Goal: Task Accomplishment & Management: Use online tool/utility

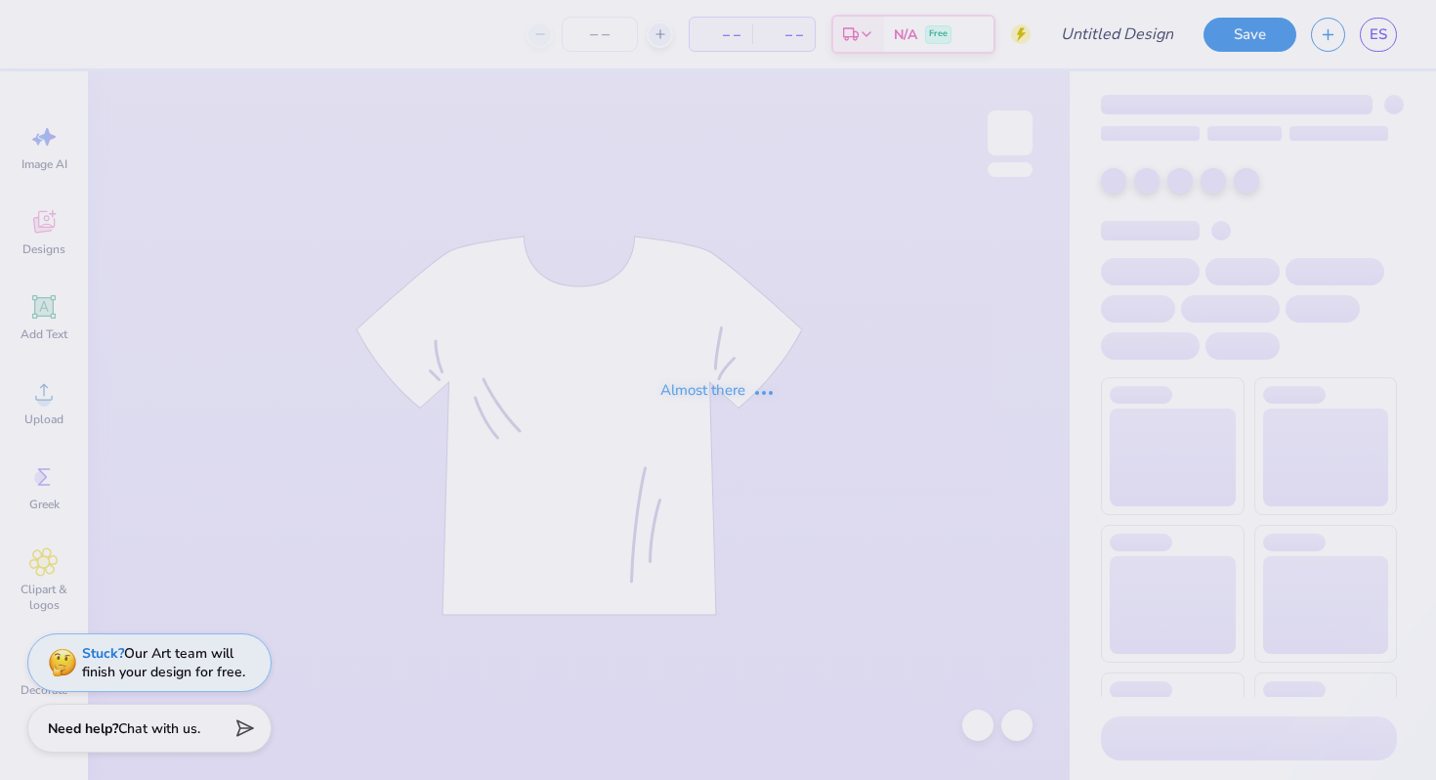
type input "Orchesis Shirt 1"
type input "30"
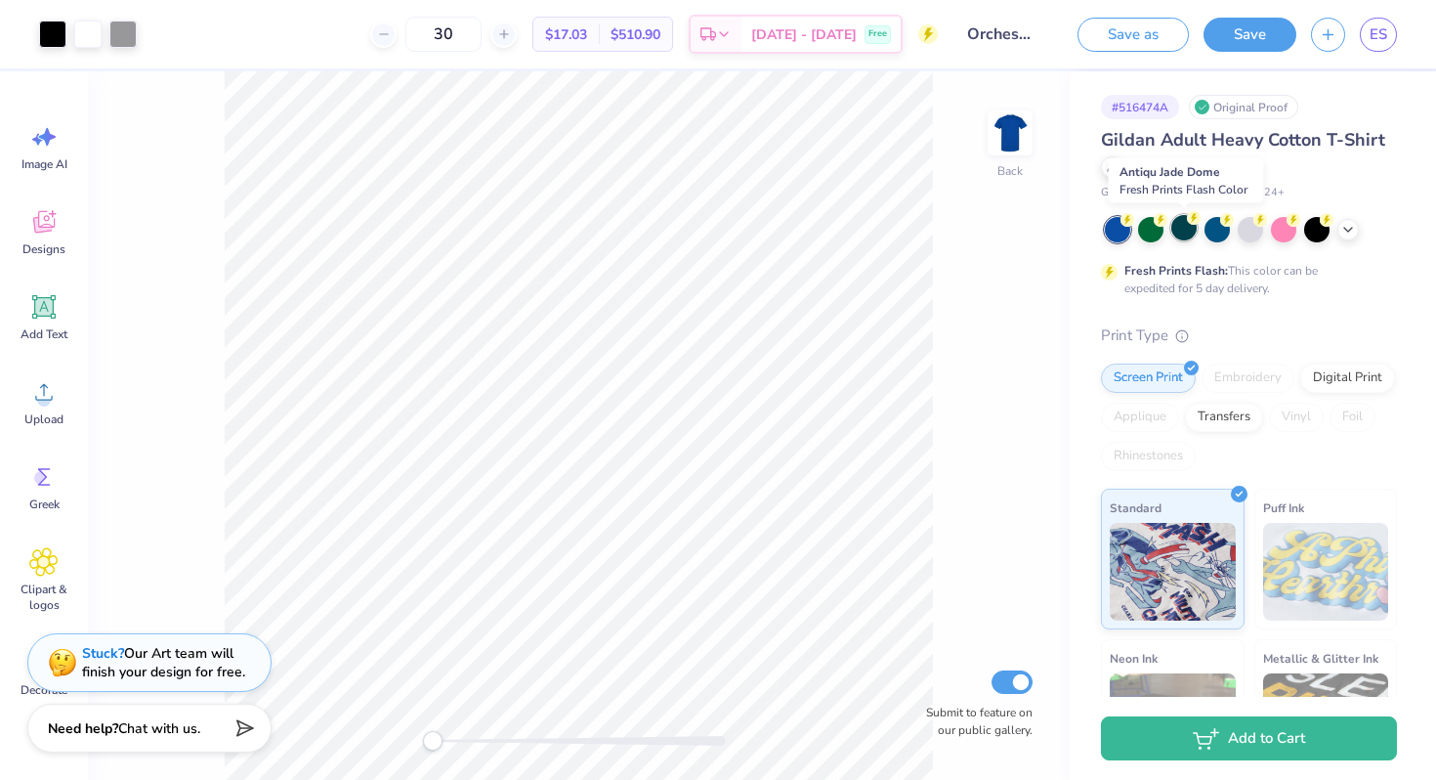
click at [1185, 226] on div at bounding box center [1183, 227] width 25 height 25
click at [1279, 228] on div at bounding box center [1283, 227] width 25 height 25
click at [1262, 41] on button "Save" at bounding box center [1250, 32] width 93 height 34
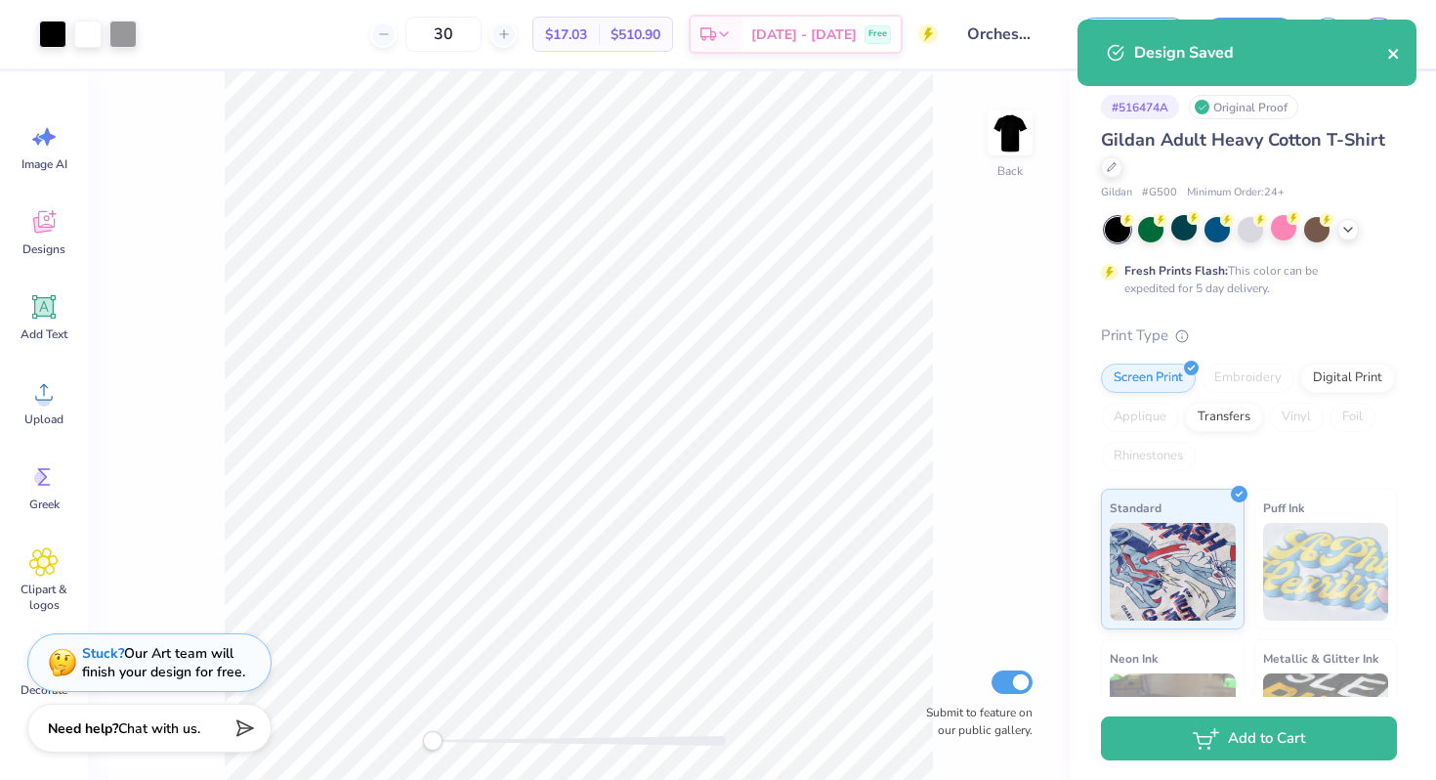
click at [1396, 57] on icon "close" at bounding box center [1393, 54] width 10 height 10
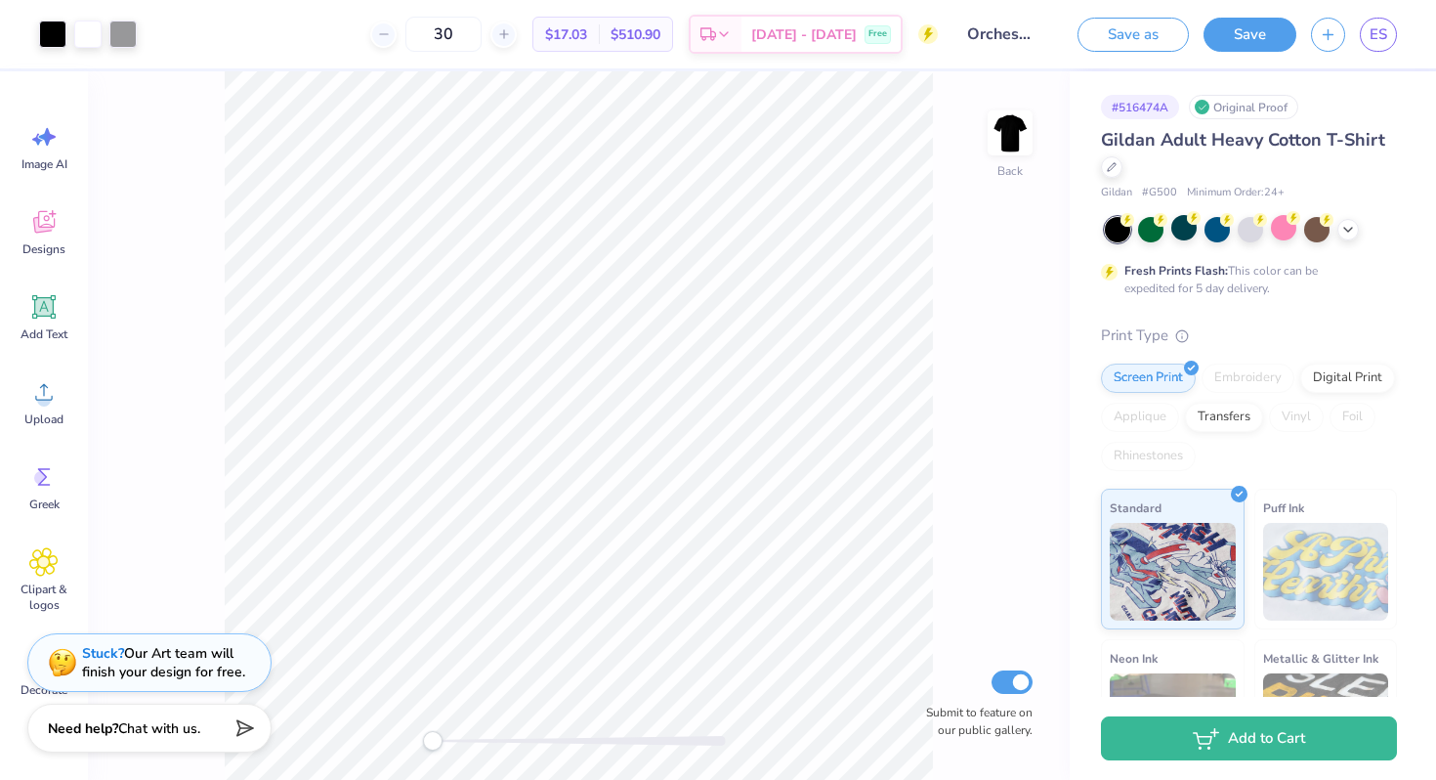
click at [1380, 41] on div "Art colors 30 $17.03 Per Item $510.90 Total Est. Delivery Sep 21 - 24 Free Desi…" at bounding box center [718, 390] width 1436 height 780
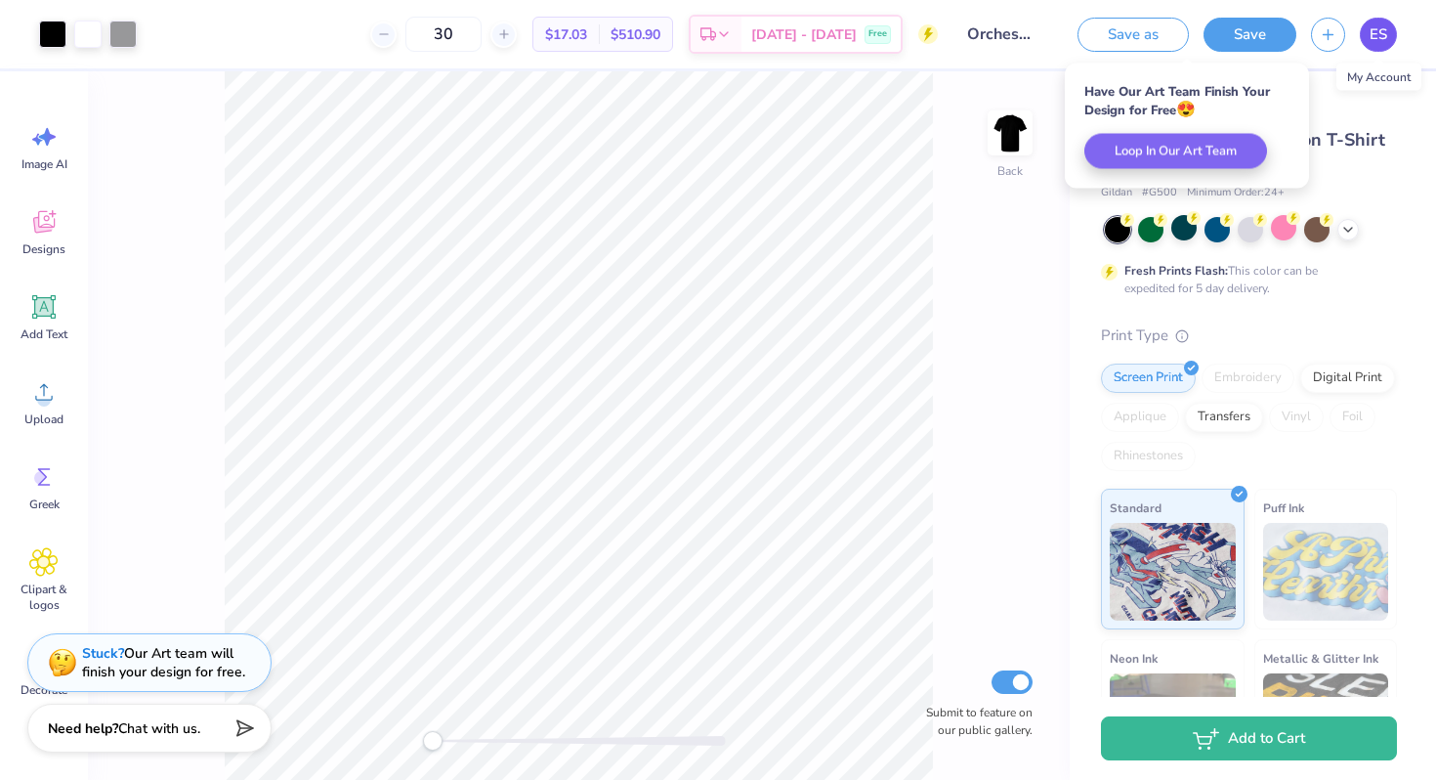
click at [1376, 37] on span "ES" at bounding box center [1379, 34] width 18 height 22
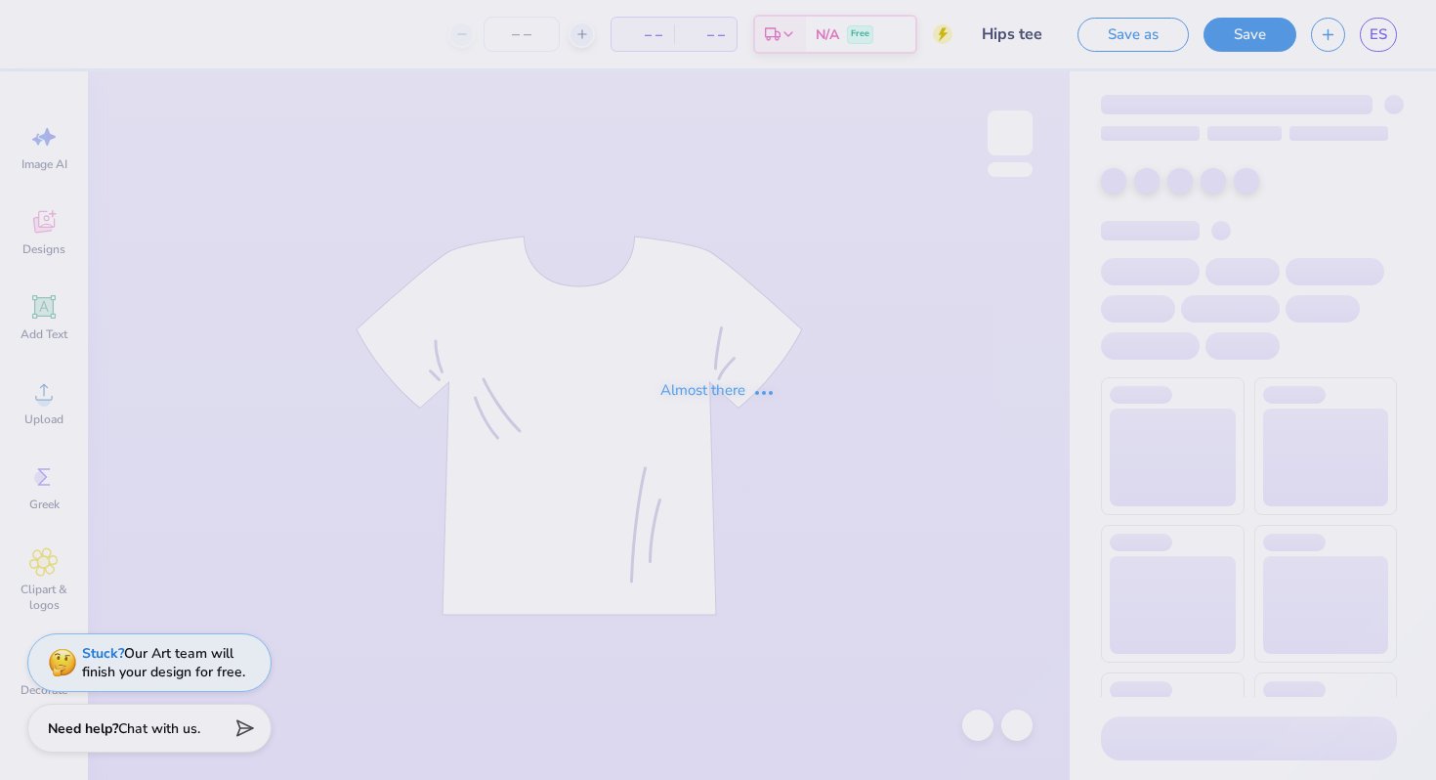
type input "Hips tee"
type input "40"
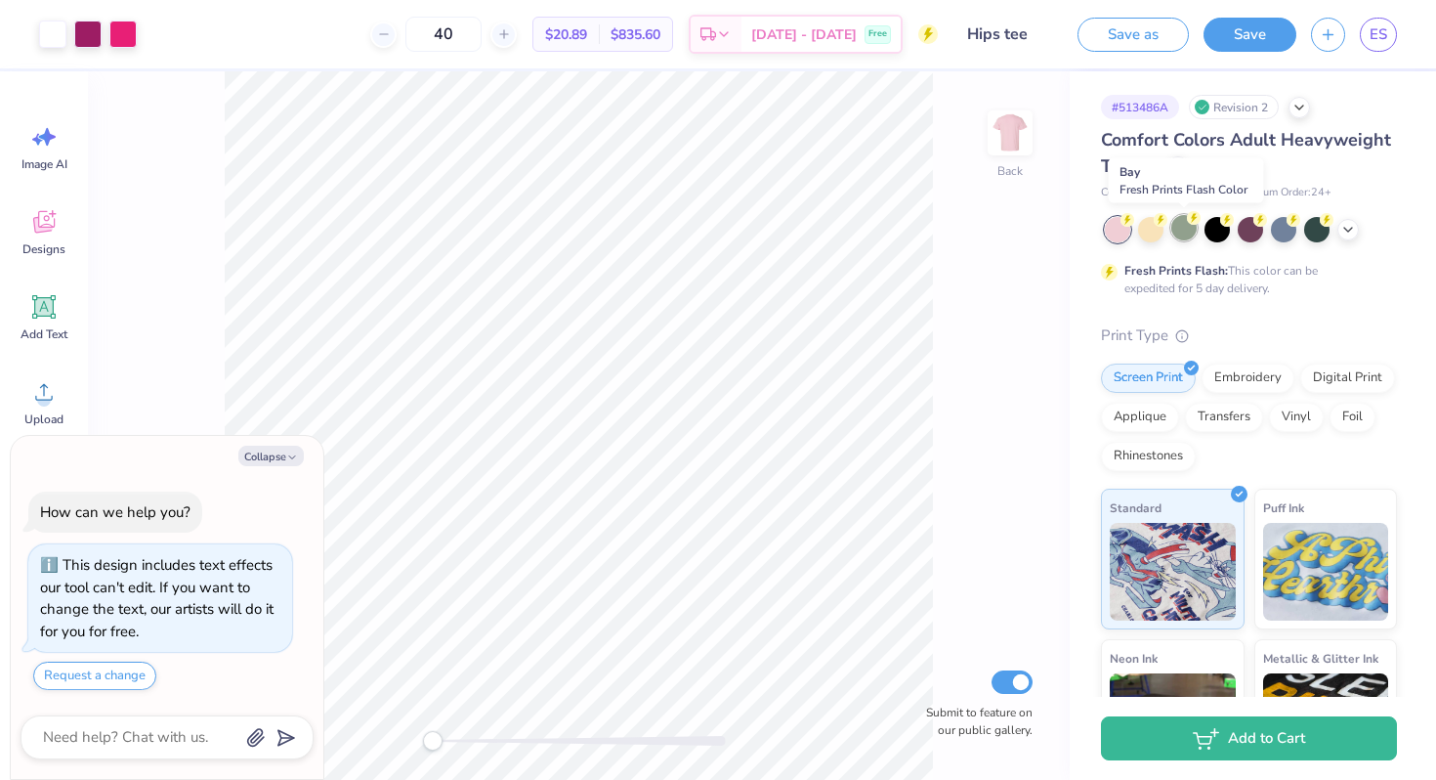
click at [1181, 230] on div at bounding box center [1183, 227] width 25 height 25
click at [1302, 166] on div "Comfort Colors Adult Heavyweight T-Shirt" at bounding box center [1249, 153] width 296 height 53
click at [1183, 167] on icon at bounding box center [1178, 165] width 10 height 10
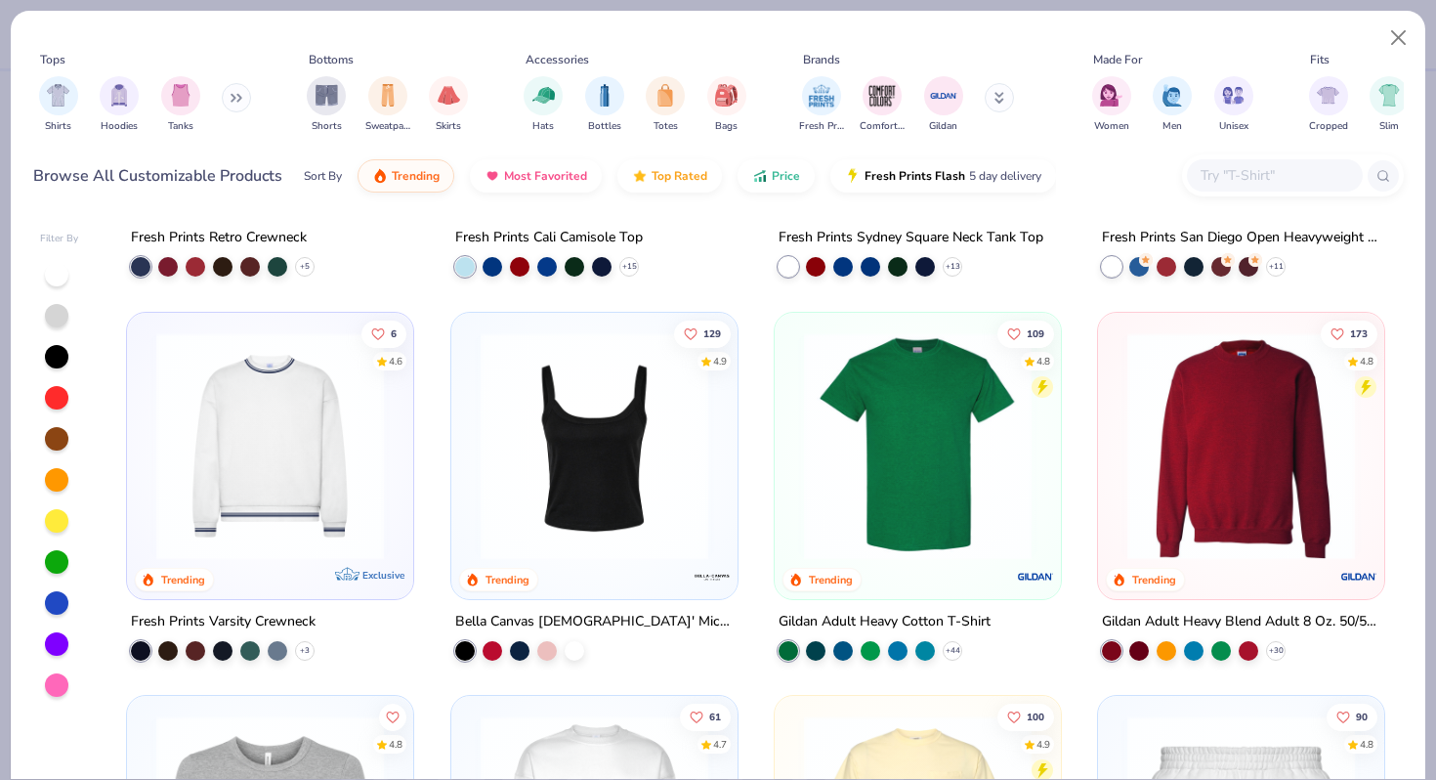
scroll to position [682, 0]
click at [911, 465] on img at bounding box center [917, 444] width 247 height 228
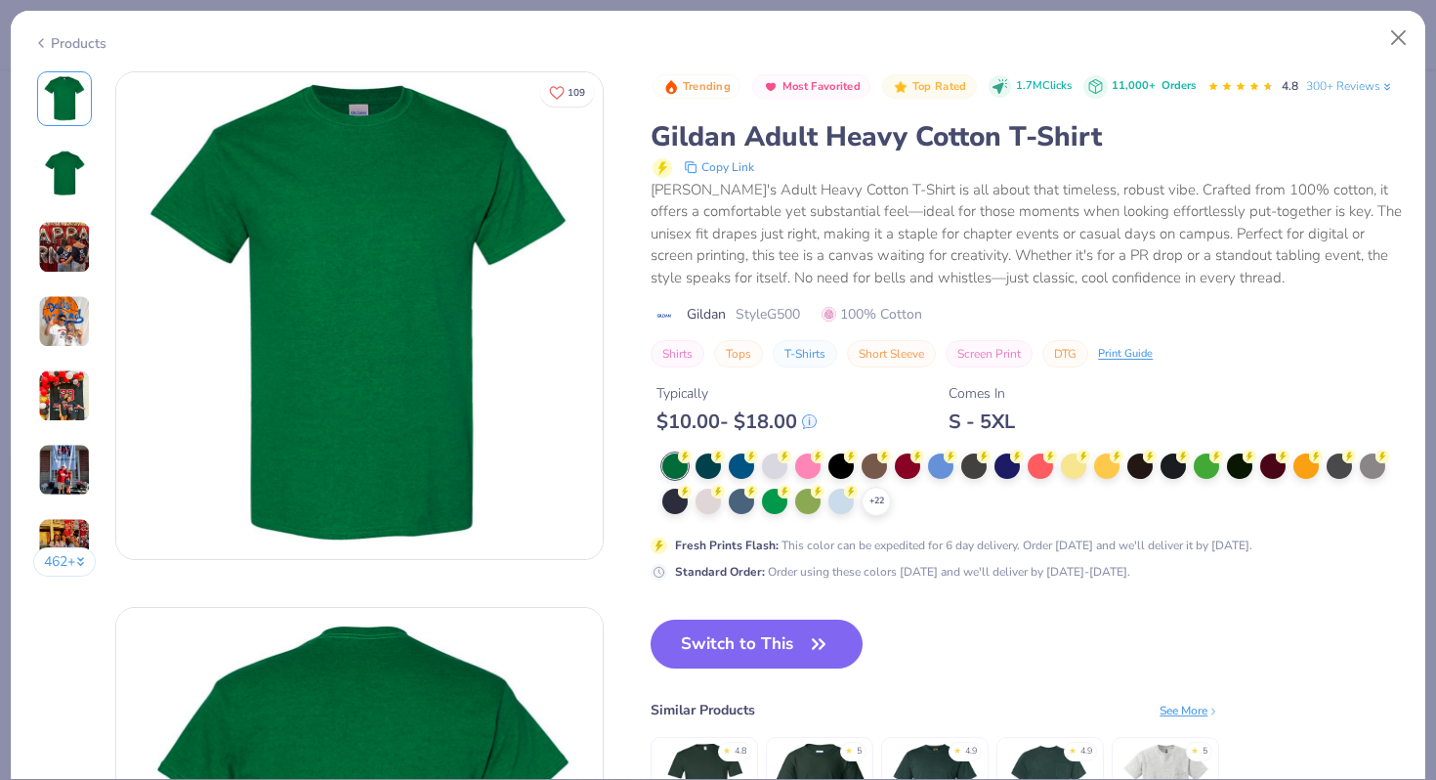
click at [753, 636] on div "Trending Most Favorited Top Rated 1.7M Clicks 11,000+ Orders 4.8 300+ Reviews G…" at bounding box center [1027, 477] width 752 height 813
click at [748, 667] on button "Switch to This" at bounding box center [757, 643] width 212 height 49
click at [790, 668] on button "Switch to This" at bounding box center [757, 643] width 212 height 49
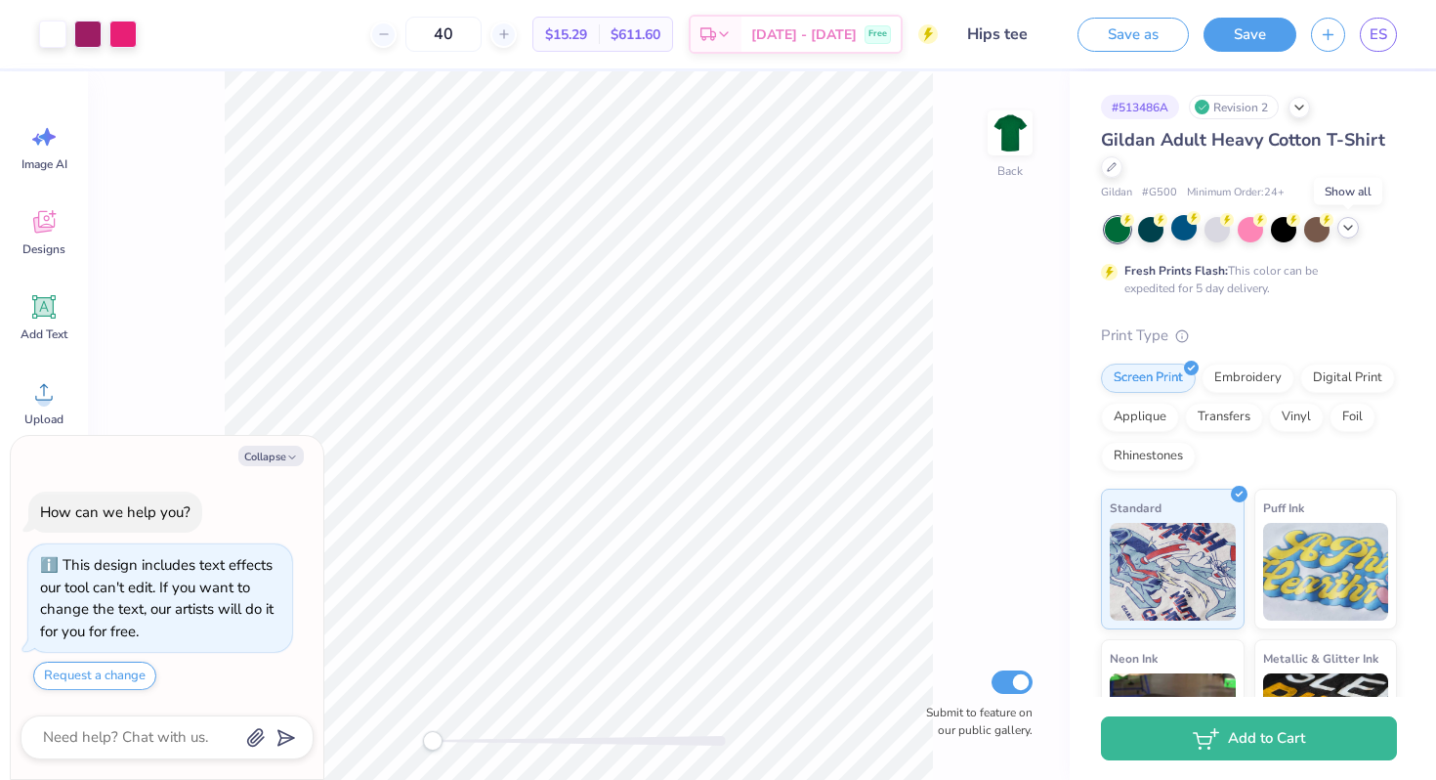
click at [1349, 233] on icon at bounding box center [1348, 228] width 16 height 16
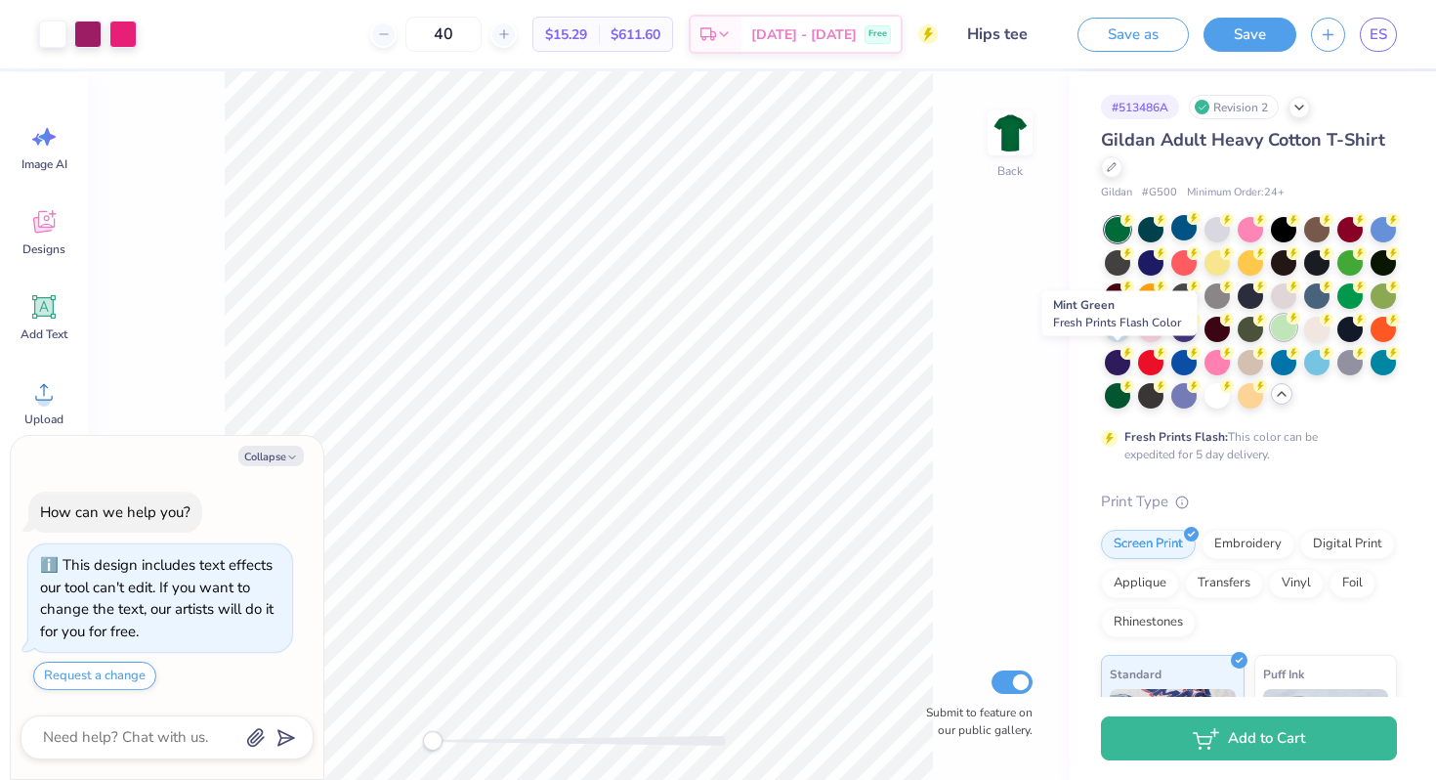
click at [1271, 340] on div at bounding box center [1283, 327] width 25 height 25
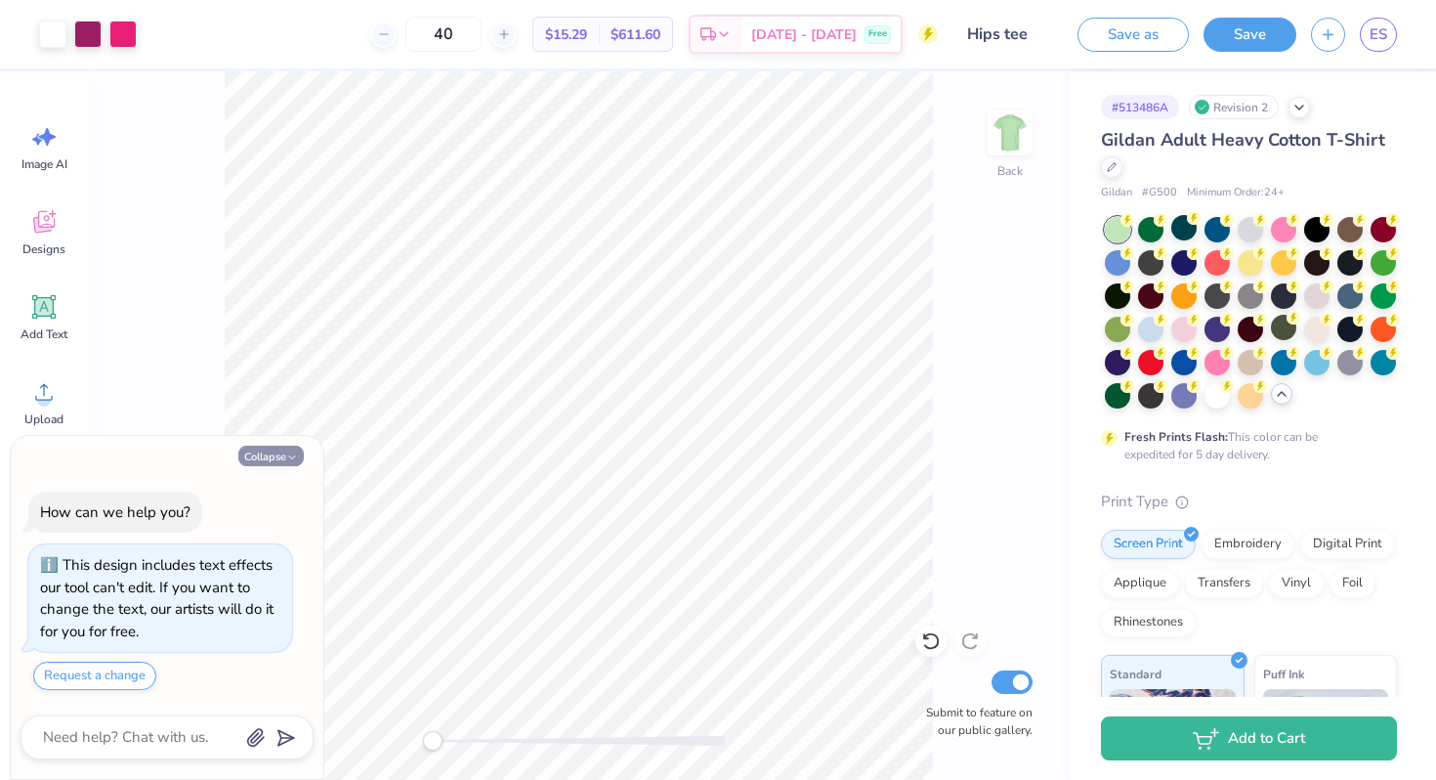
click at [276, 453] on button "Collapse" at bounding box center [270, 455] width 65 height 21
type textarea "x"
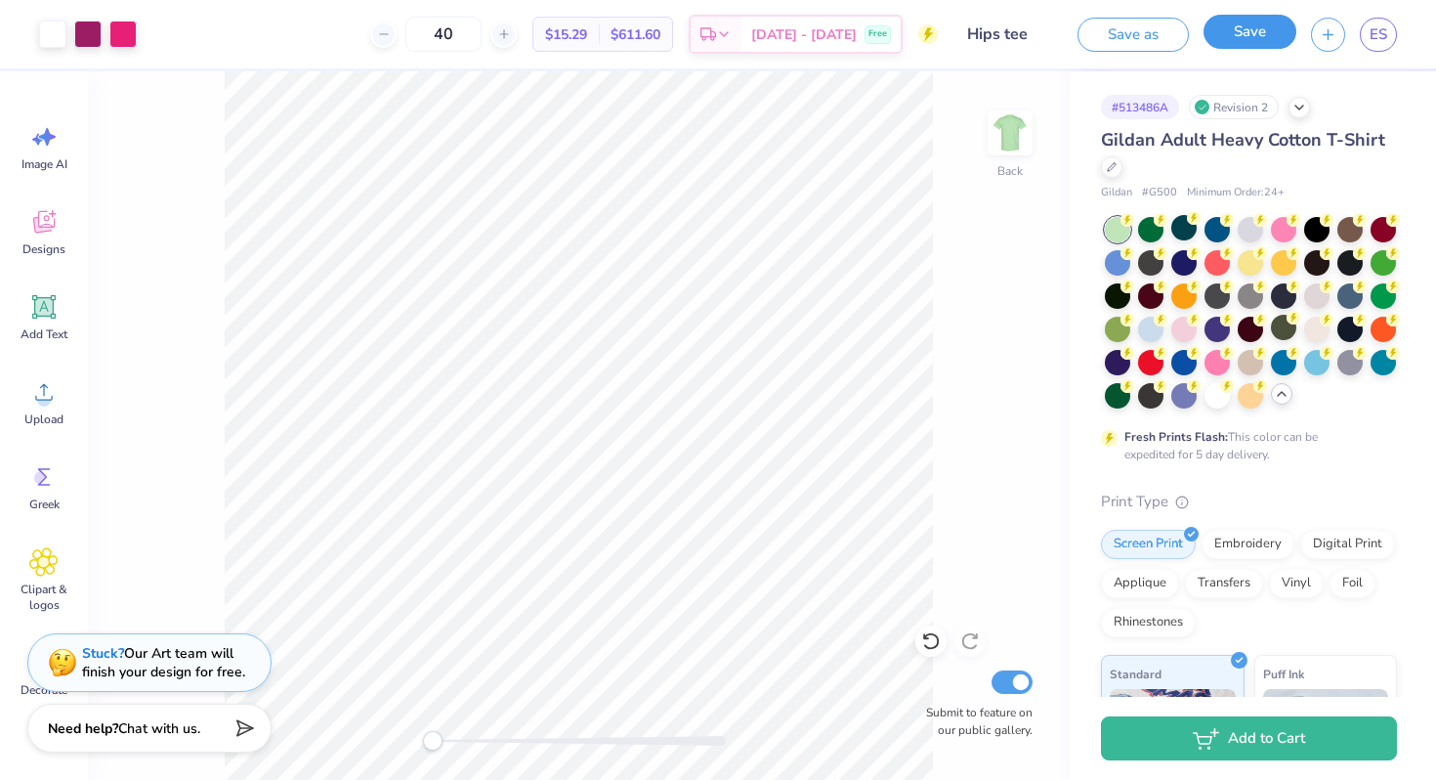
click at [1250, 40] on button "Save" at bounding box center [1250, 32] width 93 height 34
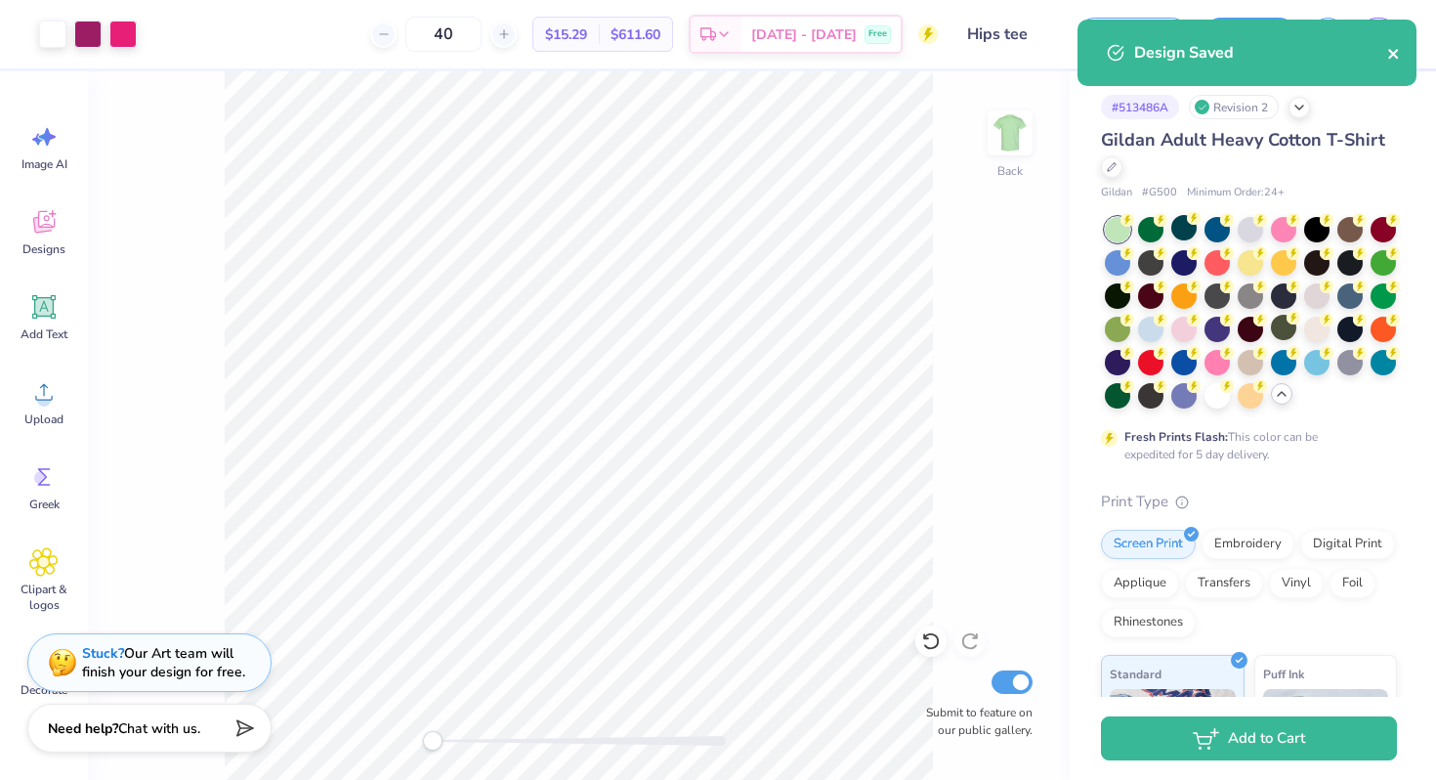
click at [1397, 52] on icon "close" at bounding box center [1394, 54] width 14 height 16
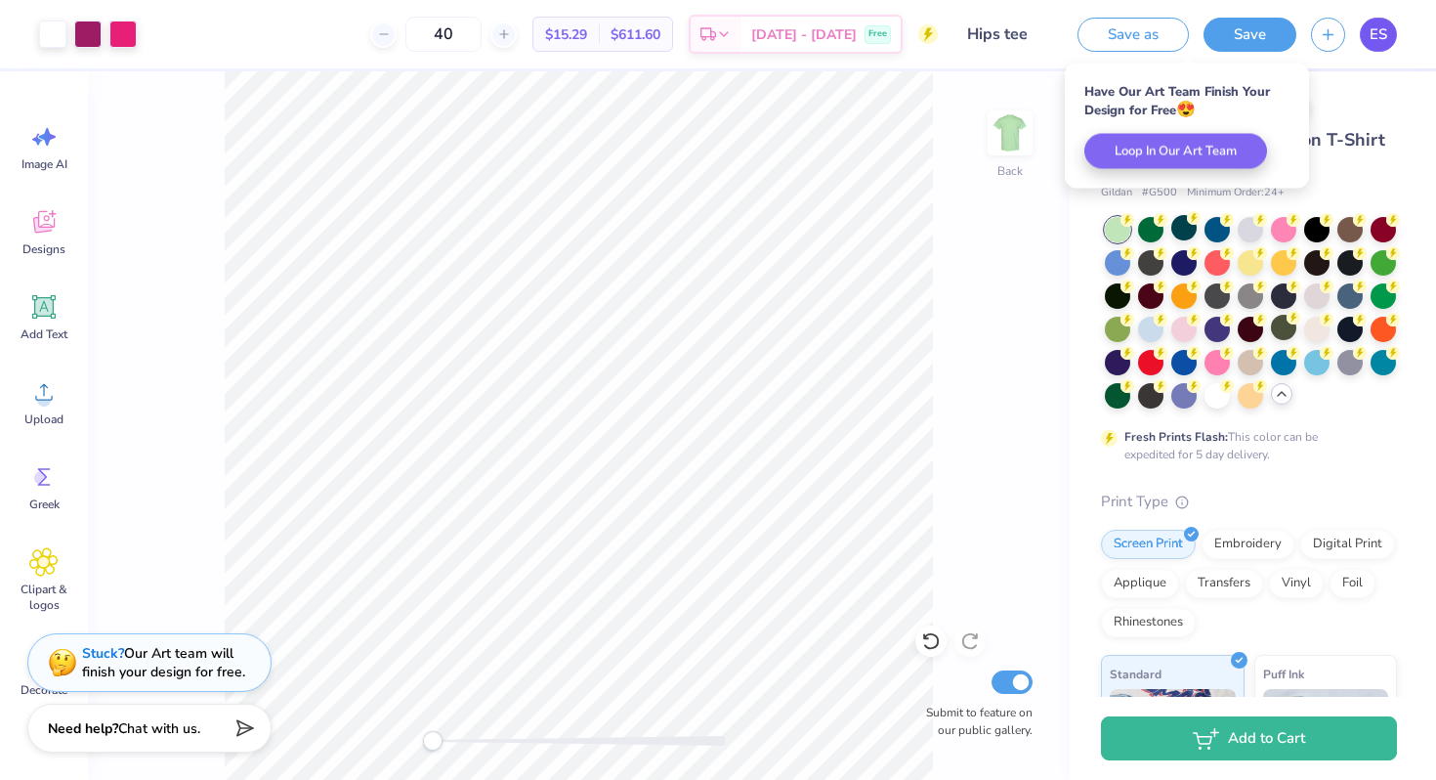
click at [1371, 31] on span "ES" at bounding box center [1379, 34] width 18 height 22
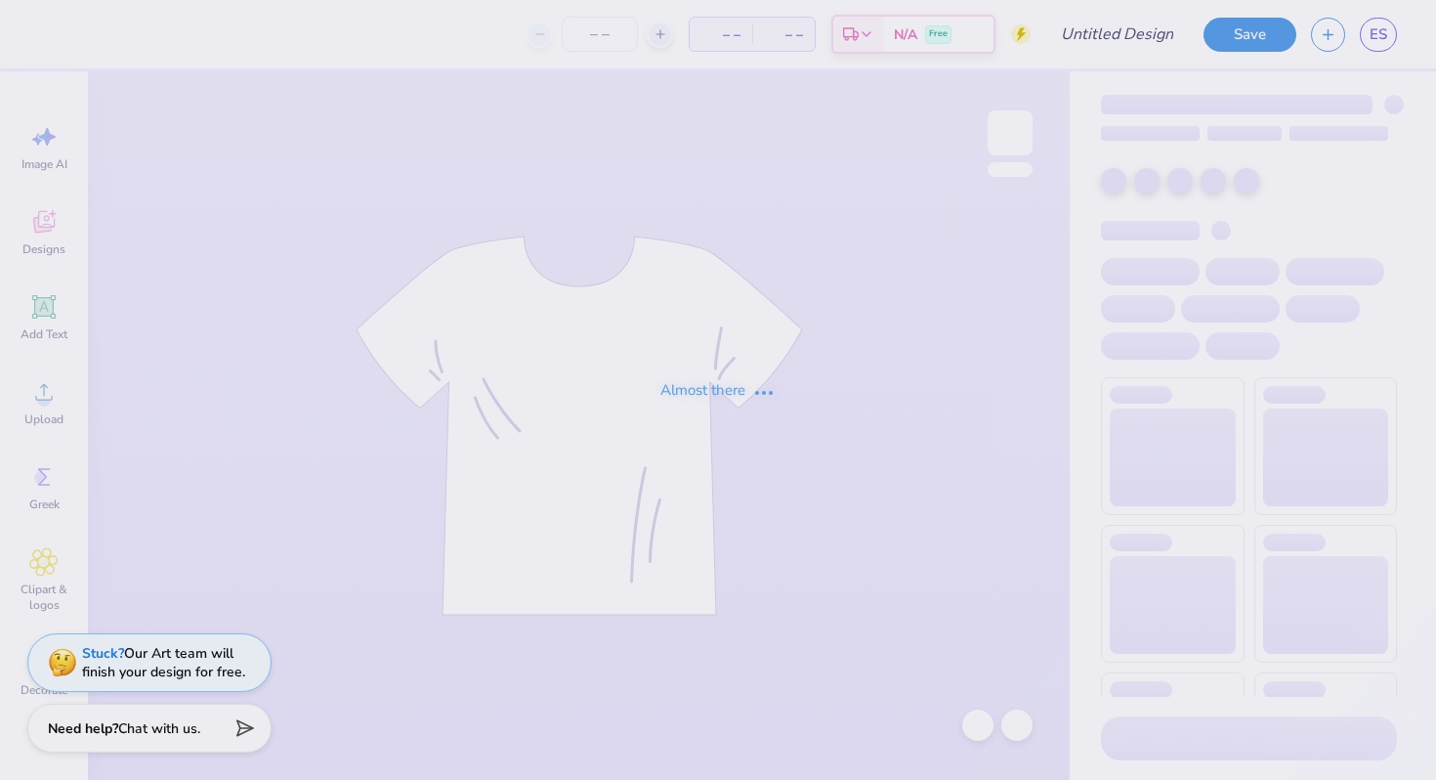
type input "Hips tee"
type input "40"
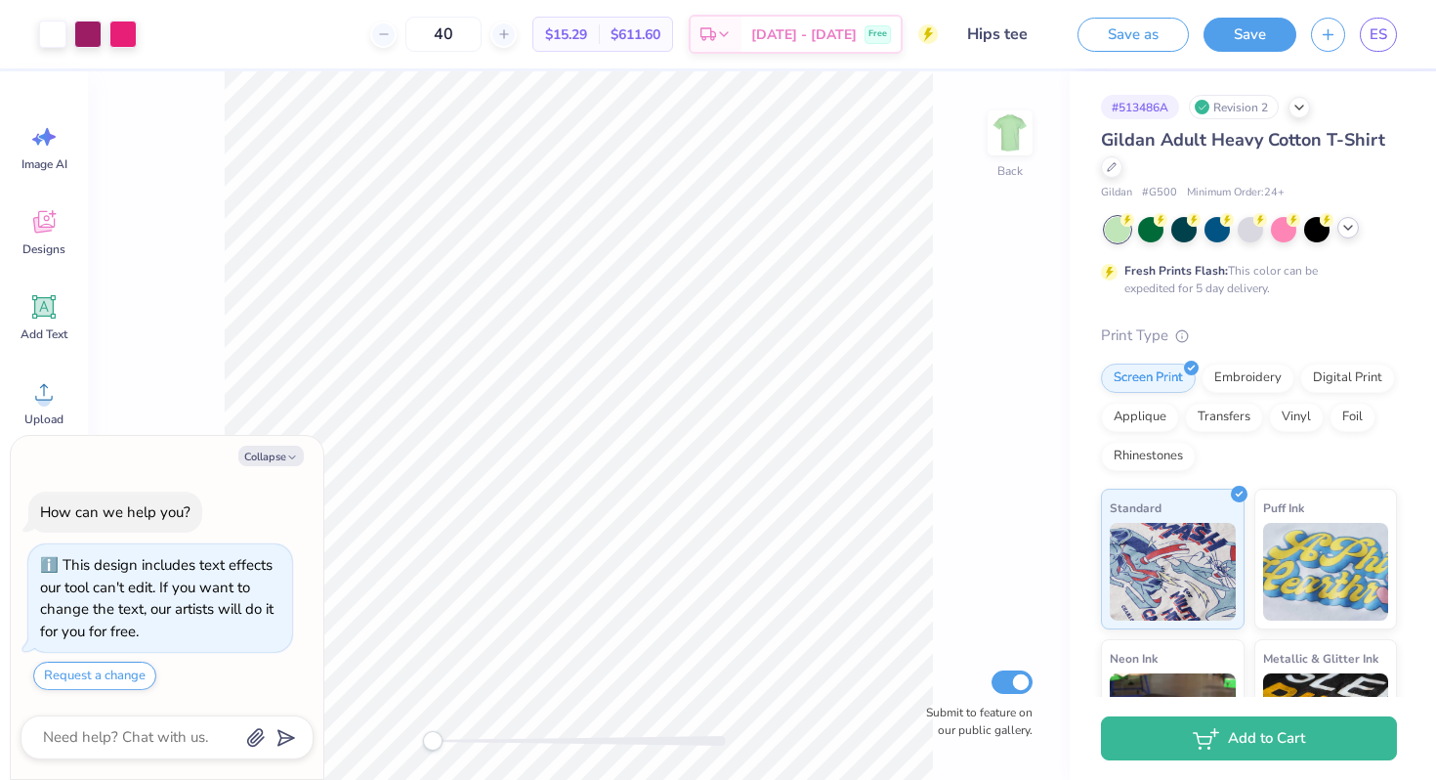
click at [1346, 233] on icon at bounding box center [1348, 228] width 16 height 16
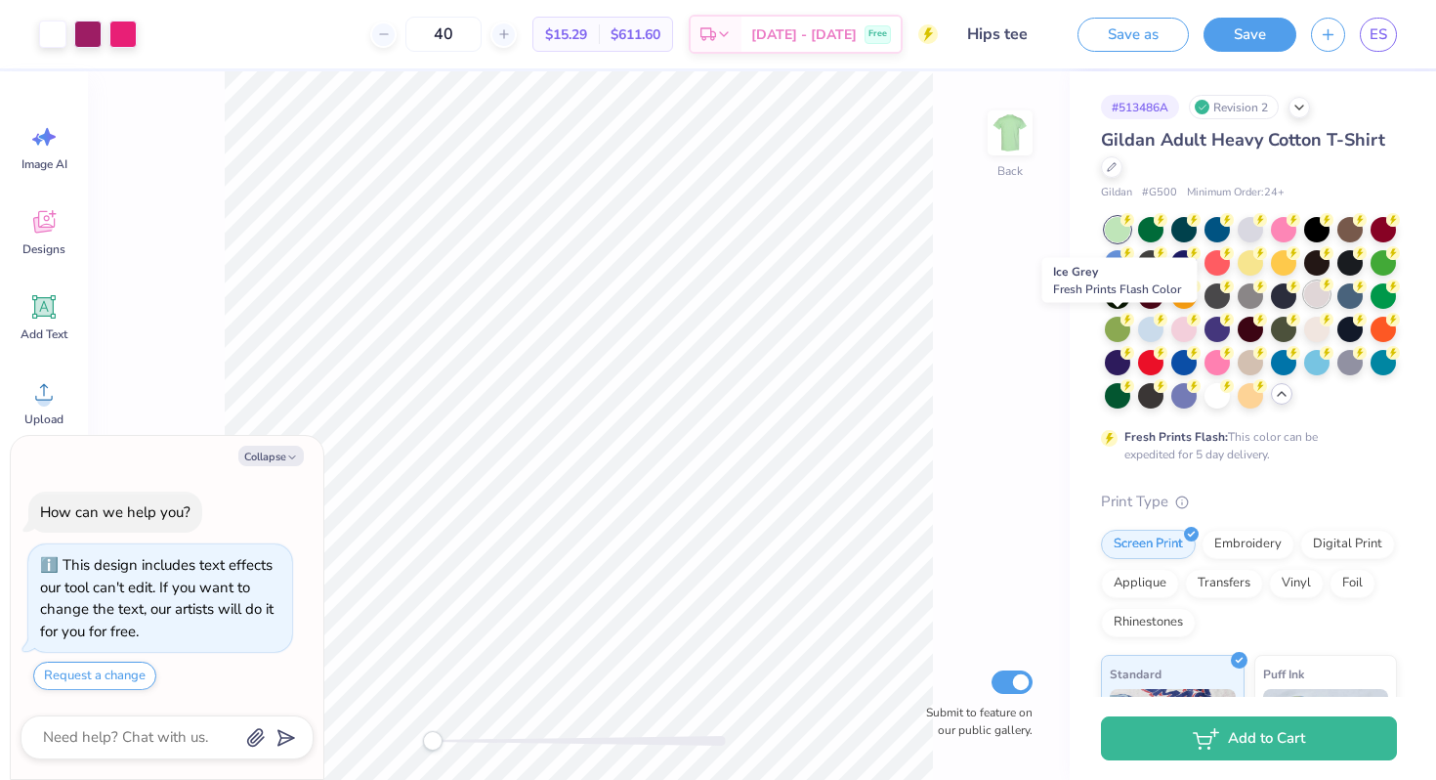
click at [1304, 307] on div at bounding box center [1316, 293] width 25 height 25
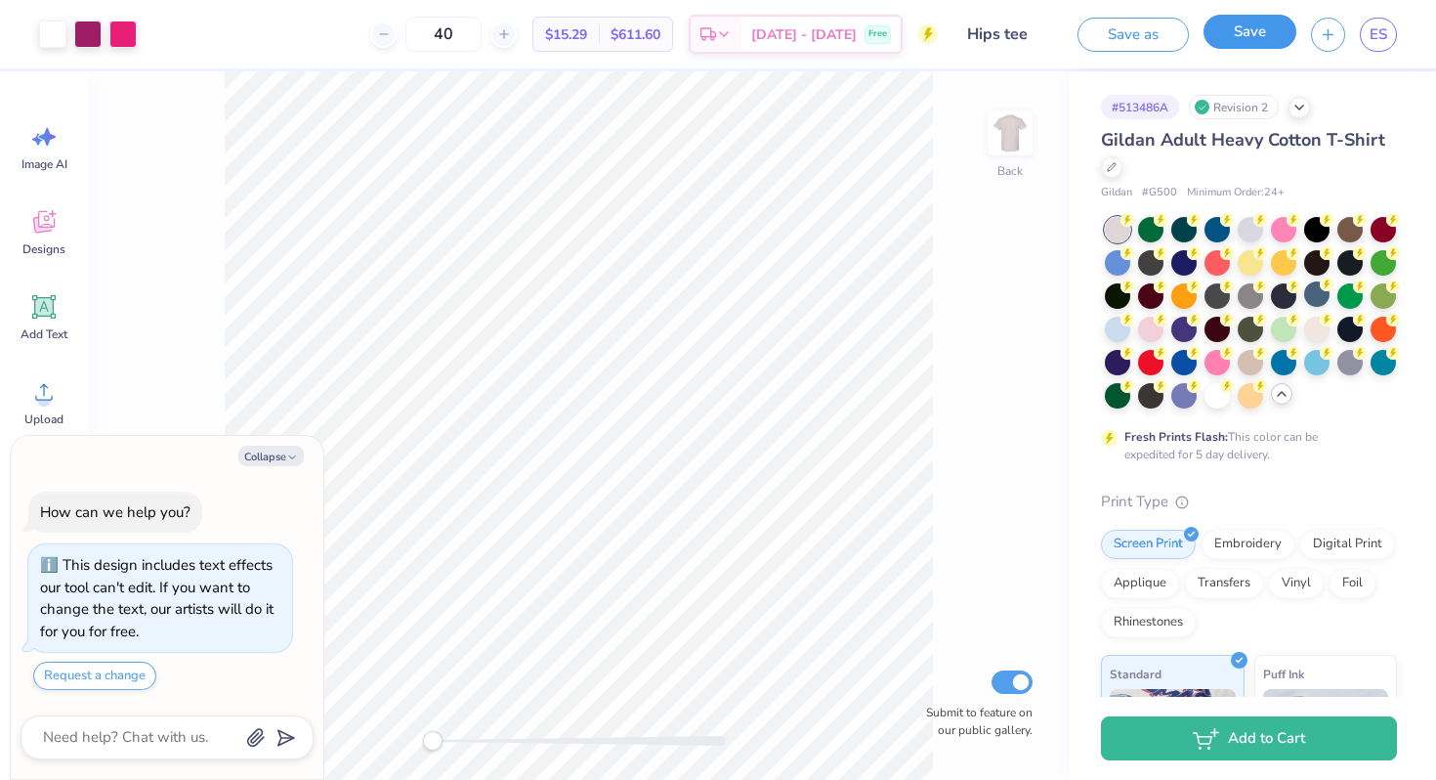
click at [1271, 32] on button "Save" at bounding box center [1250, 32] width 93 height 34
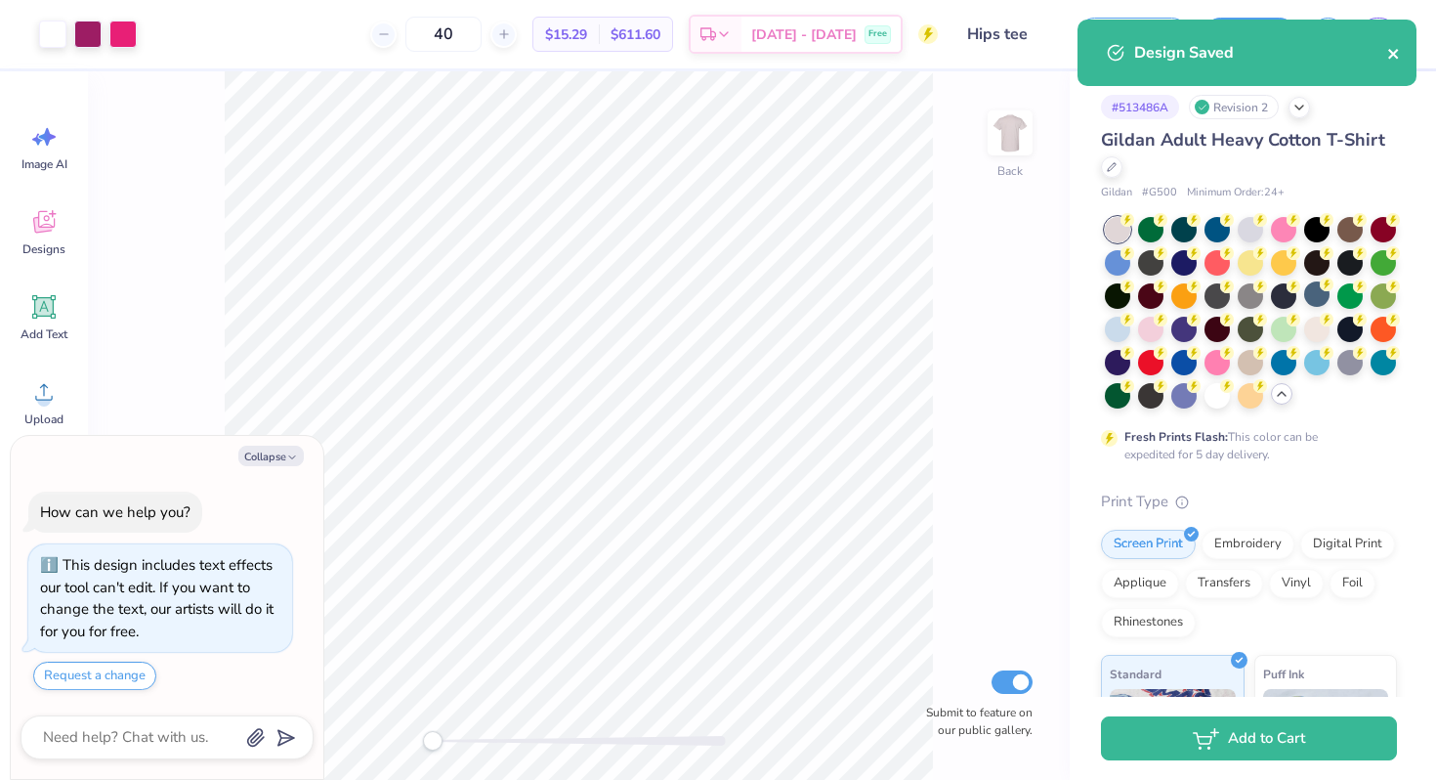
click at [1397, 54] on icon "close" at bounding box center [1394, 54] width 14 height 16
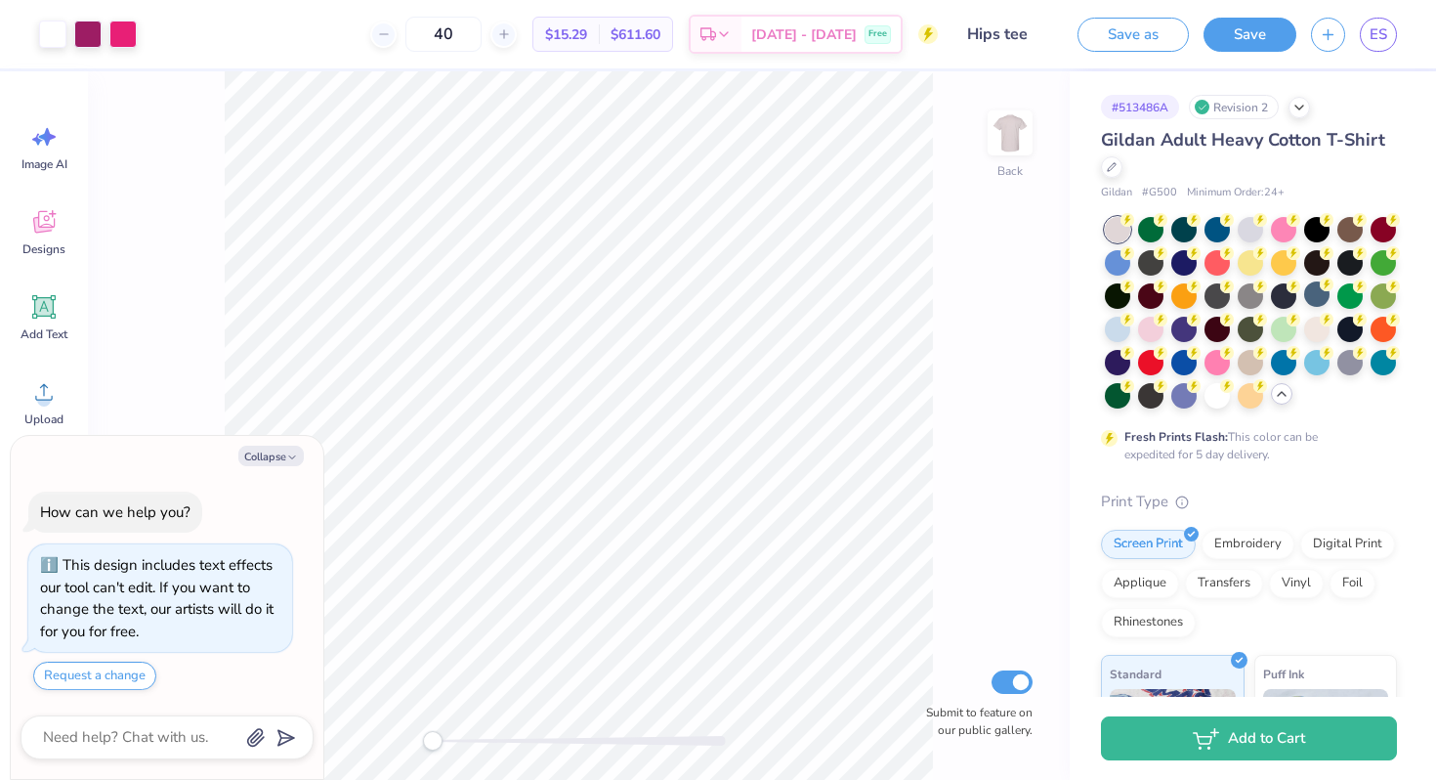
type textarea "x"
click at [1382, 39] on span "ES" at bounding box center [1379, 34] width 18 height 22
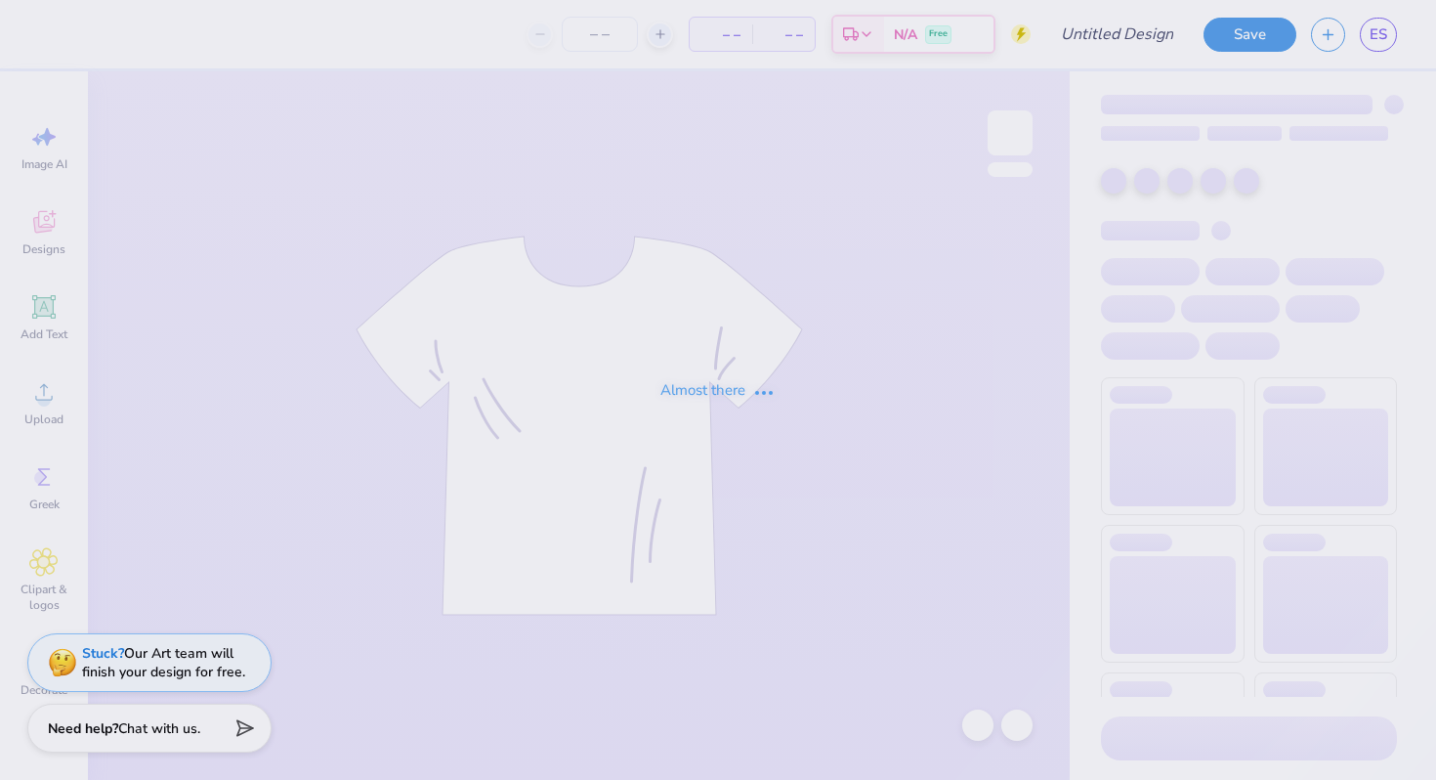
type input "Hips tee"
type input "40"
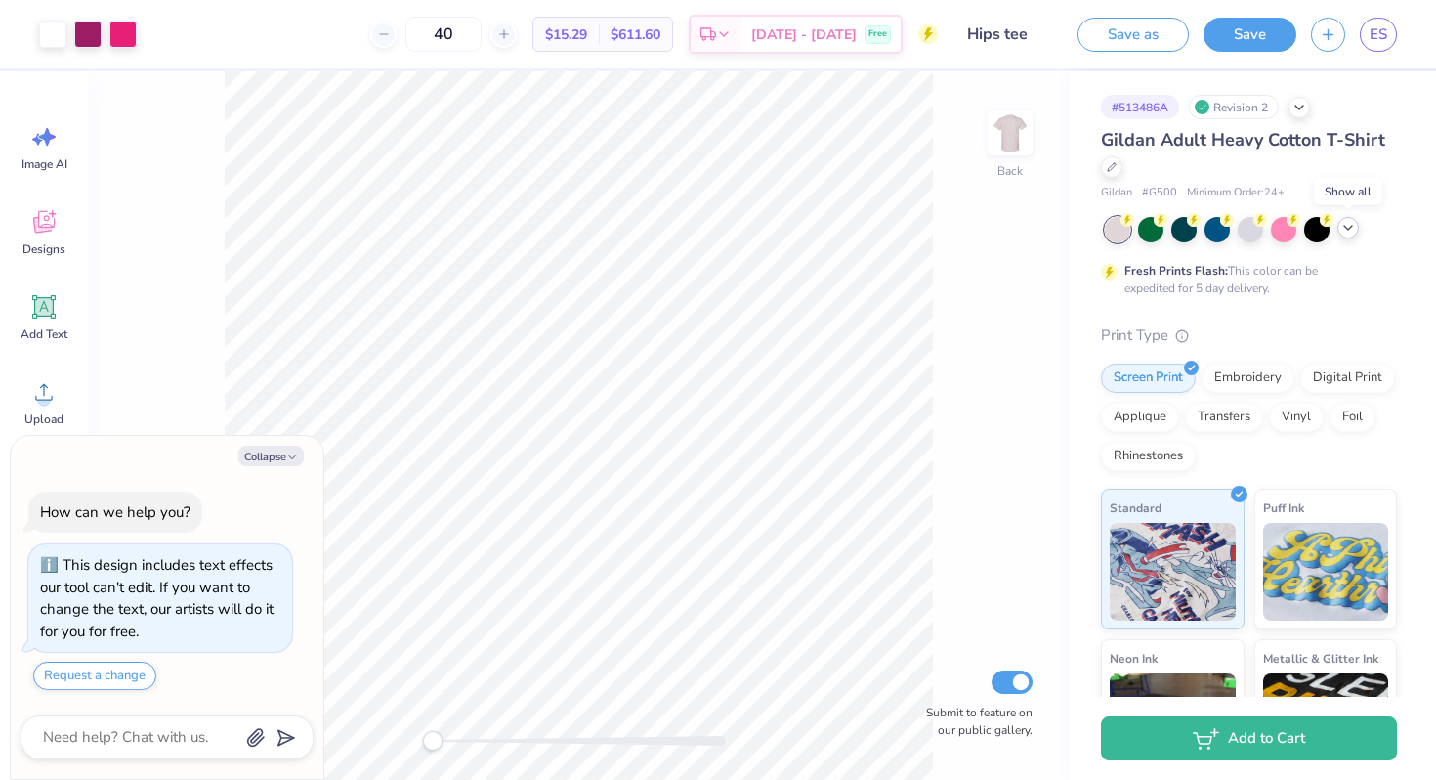
click at [1349, 228] on icon at bounding box center [1348, 228] width 16 height 16
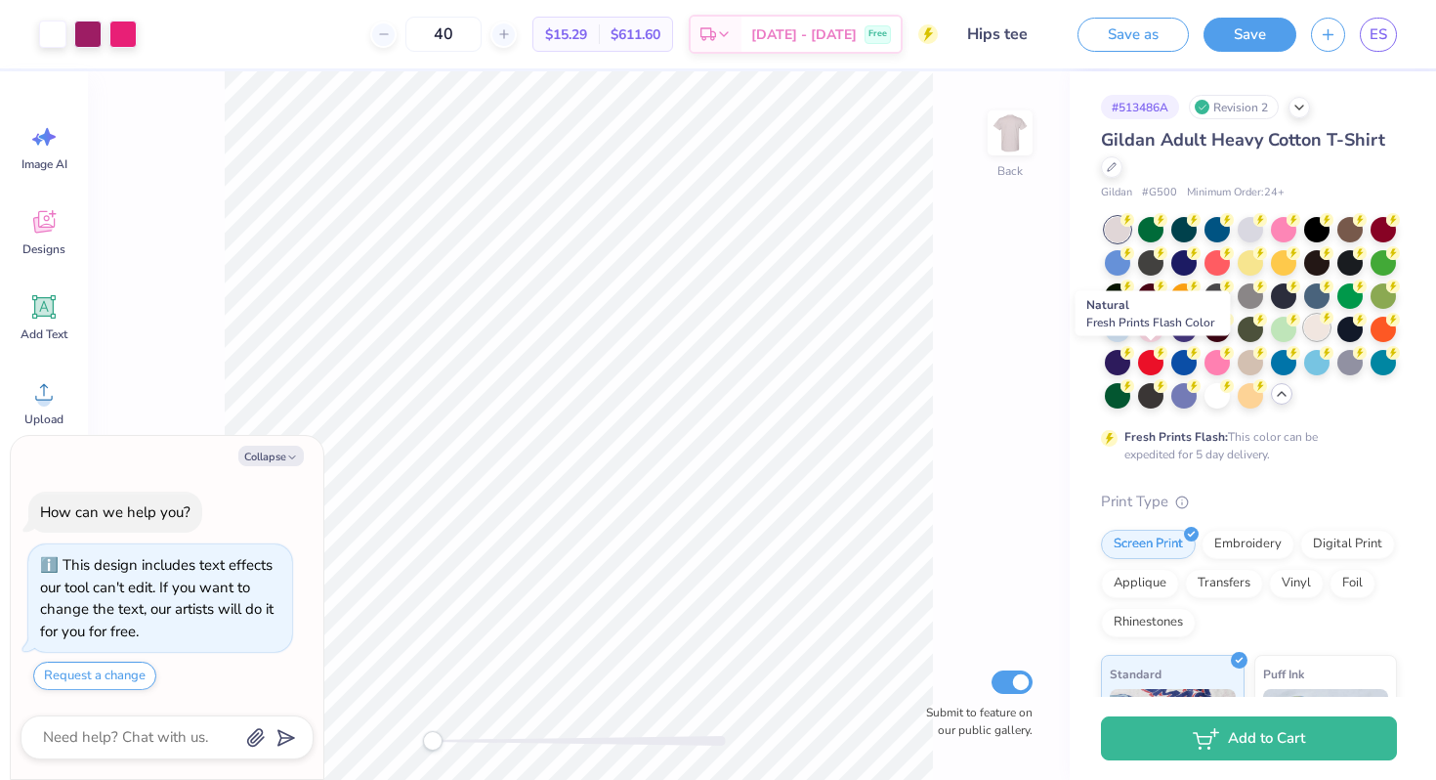
click at [1304, 340] on div at bounding box center [1316, 327] width 25 height 25
click at [1238, 373] on div at bounding box center [1250, 360] width 25 height 25
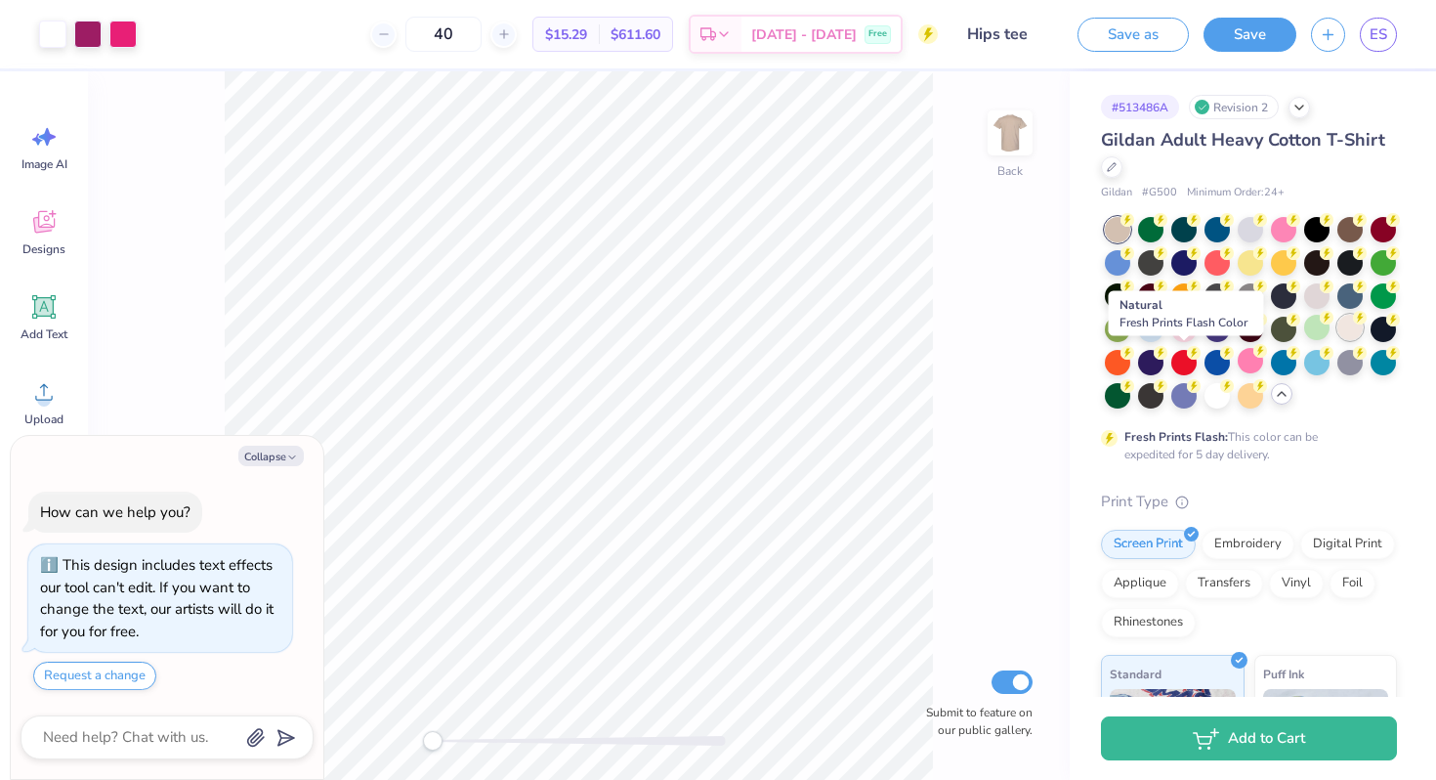
click at [1337, 340] on div at bounding box center [1349, 327] width 25 height 25
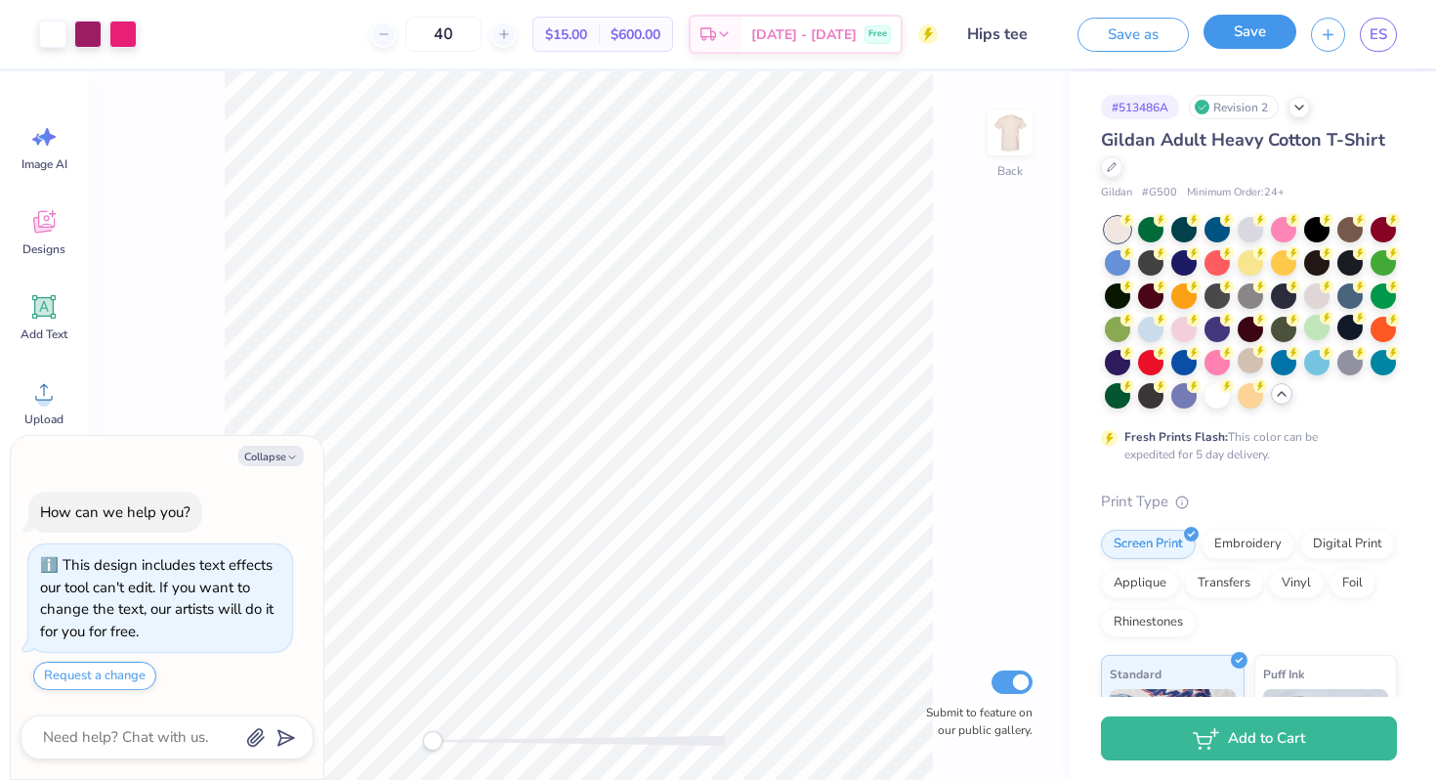
click at [1248, 35] on button "Save" at bounding box center [1250, 32] width 93 height 34
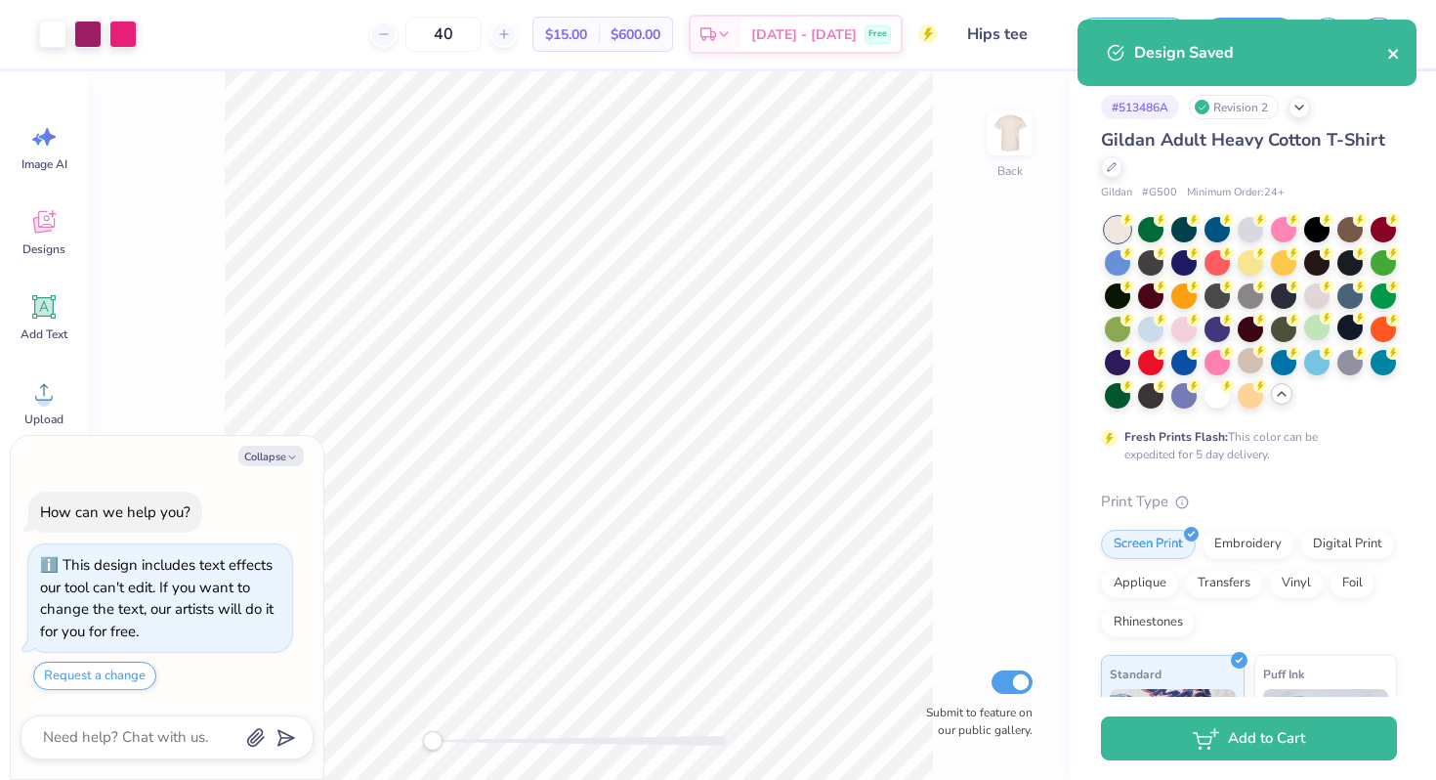
click at [1400, 55] on icon "close" at bounding box center [1394, 54] width 14 height 16
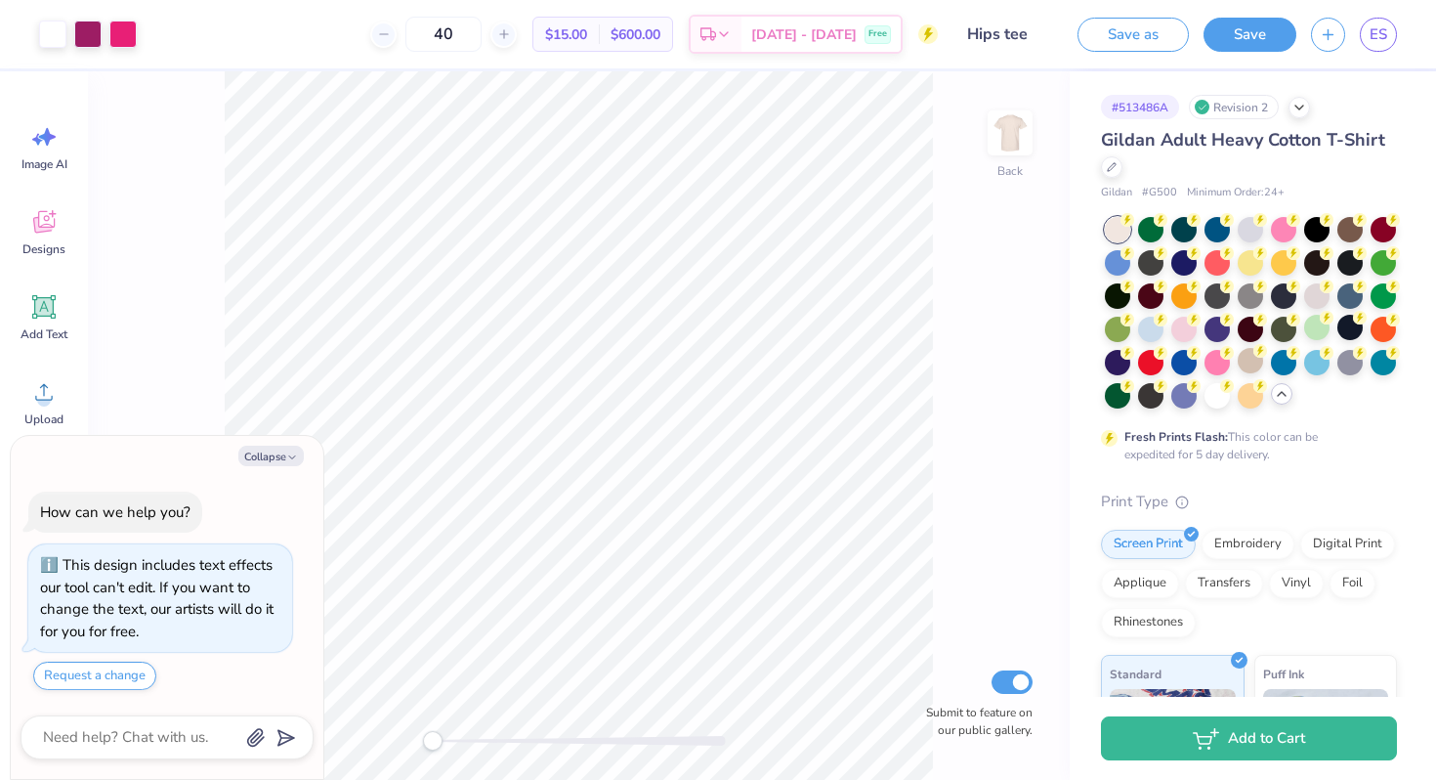
type textarea "x"
click at [1379, 28] on span "ES" at bounding box center [1379, 34] width 18 height 22
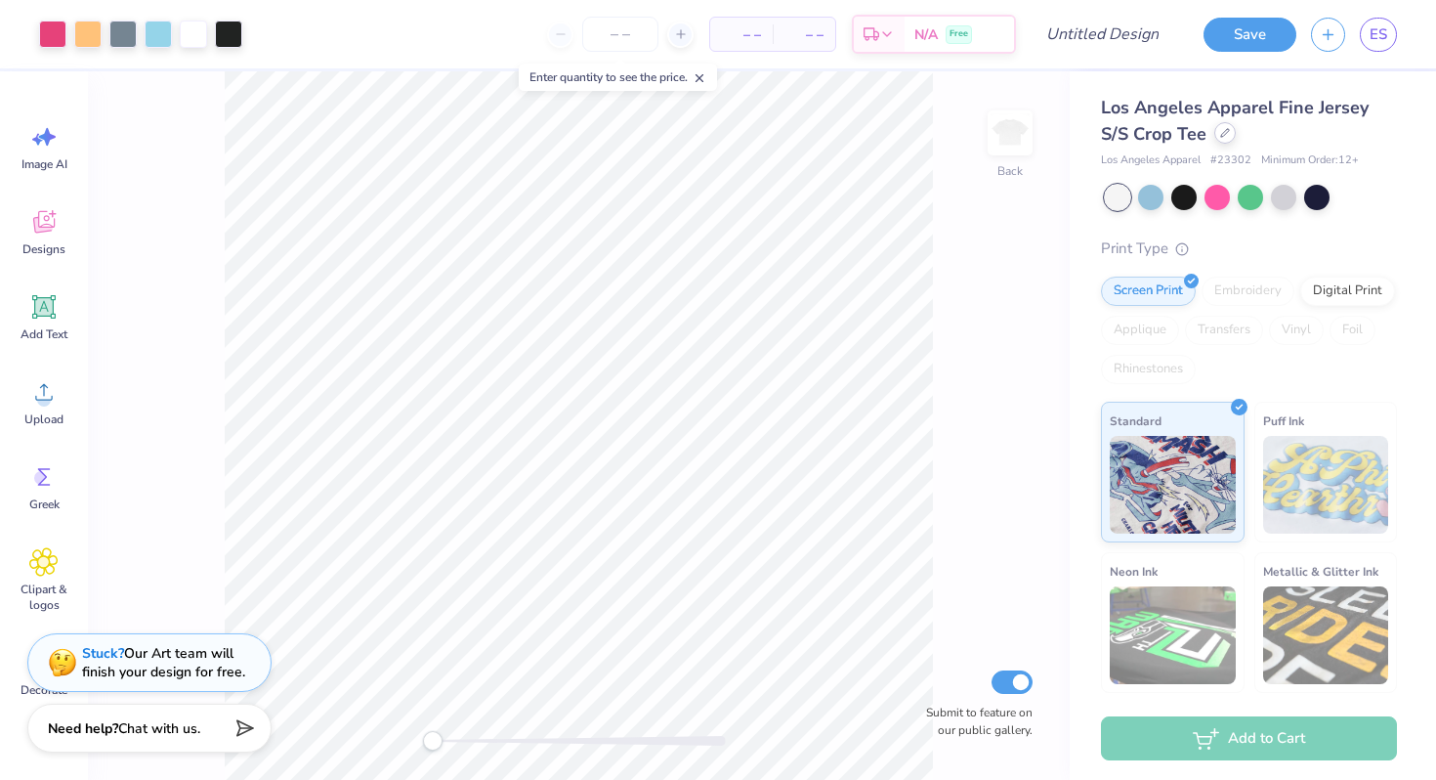
click at [1221, 138] on div at bounding box center [1224, 132] width 21 height 21
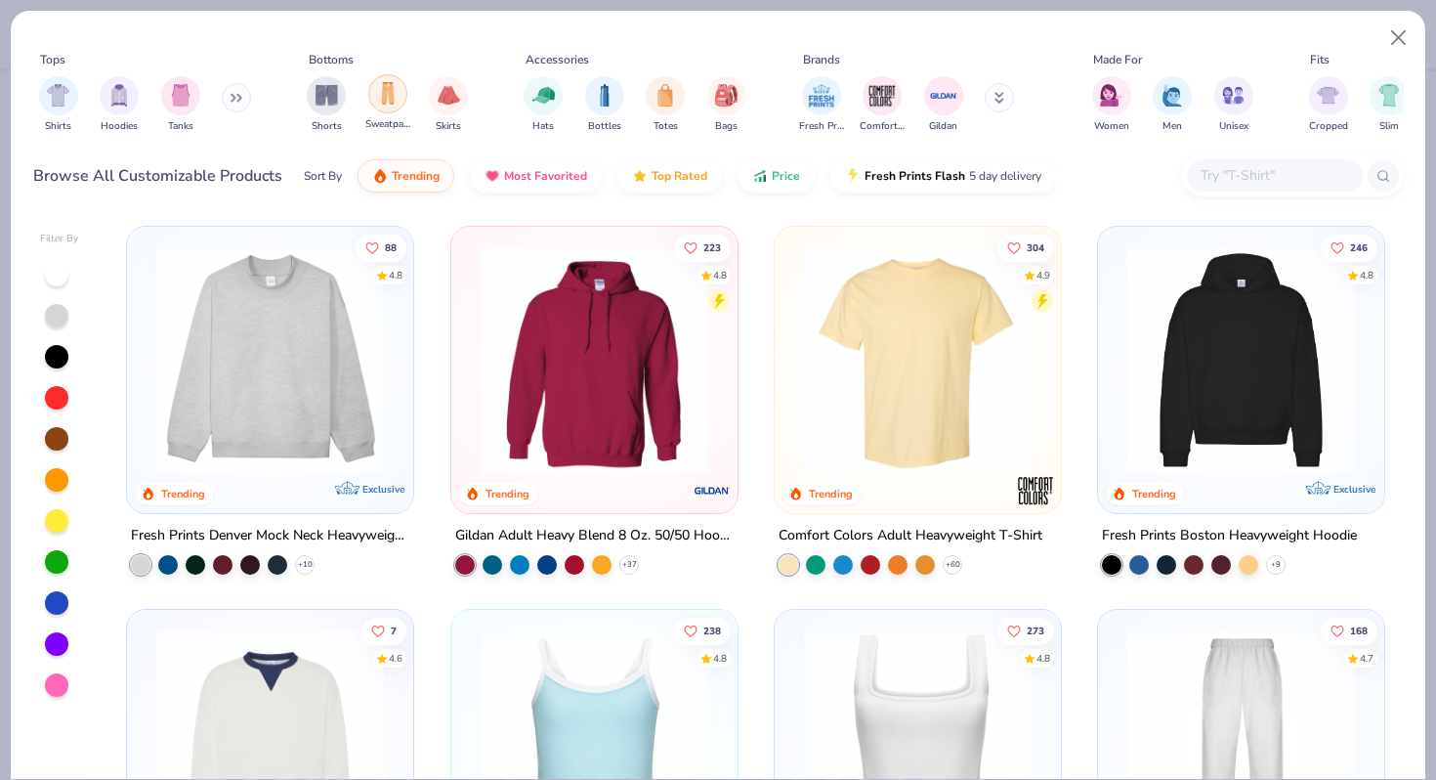
click at [383, 93] on img "filter for Sweatpants" at bounding box center [387, 93] width 21 height 22
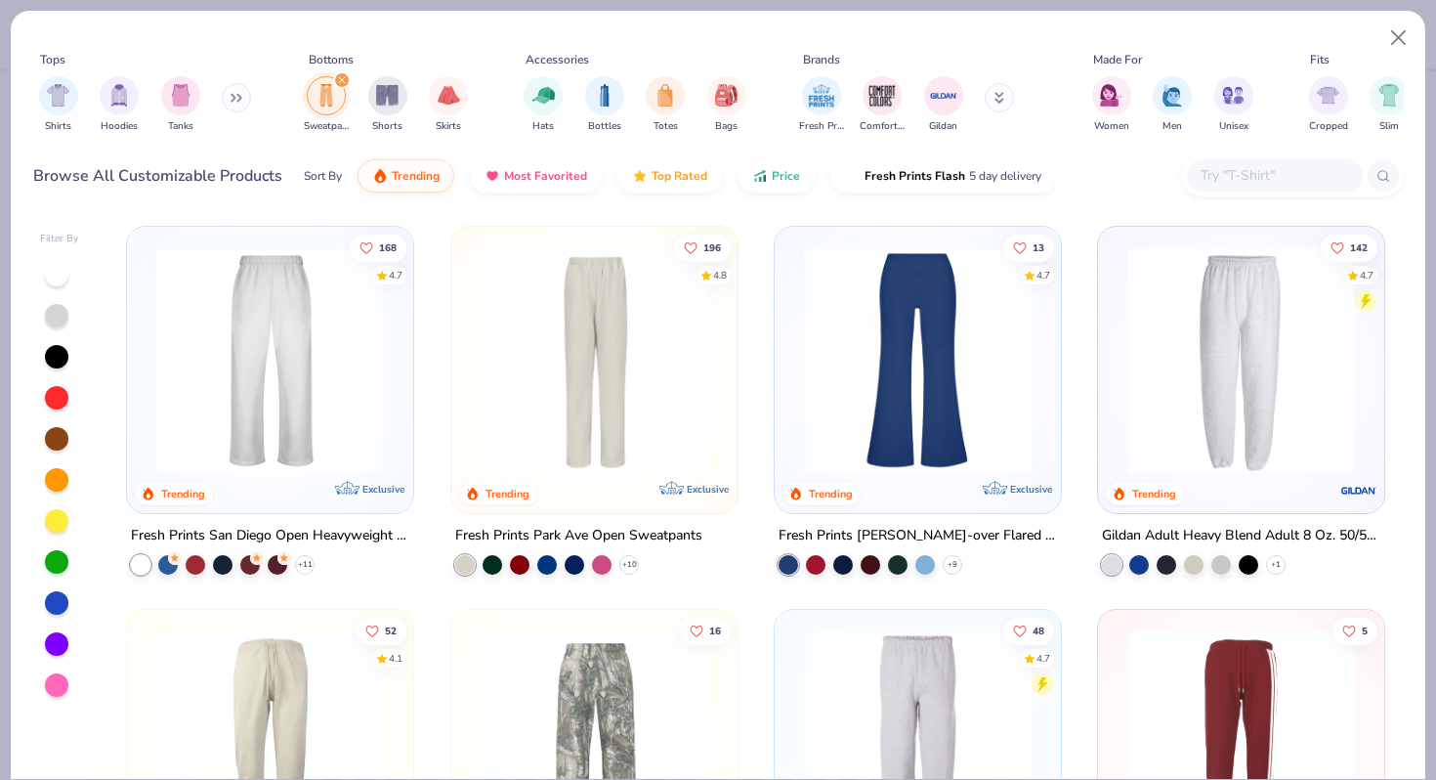
click at [1162, 331] on img at bounding box center [1241, 360] width 247 height 228
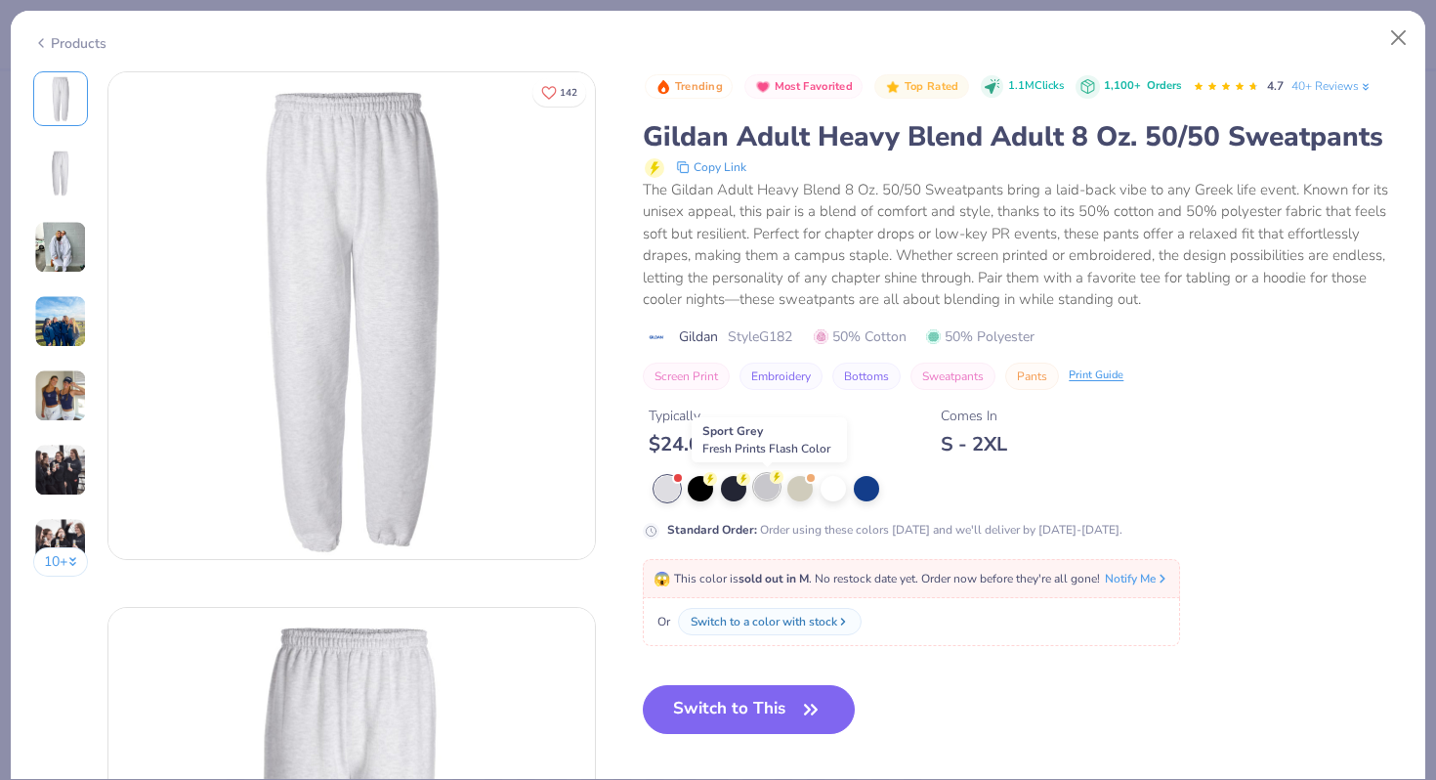
click at [770, 485] on div at bounding box center [766, 486] width 25 height 25
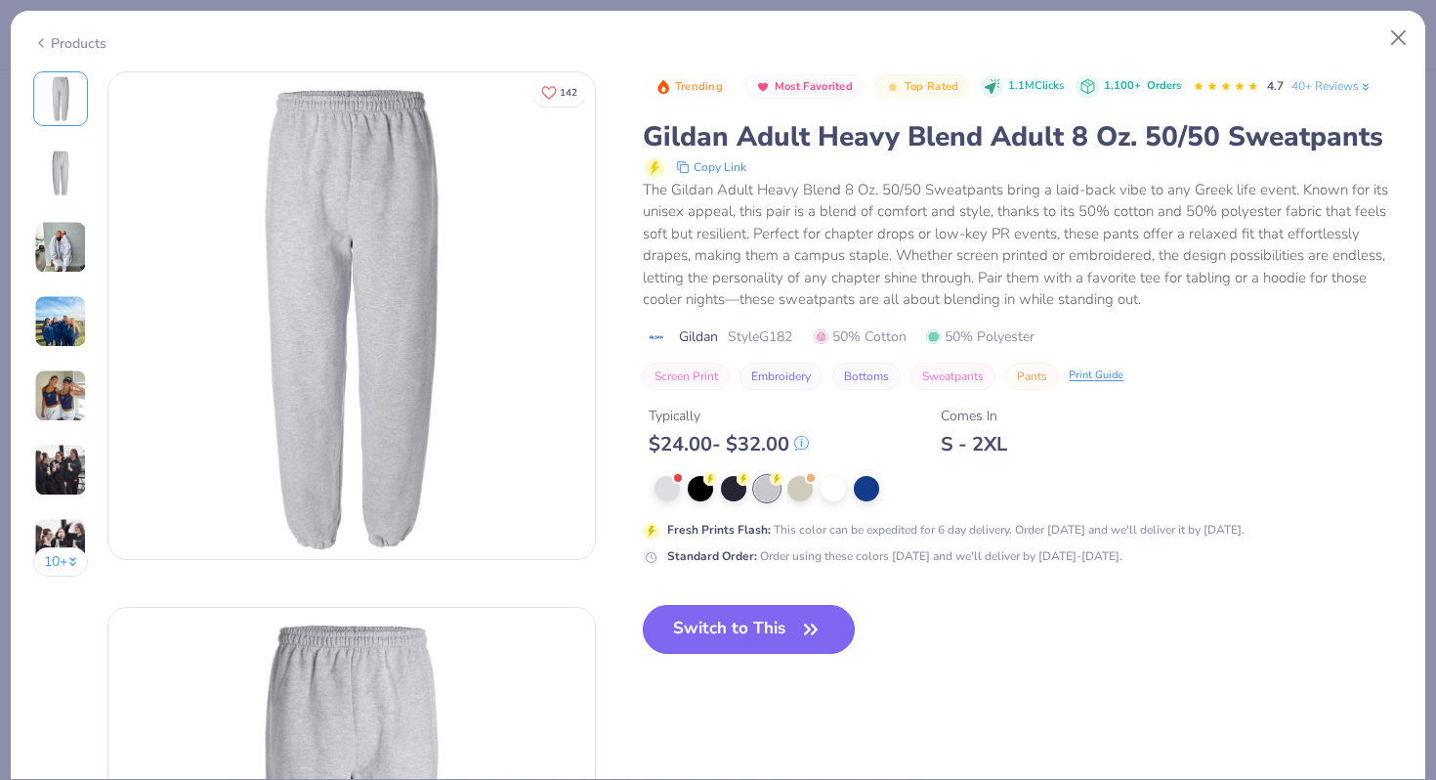
click at [732, 624] on button "Switch to This" at bounding box center [749, 629] width 212 height 49
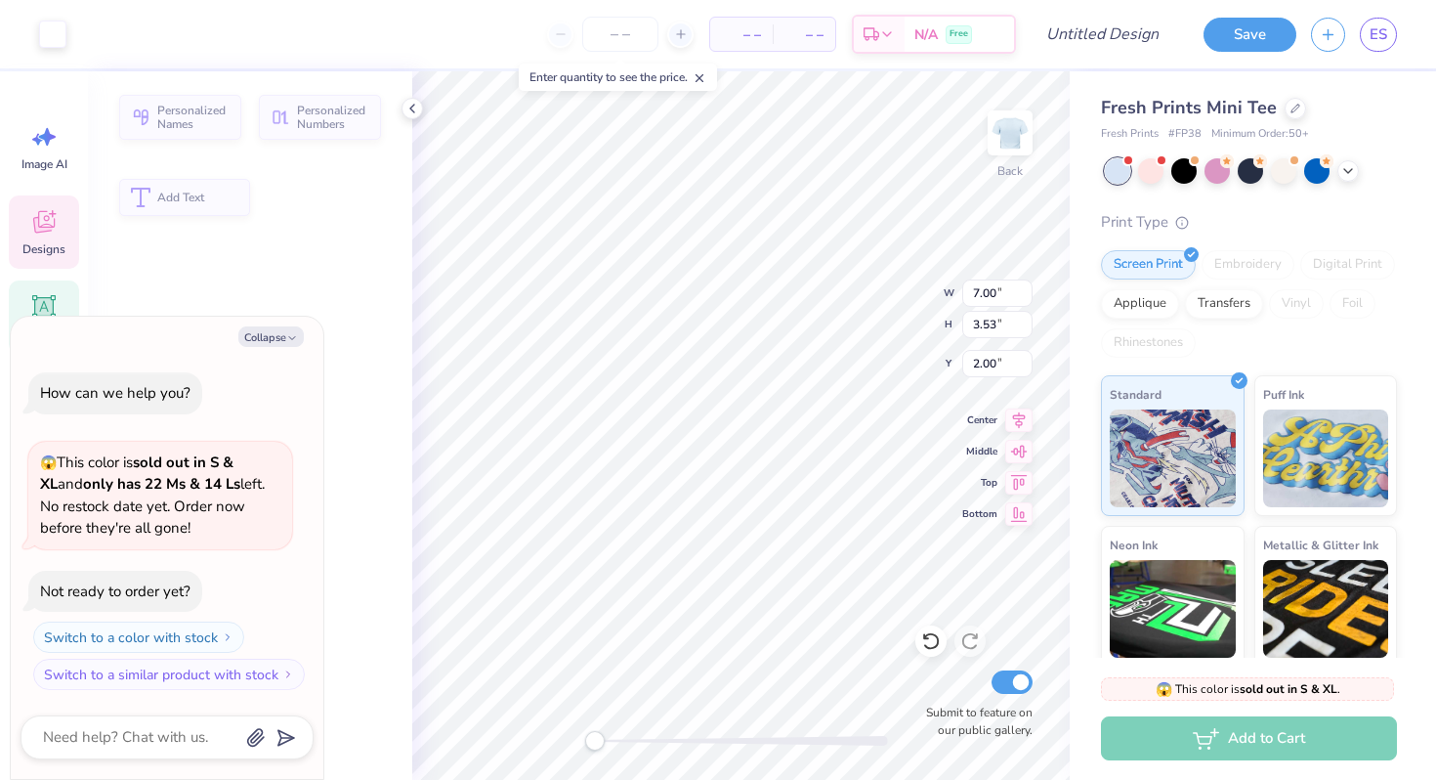
type textarea "x"
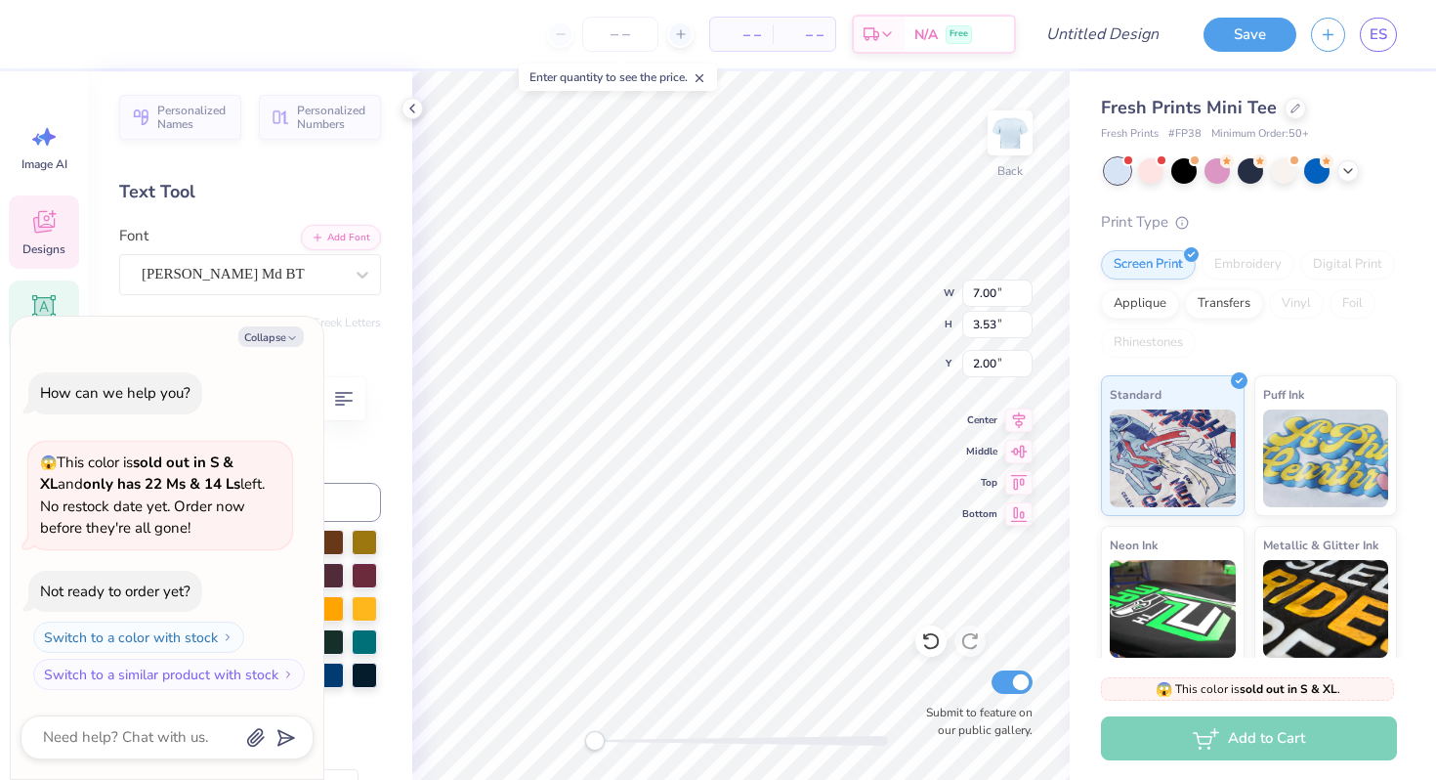
scroll to position [16, 2]
type textarea "DELTA"
type textarea "x"
type textarea "DELTA"
type textarea "x"
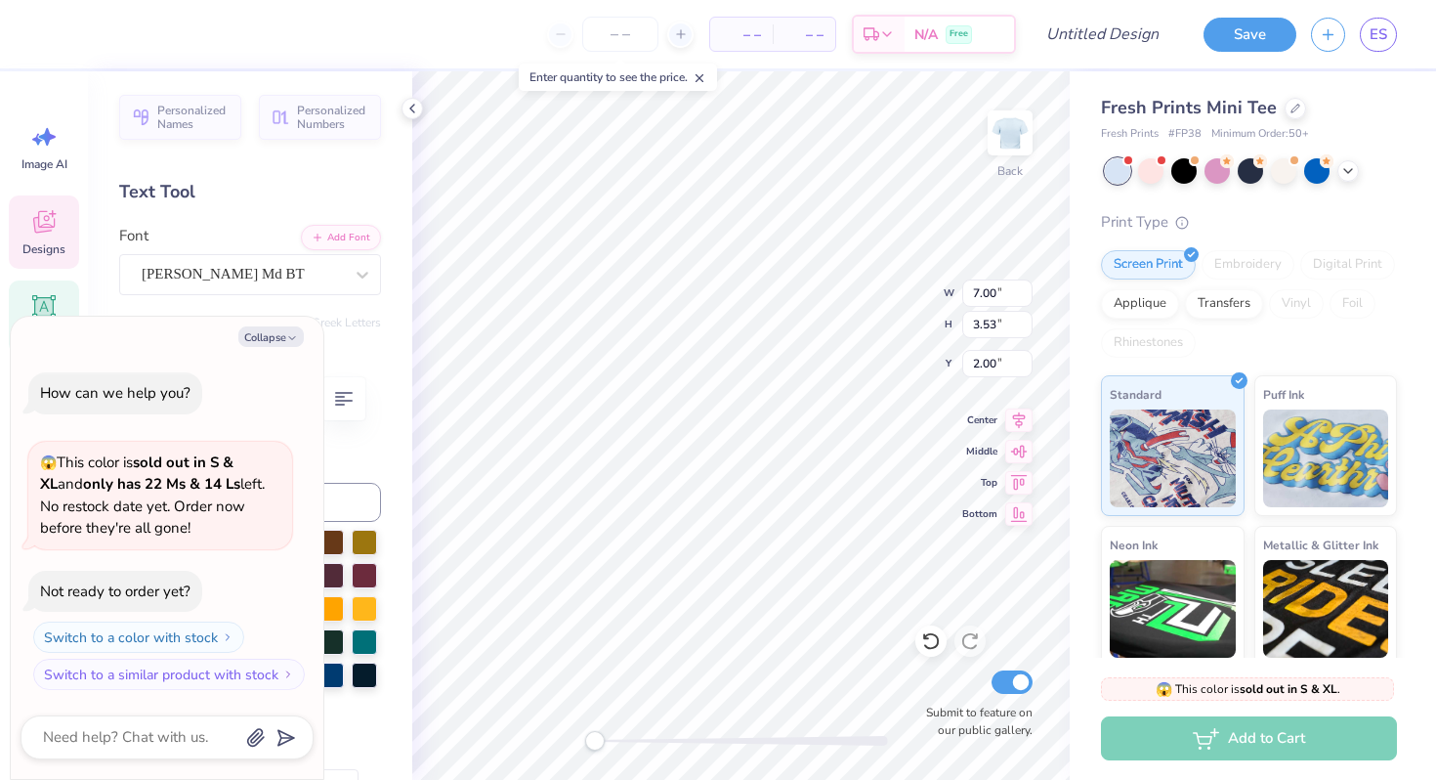
type textarea "DELT"
type textarea "x"
type textarea "DEL"
type textarea "x"
type textarea "D"
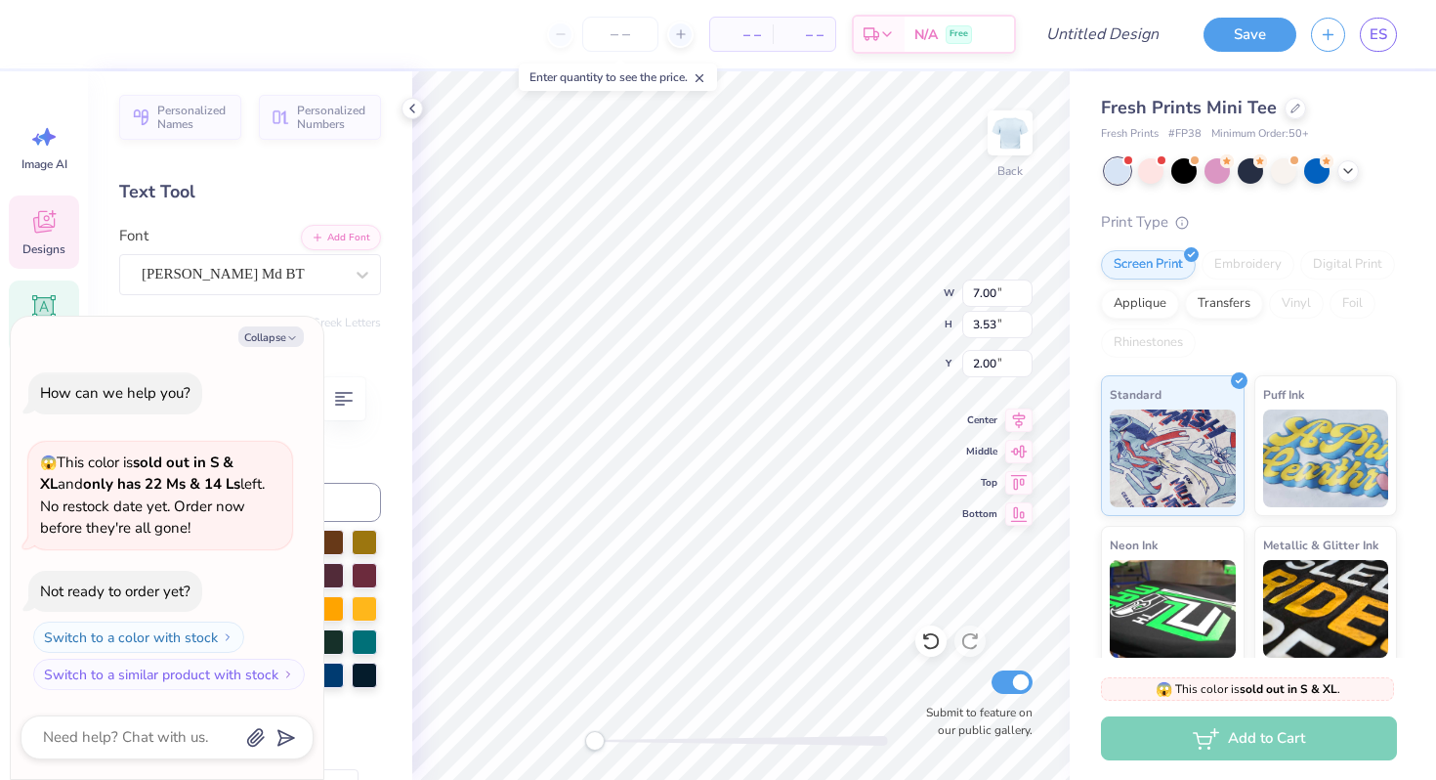
type textarea "x"
type textarea "Or"
type textarea "x"
type textarea "Orc"
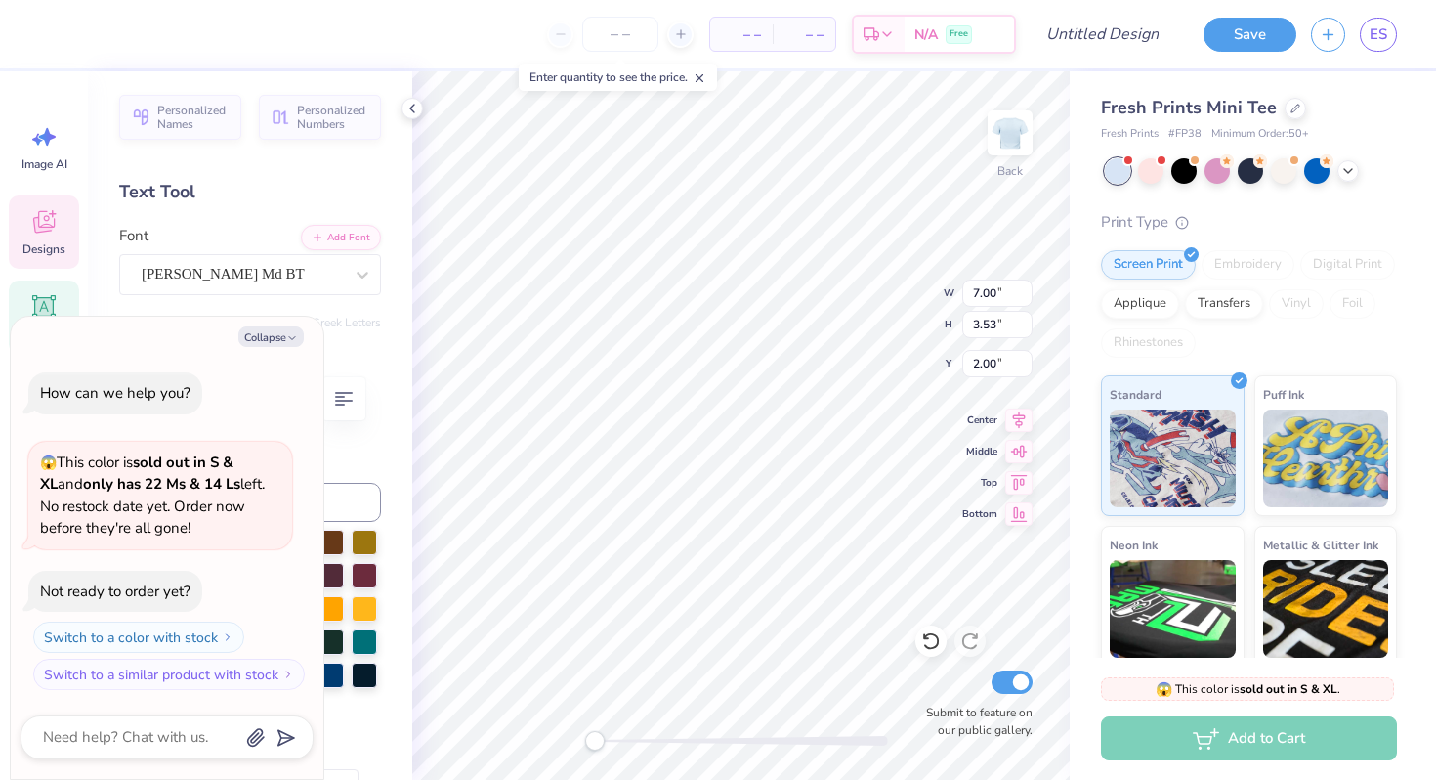
type textarea "x"
type textarea "Orche"
type textarea "x"
type textarea "Orche"
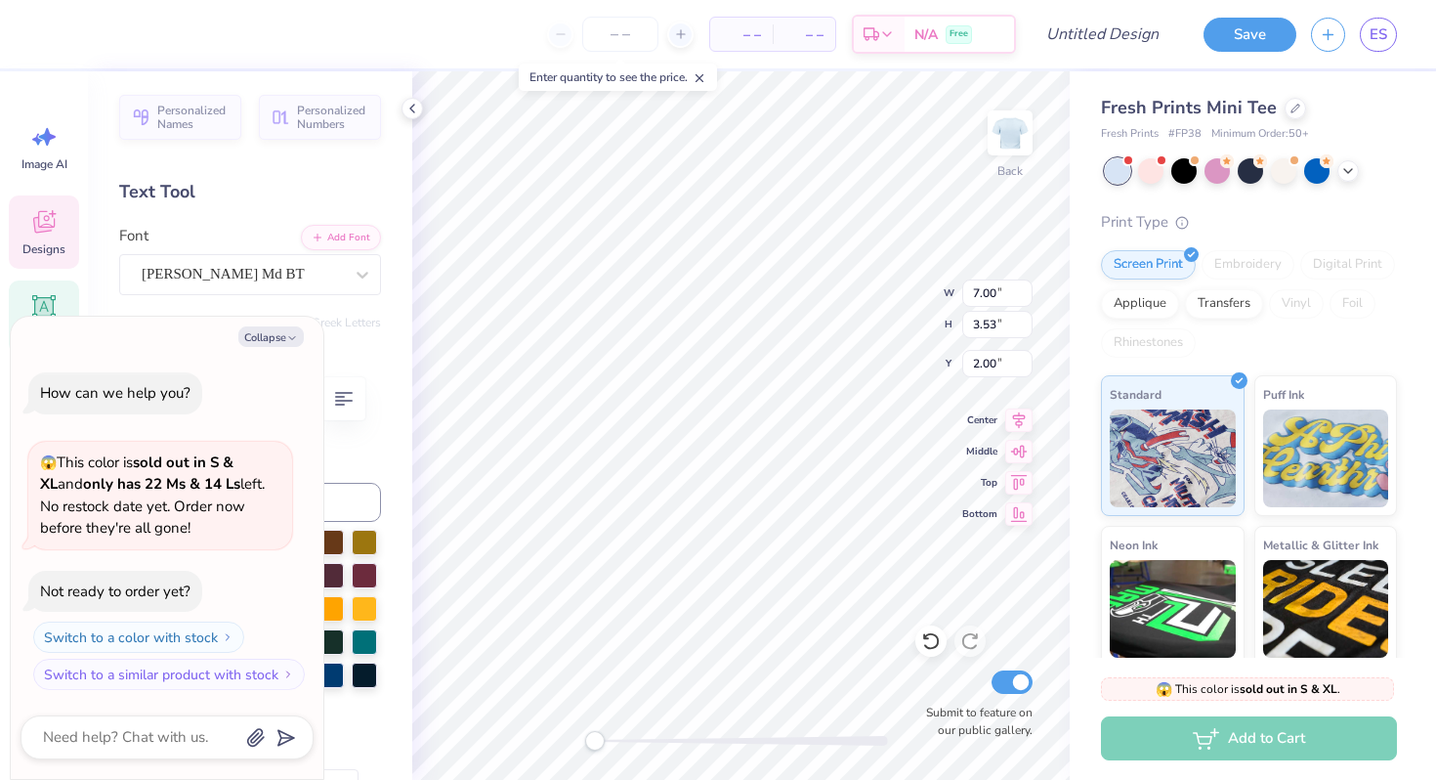
type textarea "x"
type textarea "Orch"
type textarea "x"
type textarea "Or"
type textarea "x"
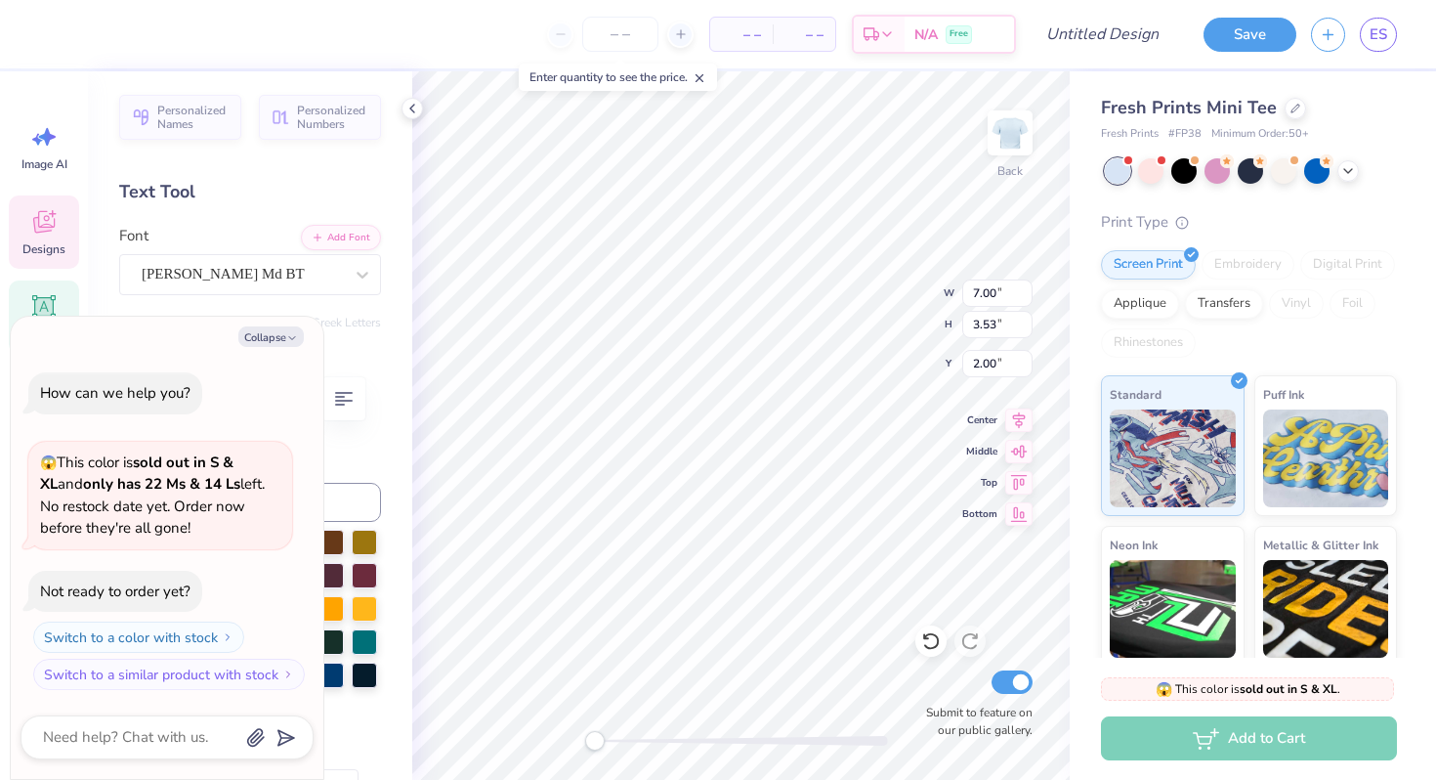
type textarea "O"
type textarea "x"
type textarea "O"
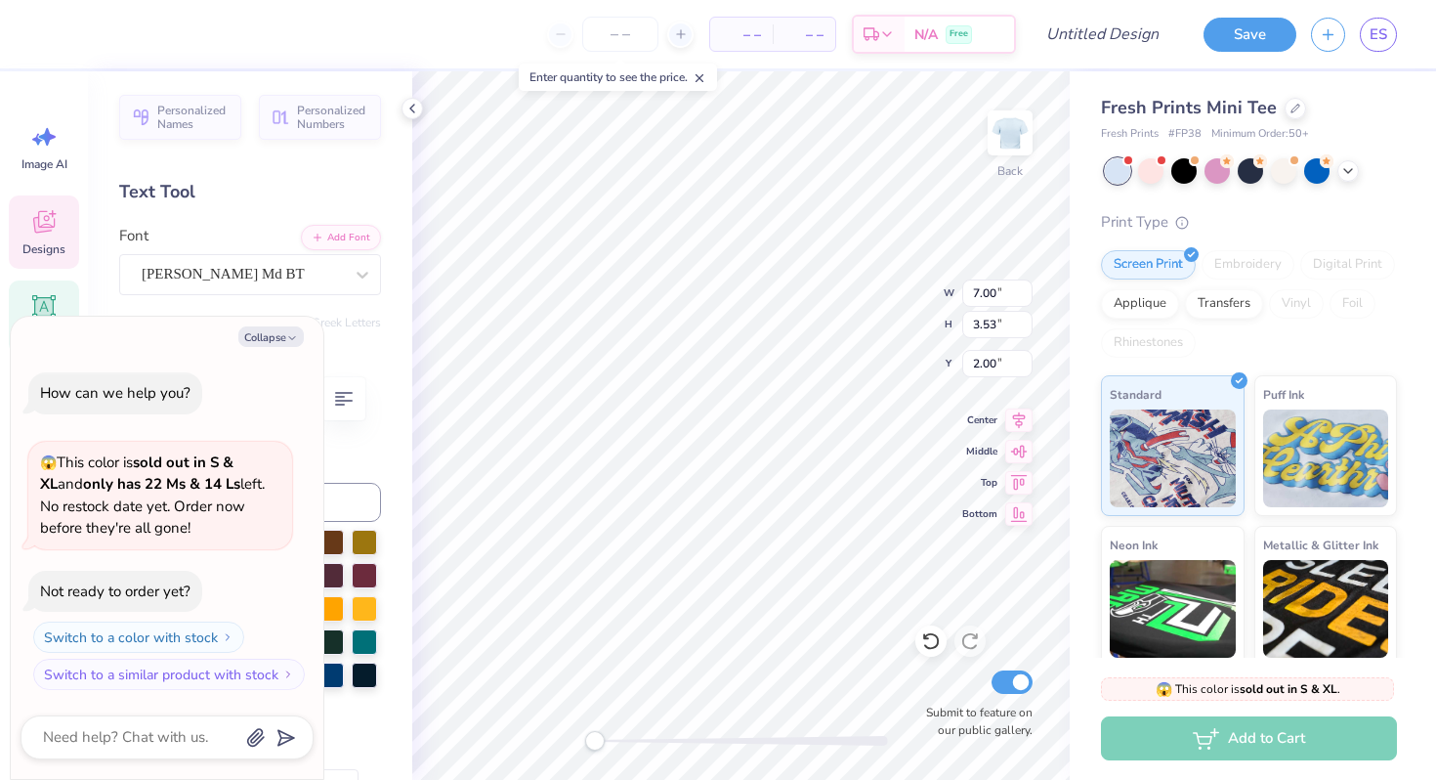
type textarea "x"
type textarea "OR"
type textarea "x"
type textarea "ORCH"
type textarea "x"
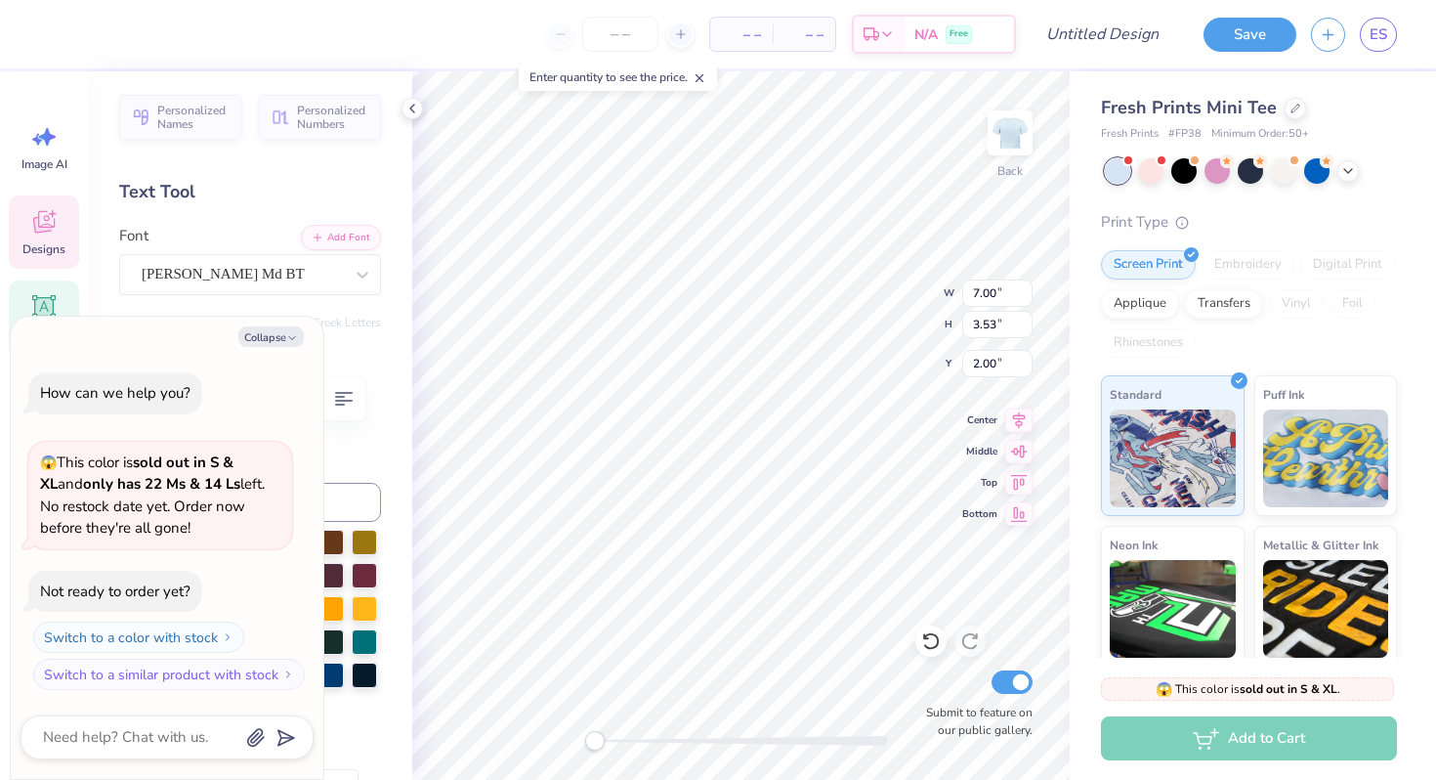
type textarea "ORCHE"
type textarea "x"
type textarea "ORCHES"
type textarea "x"
type textarea "ORCHESIS"
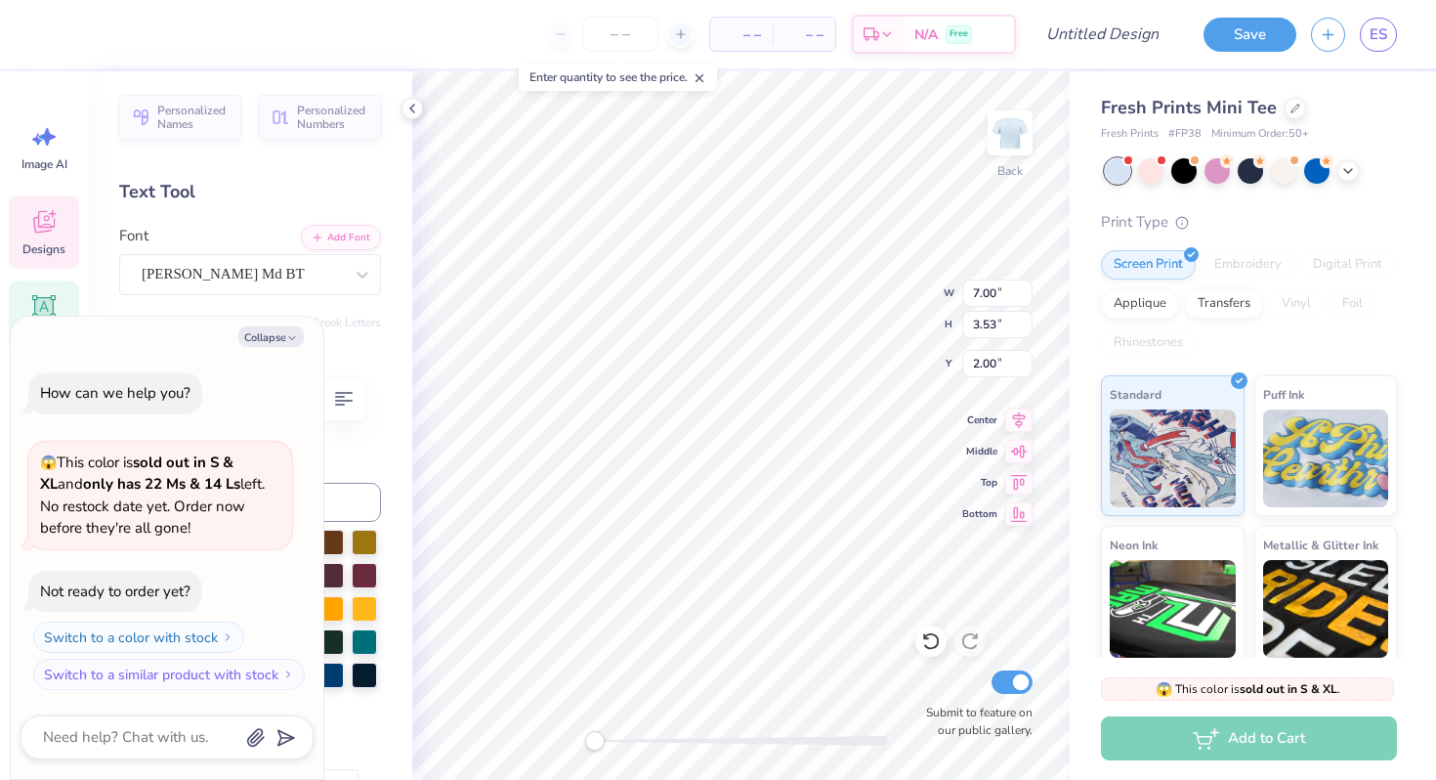
type textarea "x"
type textarea "ORCHESIS"
type textarea "x"
type textarea "ORCHESIS D"
type textarea "x"
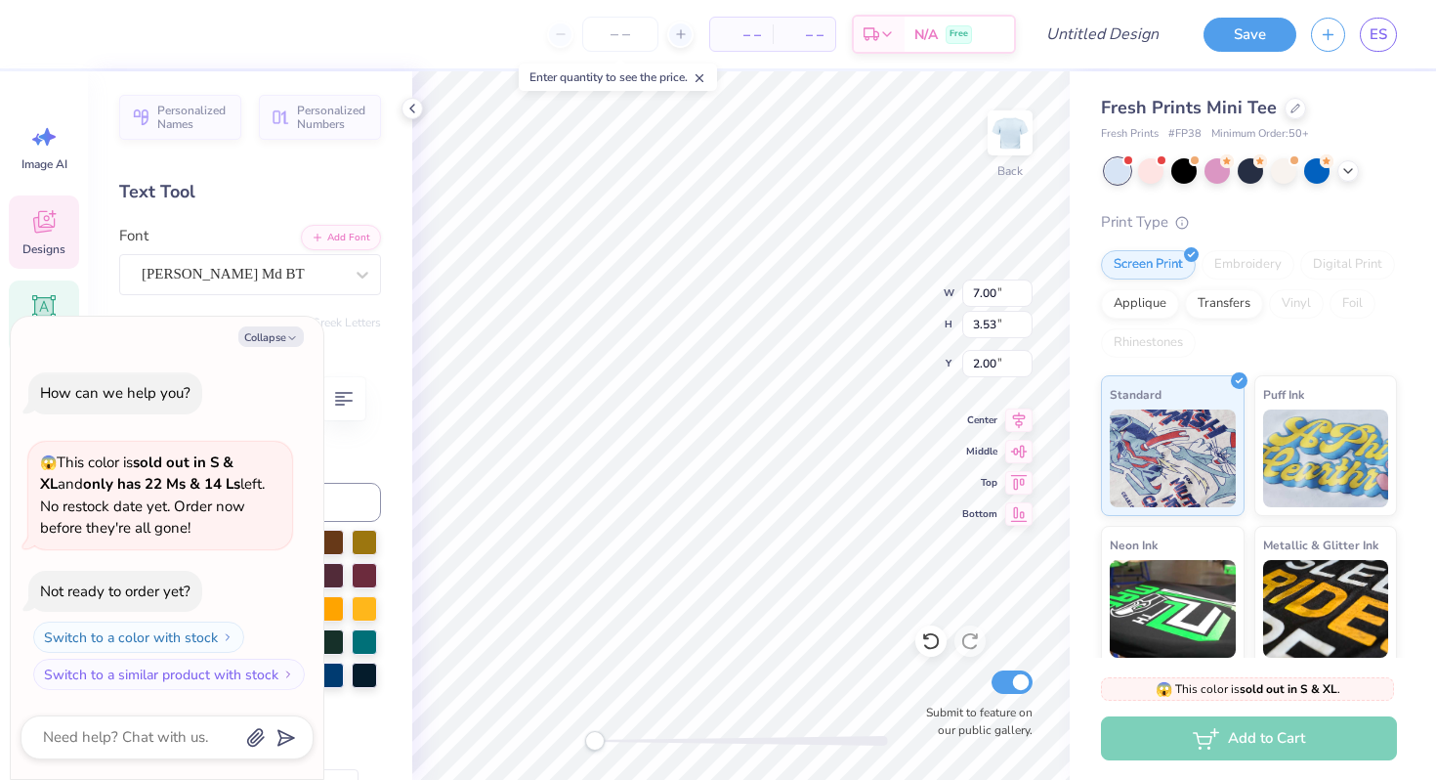
type textarea "ORCHESIS DAN"
type textarea "x"
type textarea "ORCHESIS DANC"
type textarea "x"
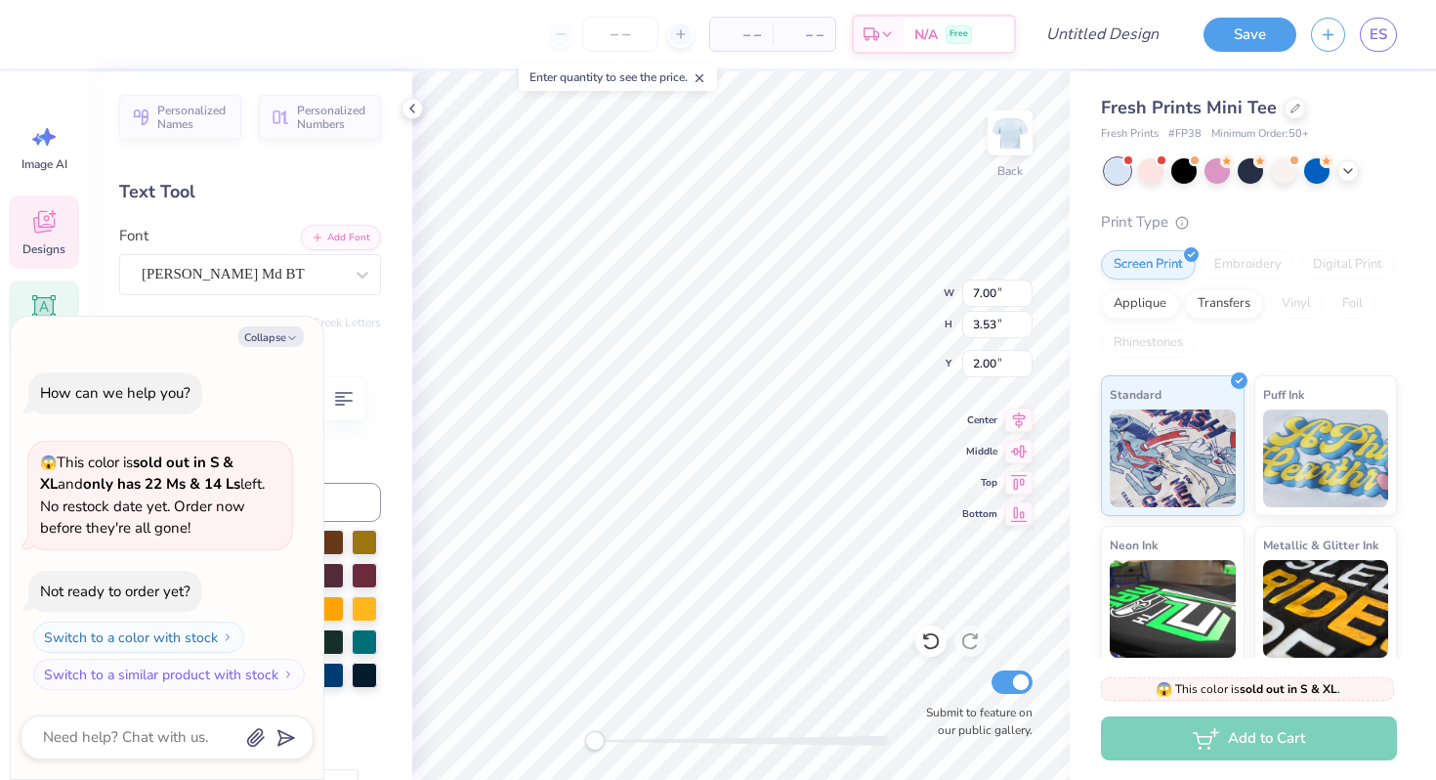
type textarea "ORCHESIS DANCE"
type textarea "x"
type textarea "Spring"
type textarea "x"
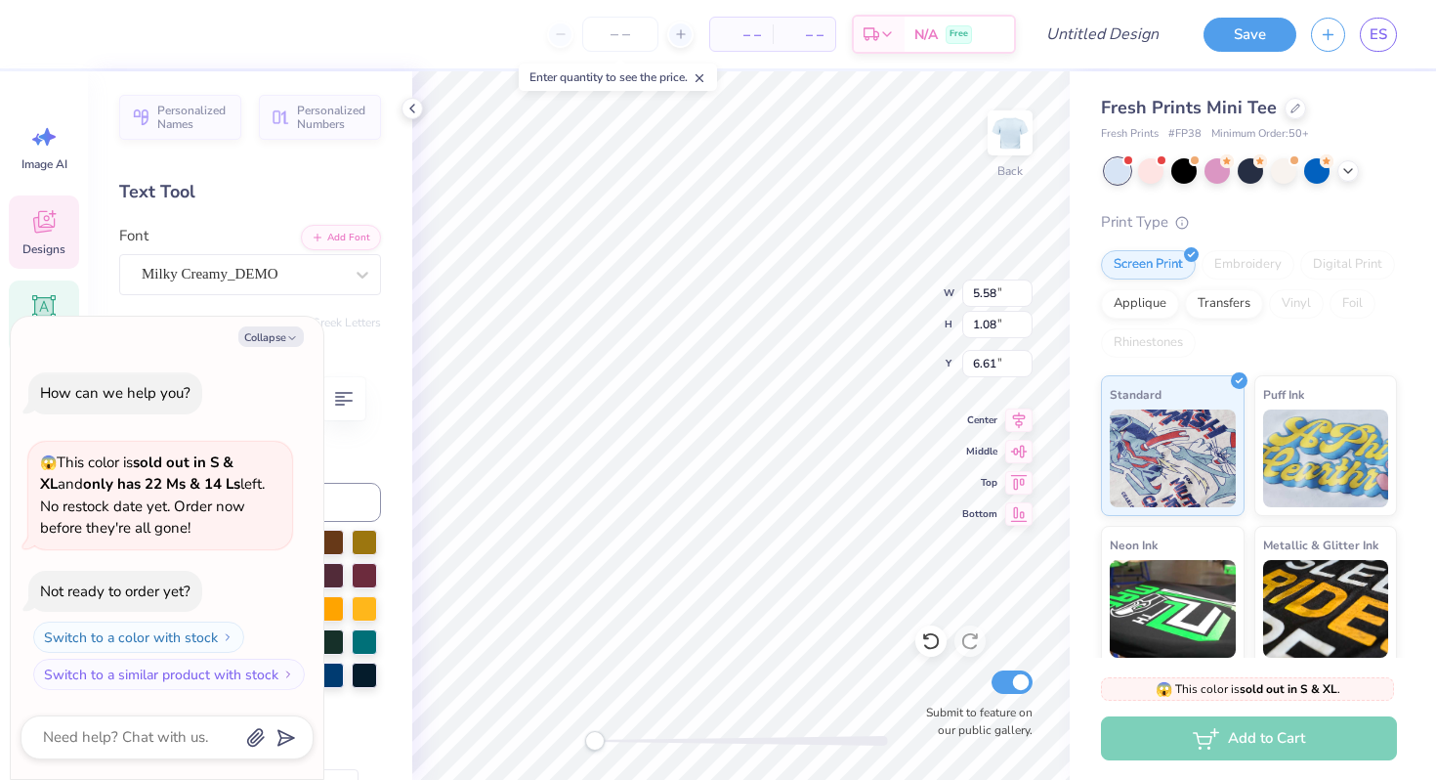
type textarea "Spring 2"
type textarea "x"
type textarea "Spring 20"
type textarea "x"
type textarea "Spring 202"
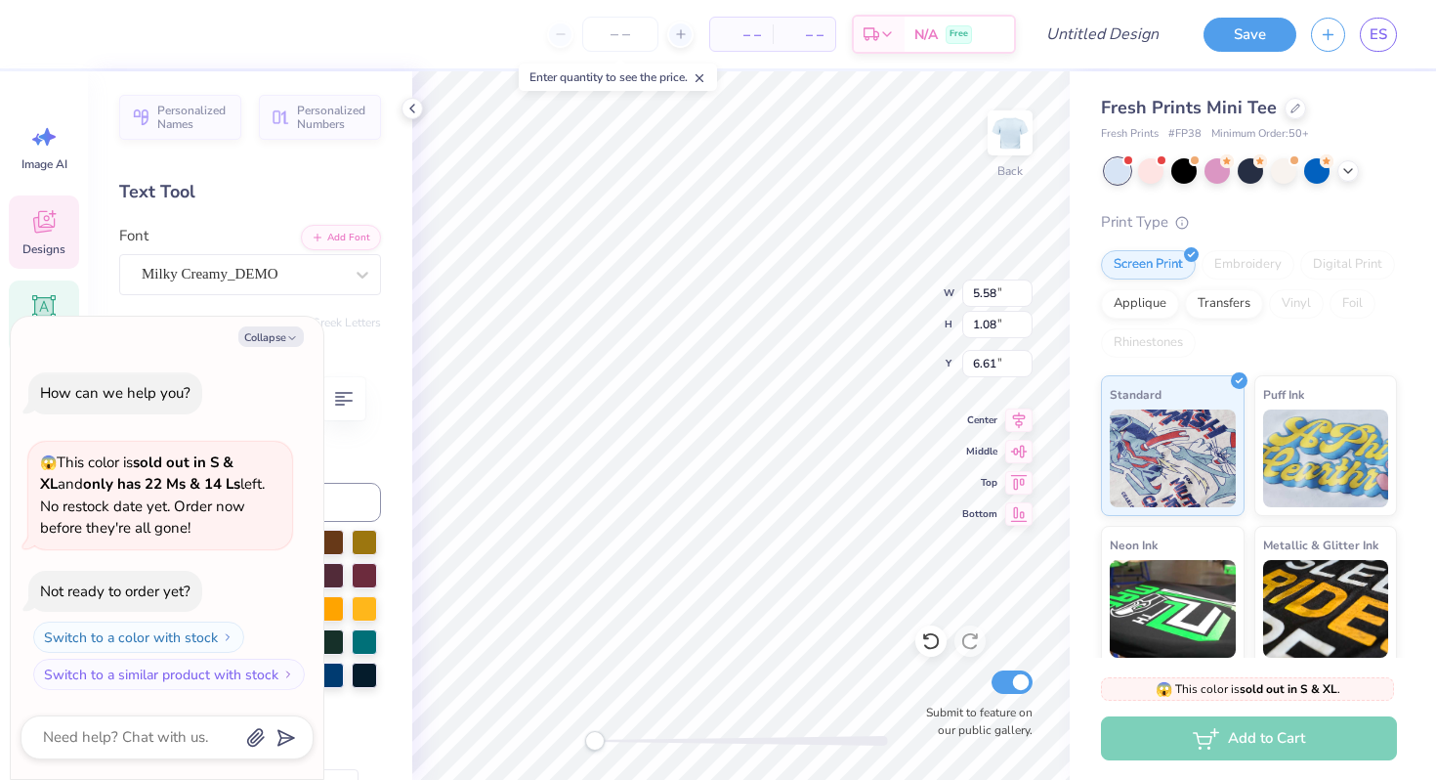
type textarea "x"
type textarea "Spring 2026"
type textarea "x"
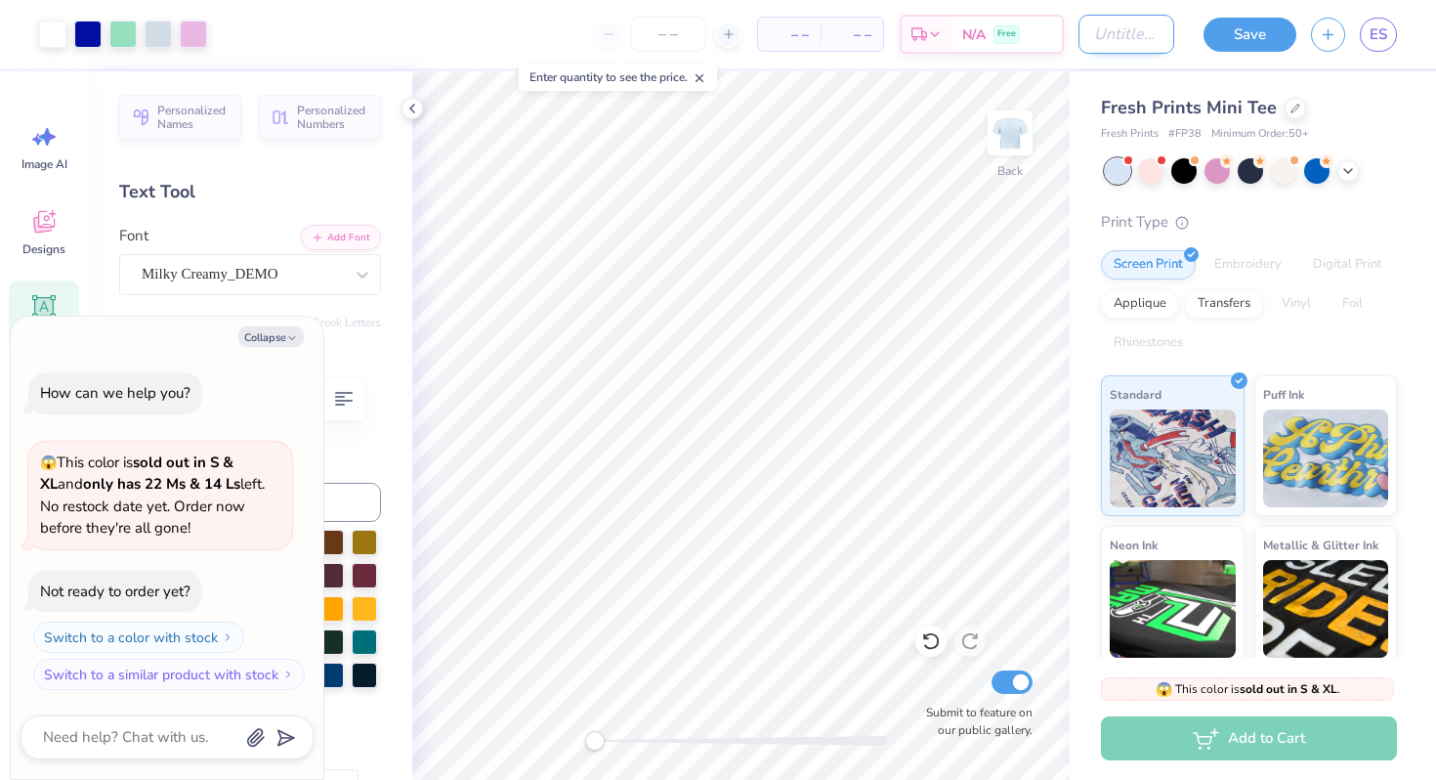
click at [1092, 30] on input "Design Title" at bounding box center [1127, 34] width 96 height 39
type input "O"
type textarea "x"
type input "OR"
type textarea "x"
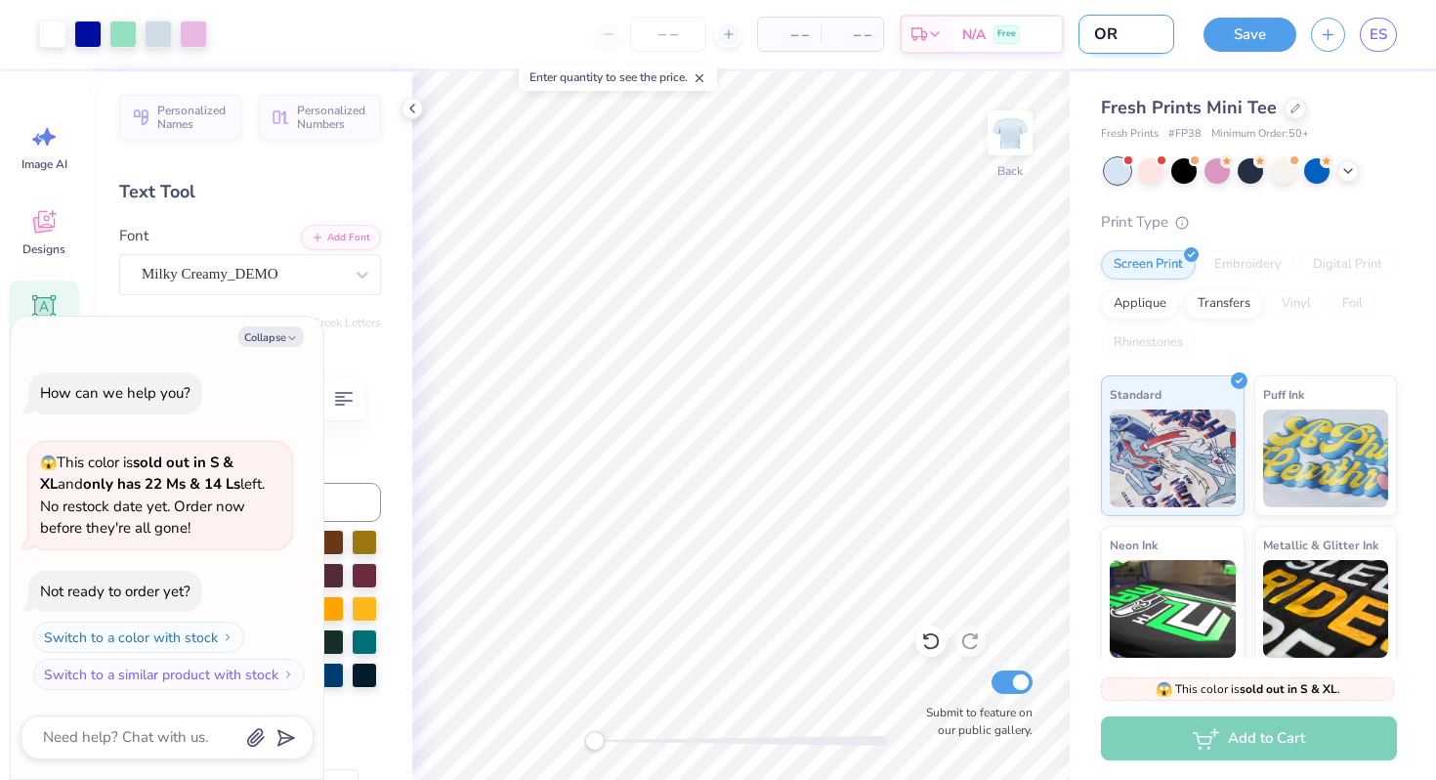
type input "O"
type textarea "x"
type input "Or"
type textarea "x"
type input "Orc"
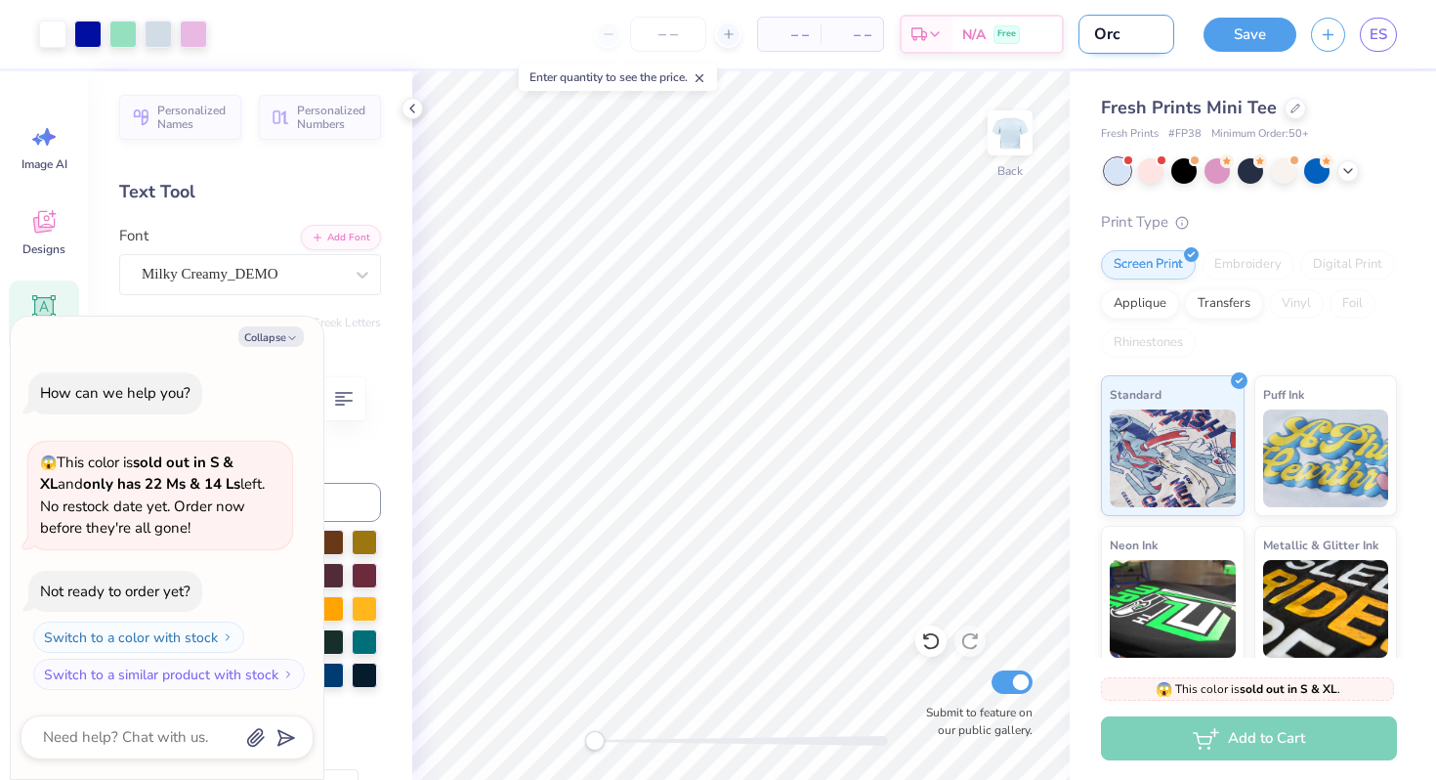
type textarea "x"
type input "Orch"
type textarea "x"
type input "Orche"
type textarea "x"
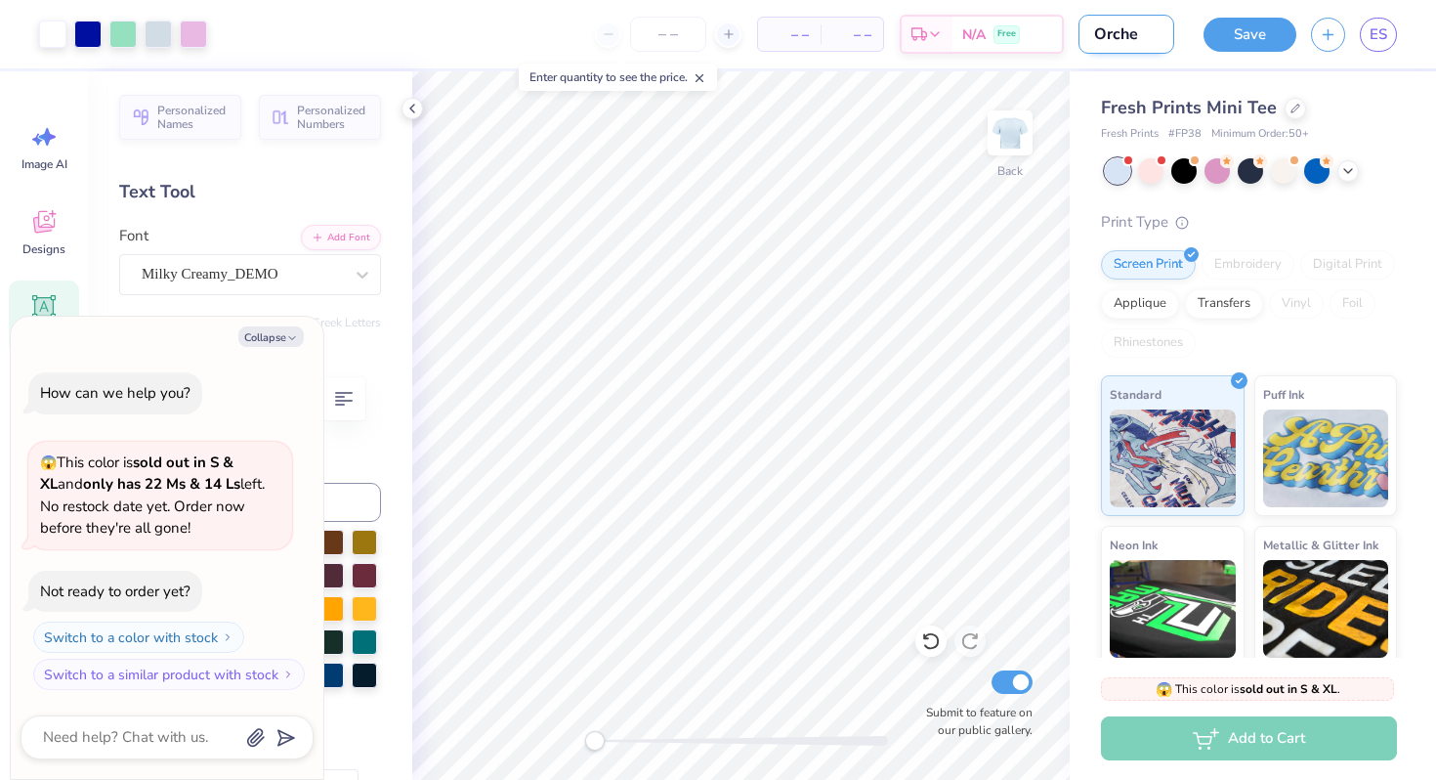
type input "Orches"
type textarea "x"
type input "Orchesi"
type textarea "x"
type input "Orchesis"
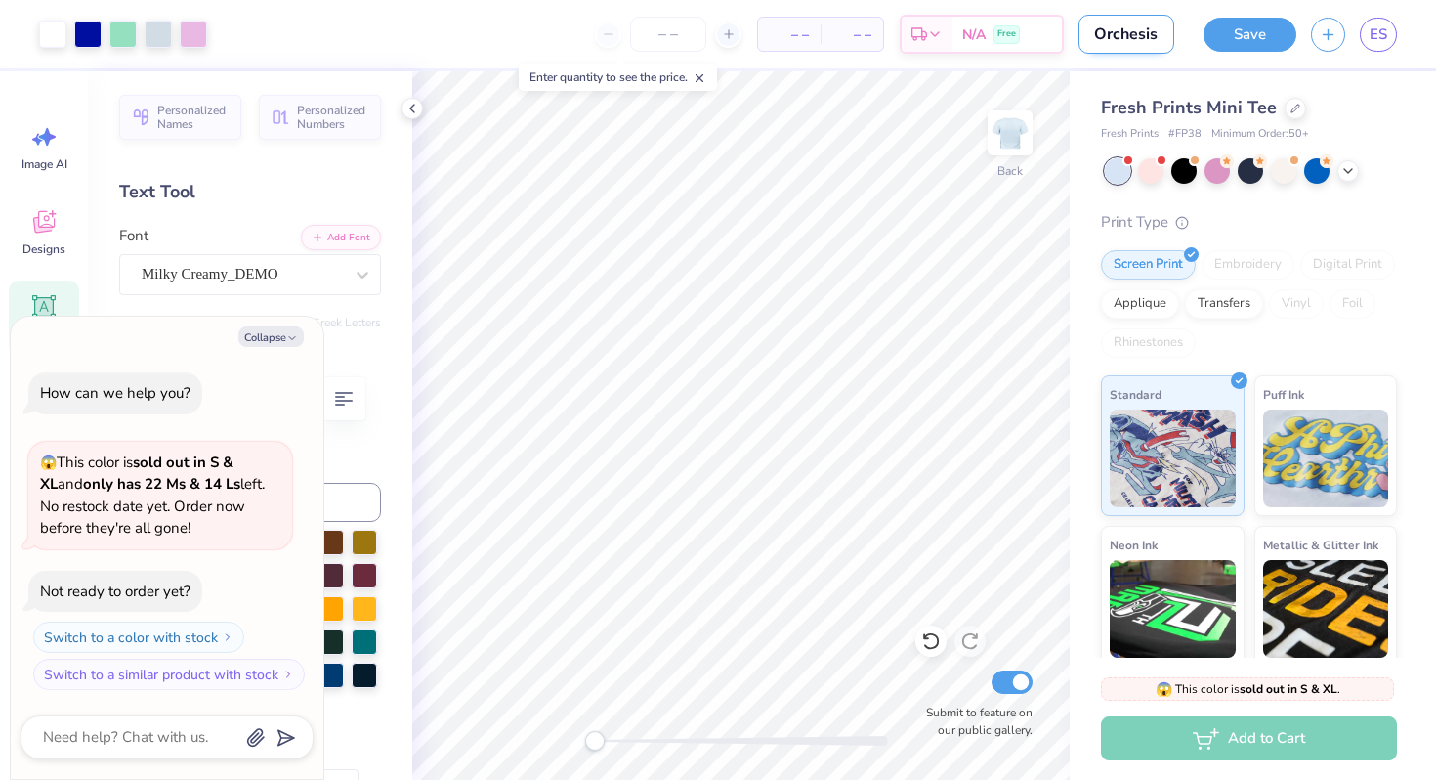
type textarea "x"
type input "Orchesis"
type textarea "x"
type input "Orchesis S"
type textarea "x"
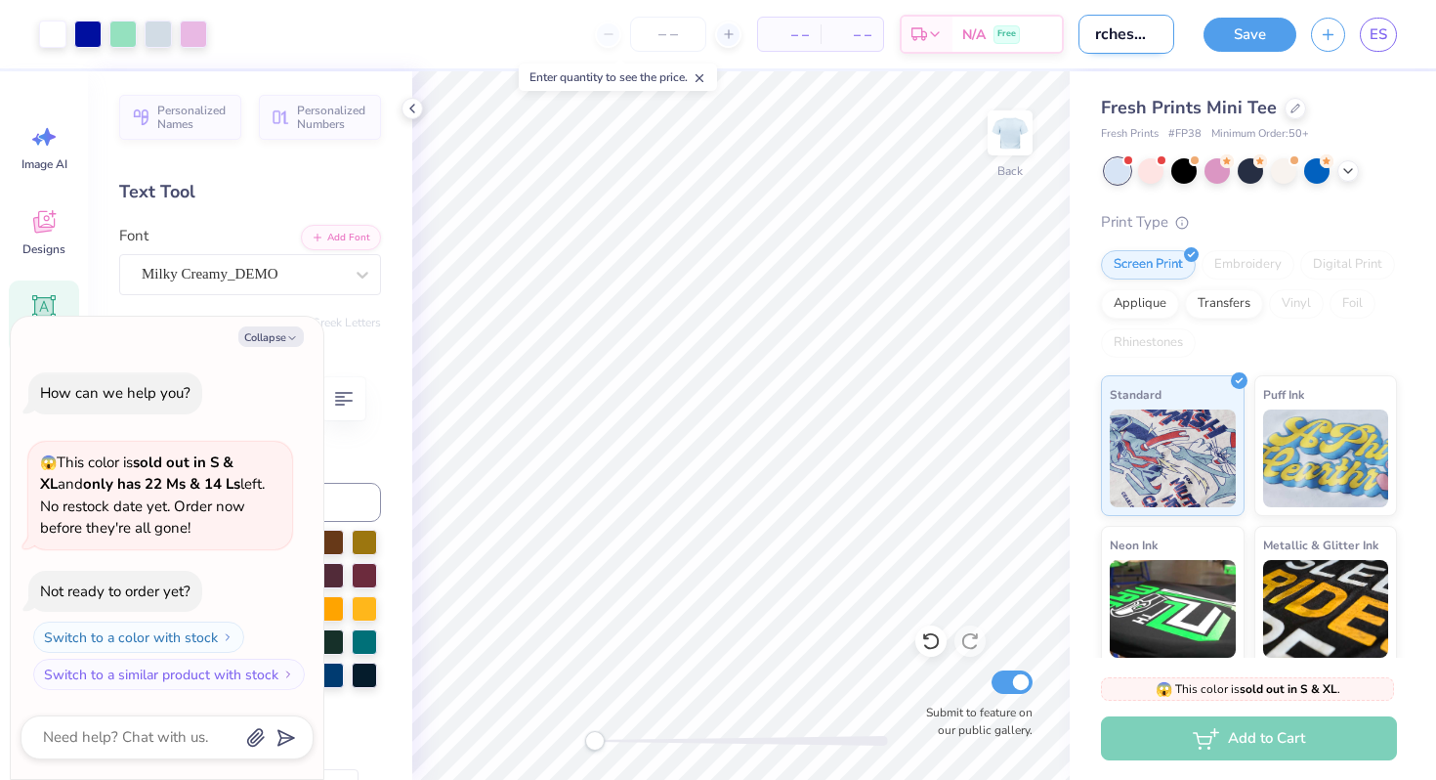
type input "Orchesis Sh"
type textarea "x"
type input "Orchesis Shi"
type textarea "x"
type input "Orchesis Shir"
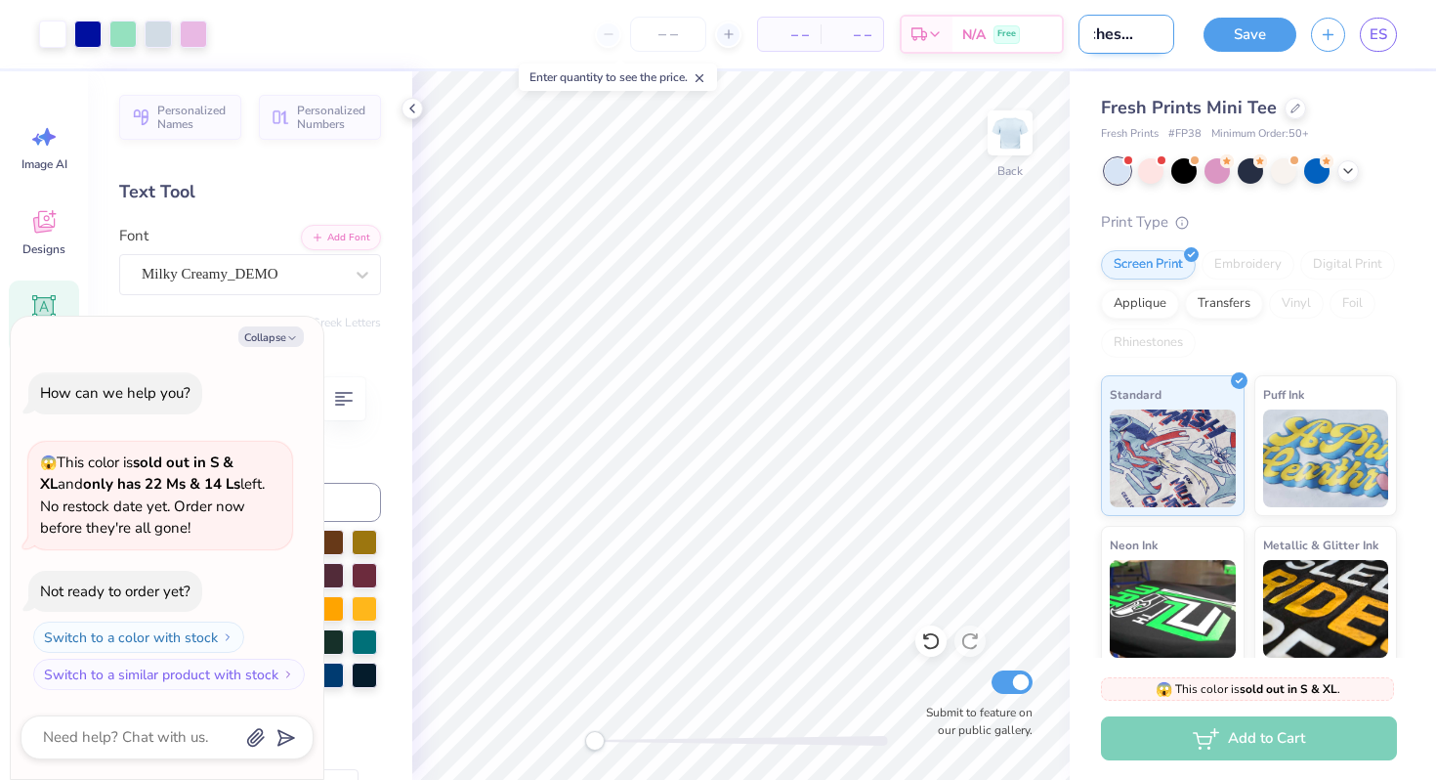
type textarea "x"
type input "Orchesis Shirt"
type textarea "x"
type input "Orchesis Shirt"
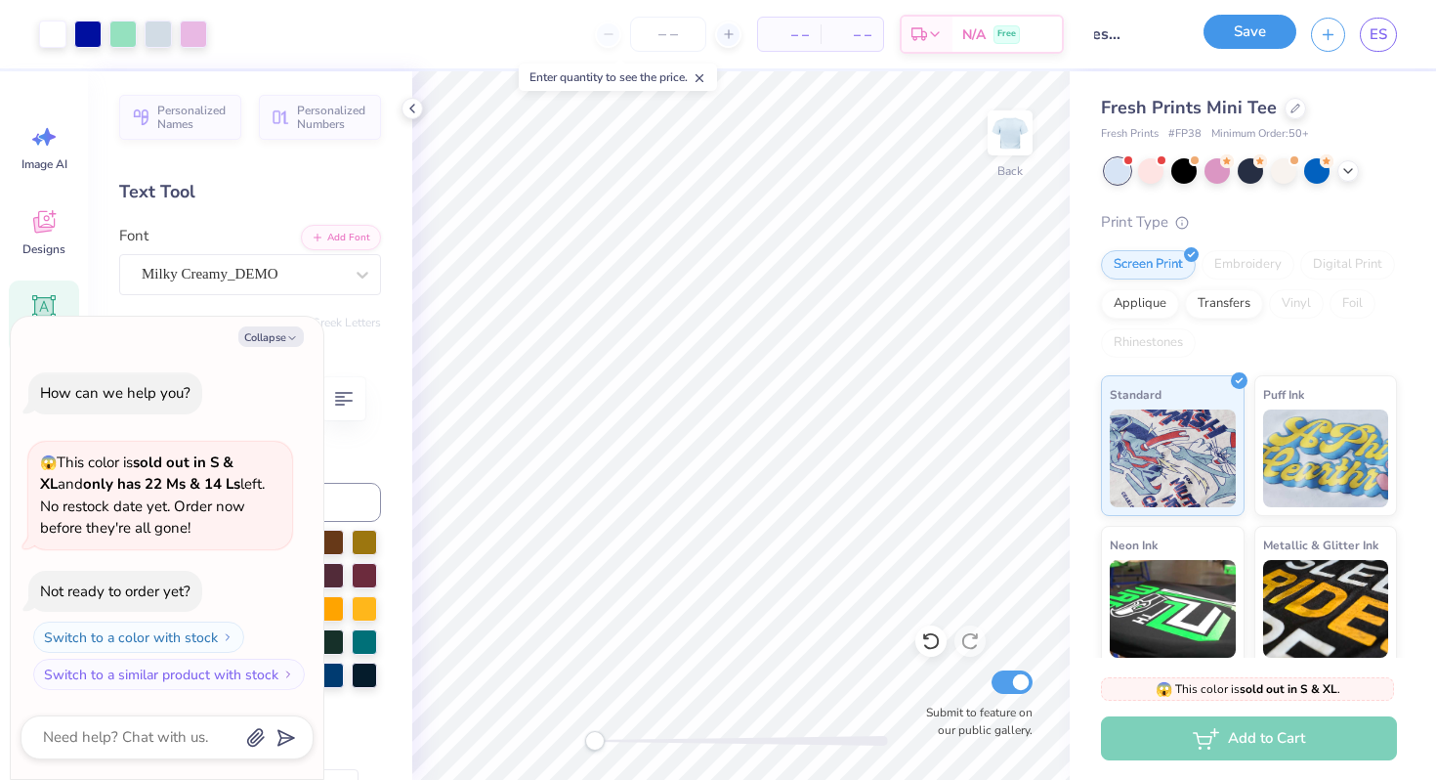
click at [1256, 28] on button "Save" at bounding box center [1250, 32] width 93 height 34
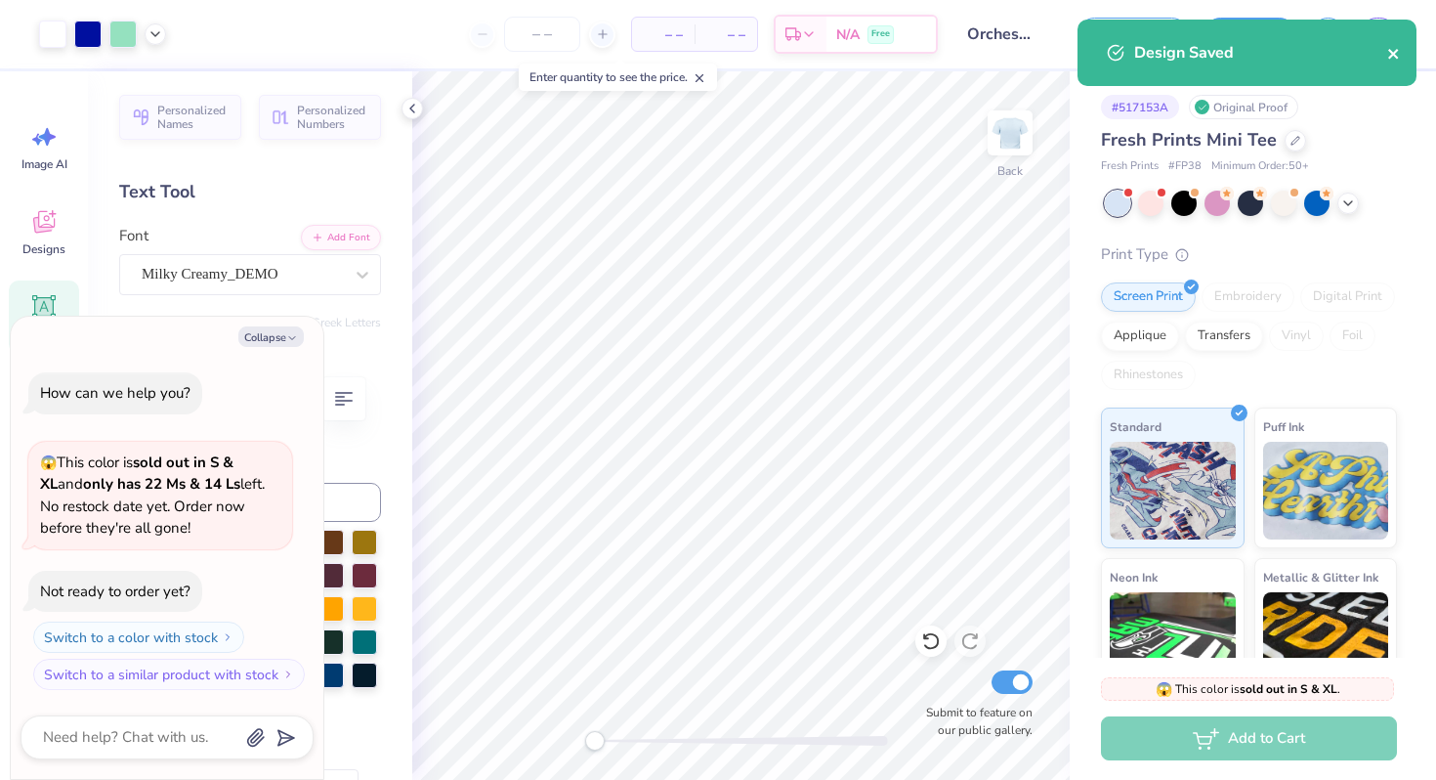
click at [1395, 51] on icon "close" at bounding box center [1393, 54] width 10 height 10
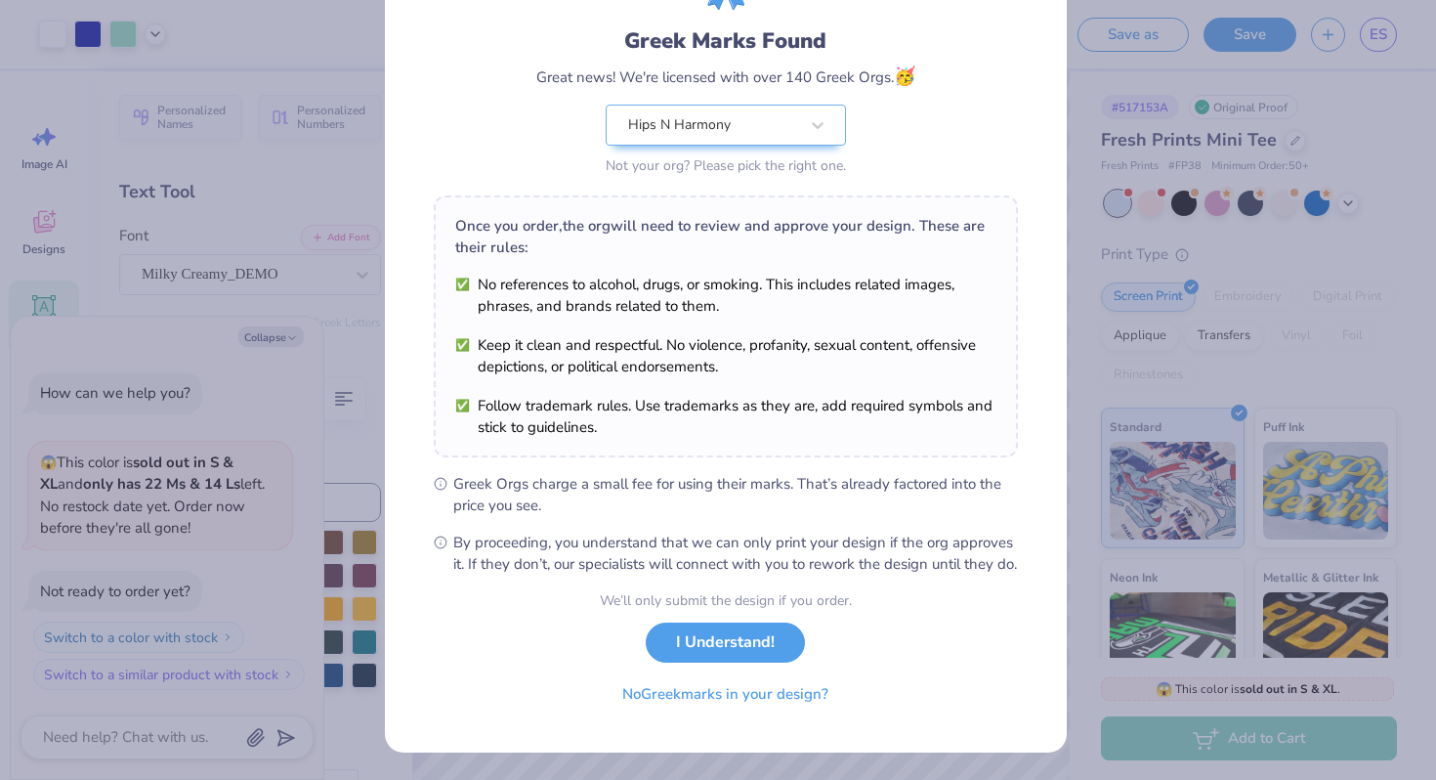
scroll to position [135, 0]
click at [730, 656] on button "I Understand!" at bounding box center [725, 637] width 159 height 40
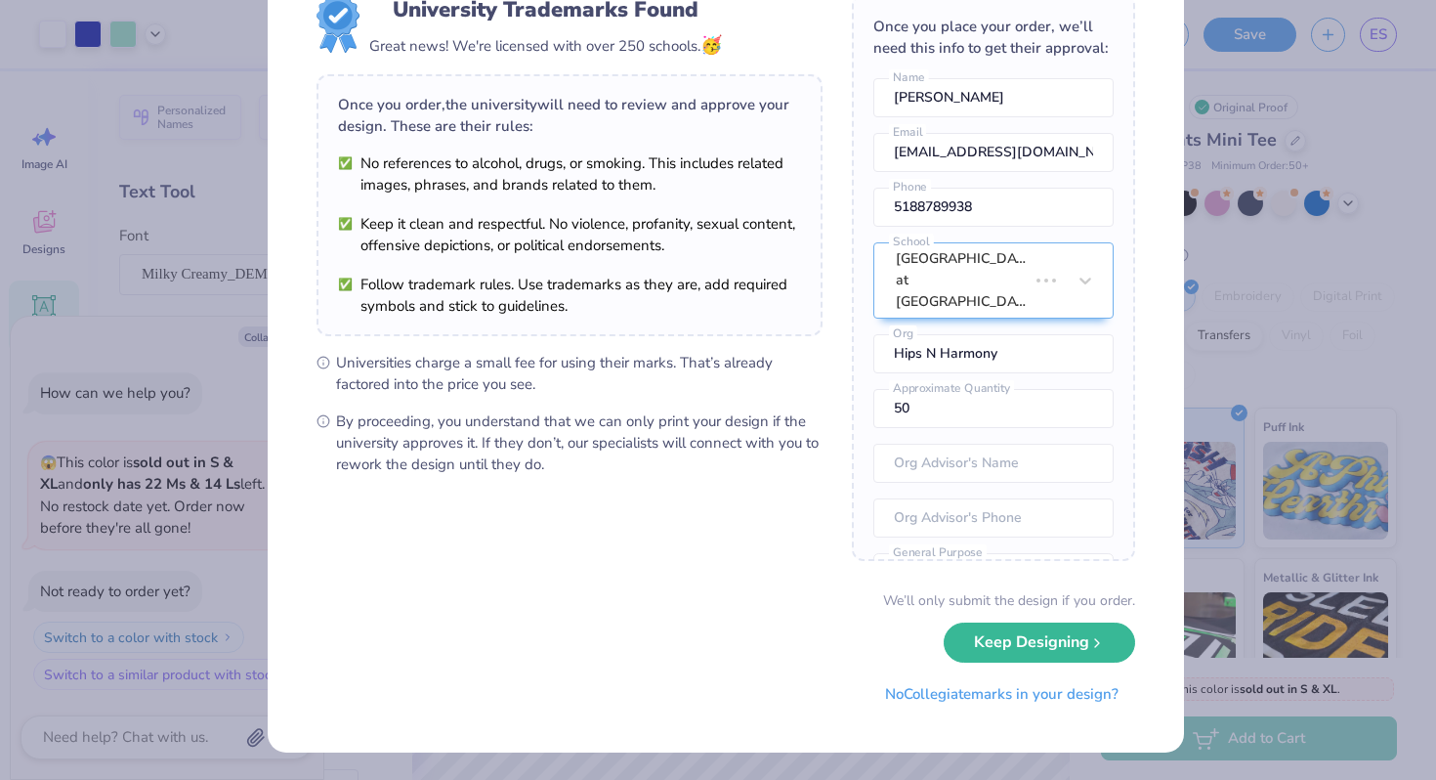
scroll to position [0, 0]
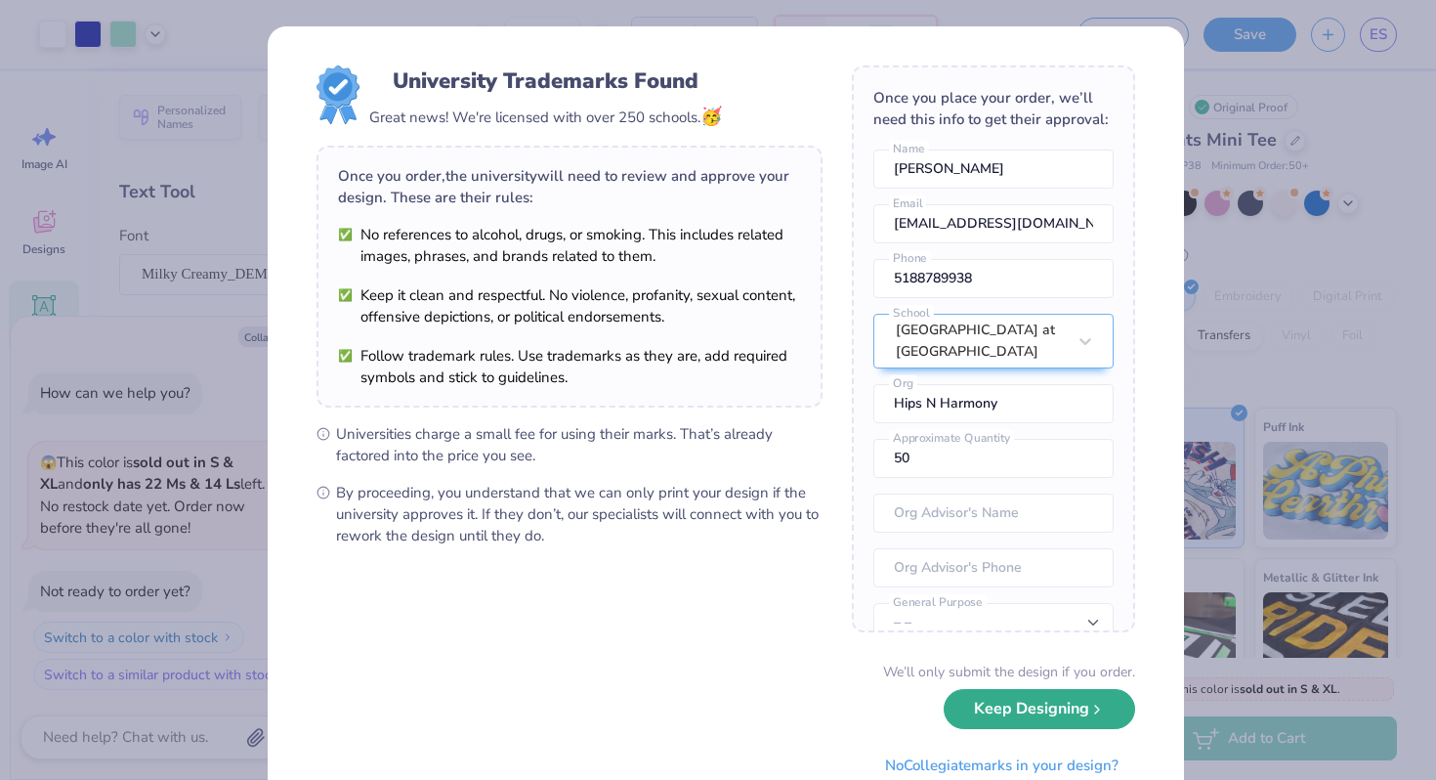
click at [1030, 714] on button "Keep Designing" at bounding box center [1039, 709] width 191 height 40
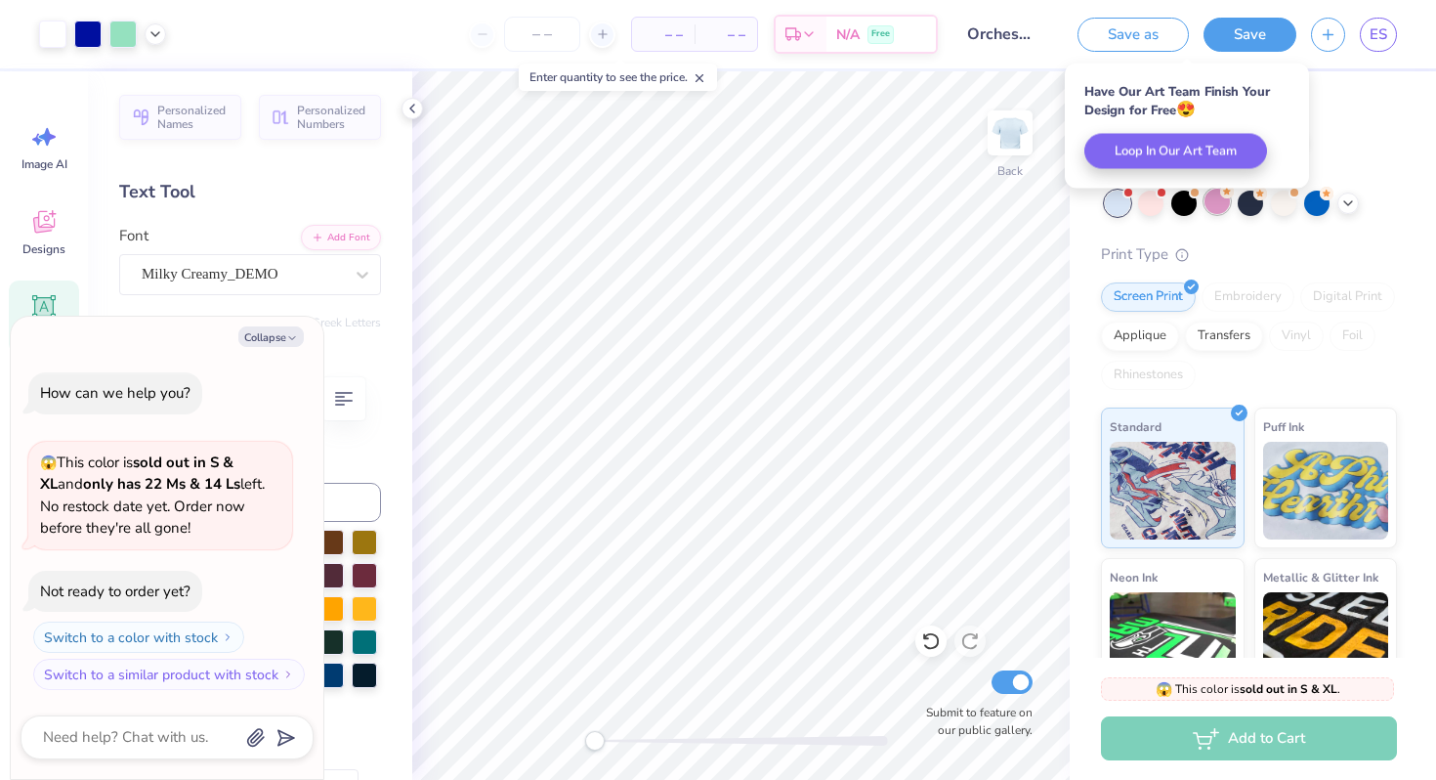
type textarea "x"
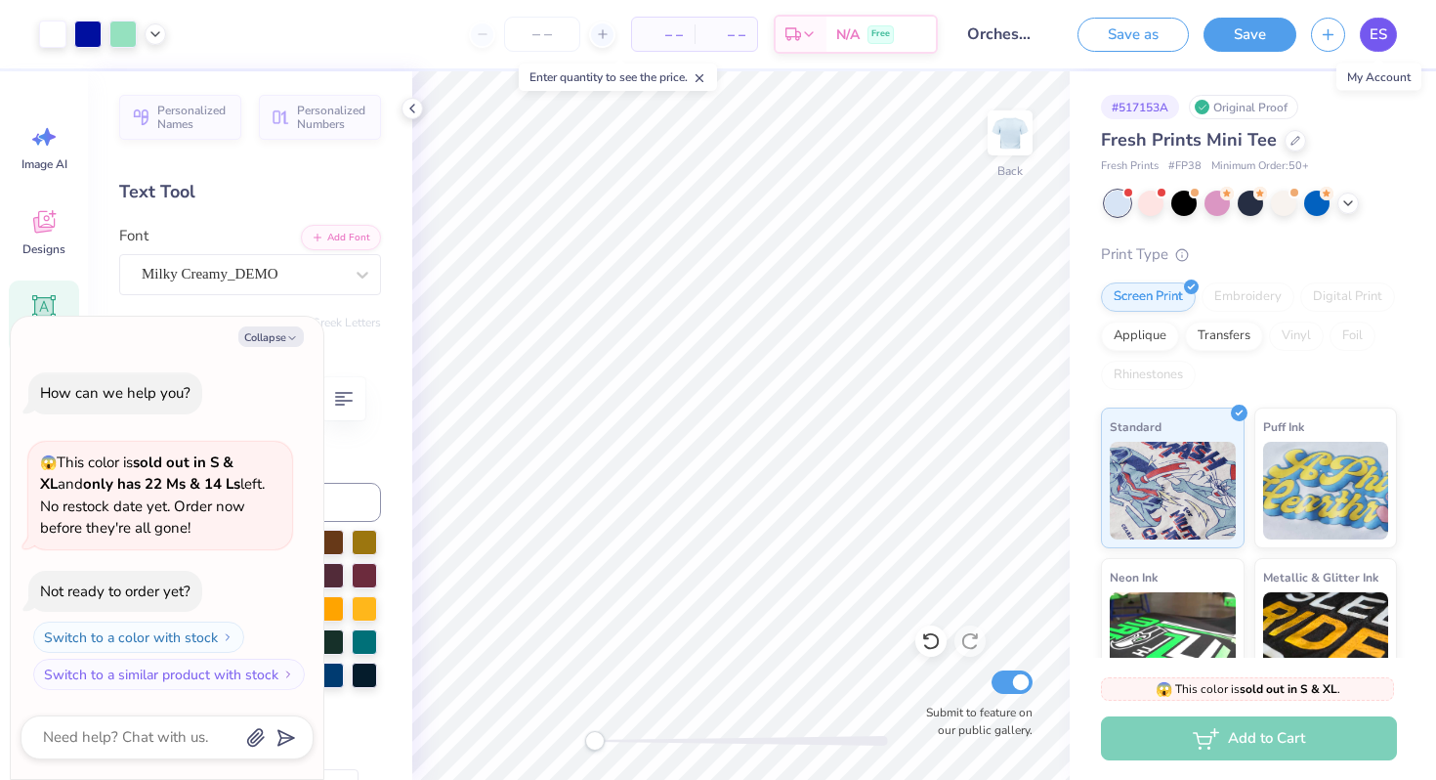
click at [1381, 28] on span "ES" at bounding box center [1379, 34] width 18 height 22
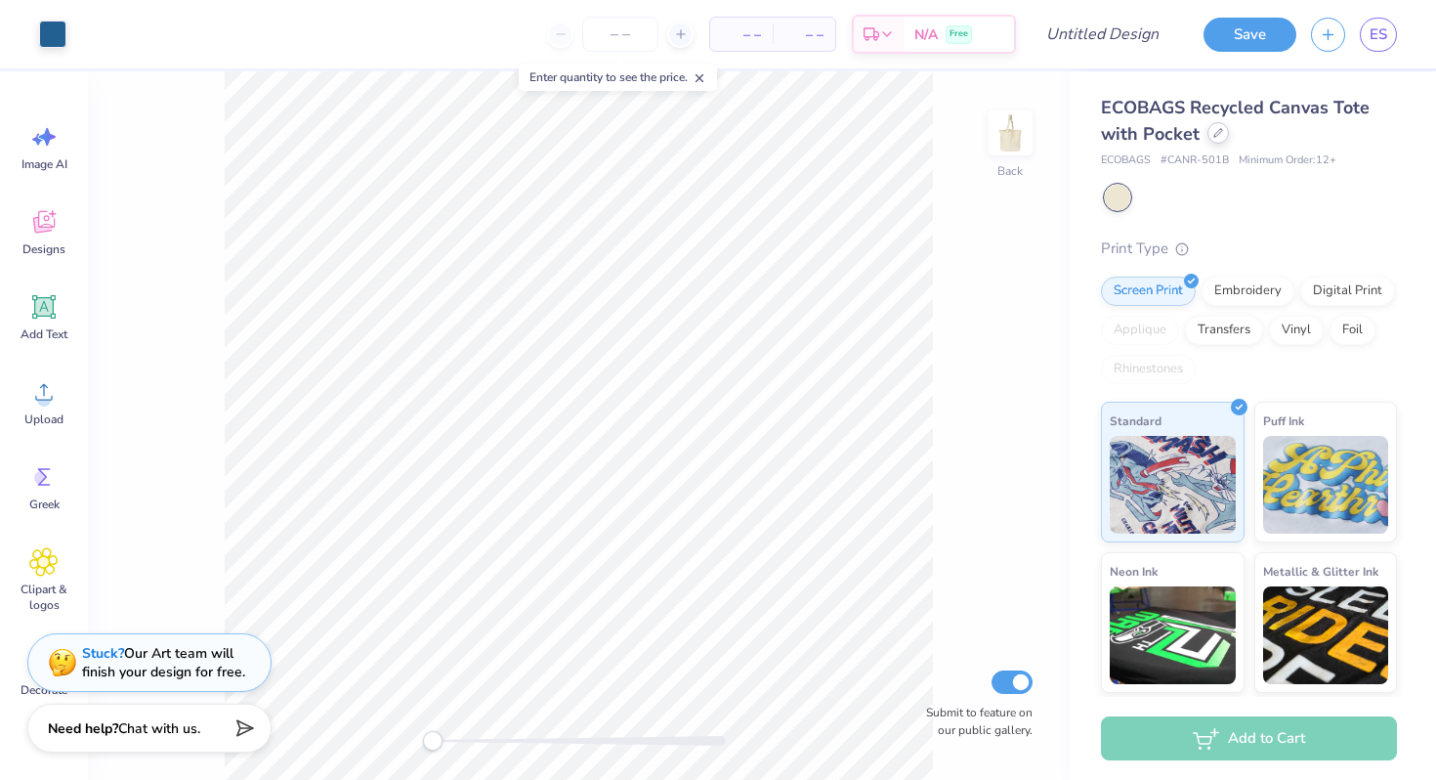
click at [1223, 133] on div at bounding box center [1218, 132] width 21 height 21
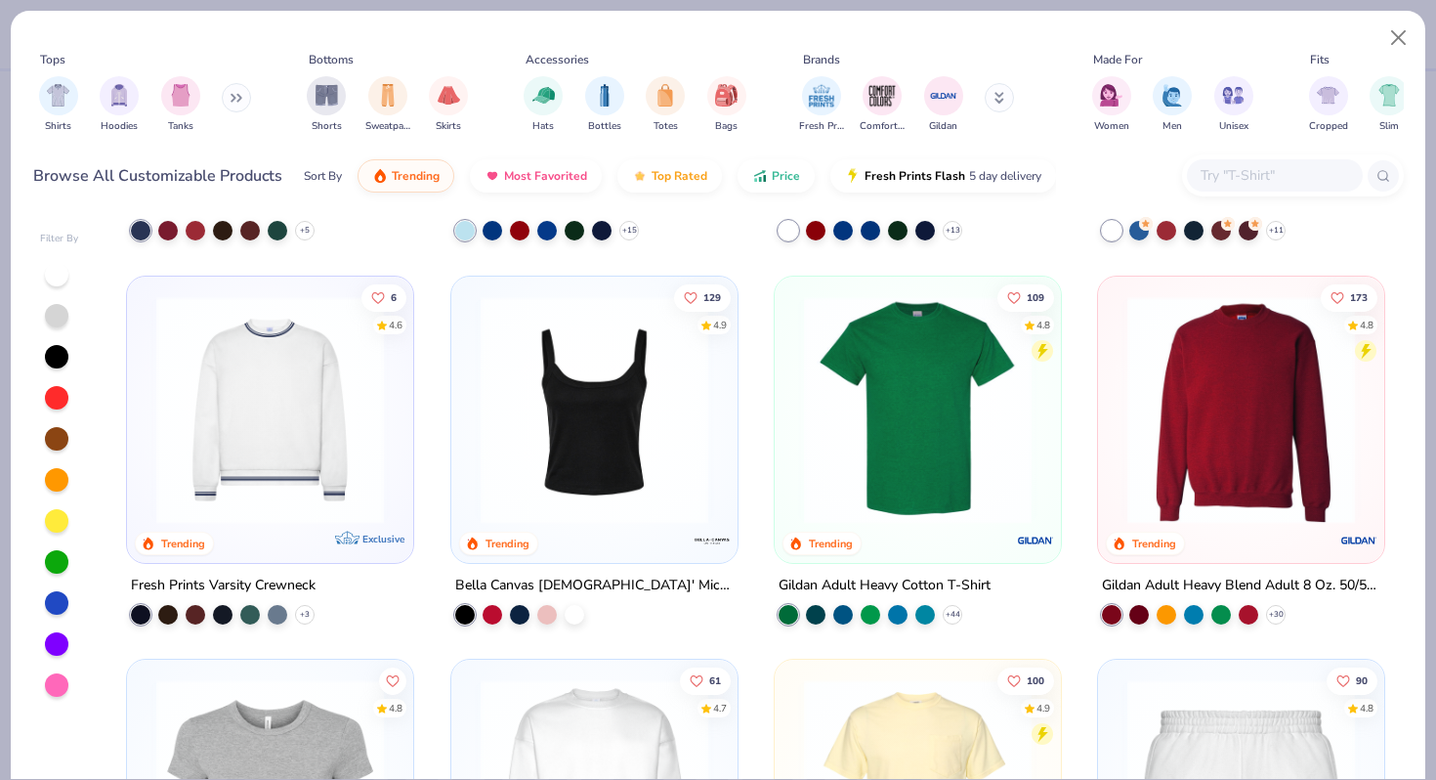
scroll to position [716, 0]
click at [881, 416] on img at bounding box center [917, 410] width 247 height 228
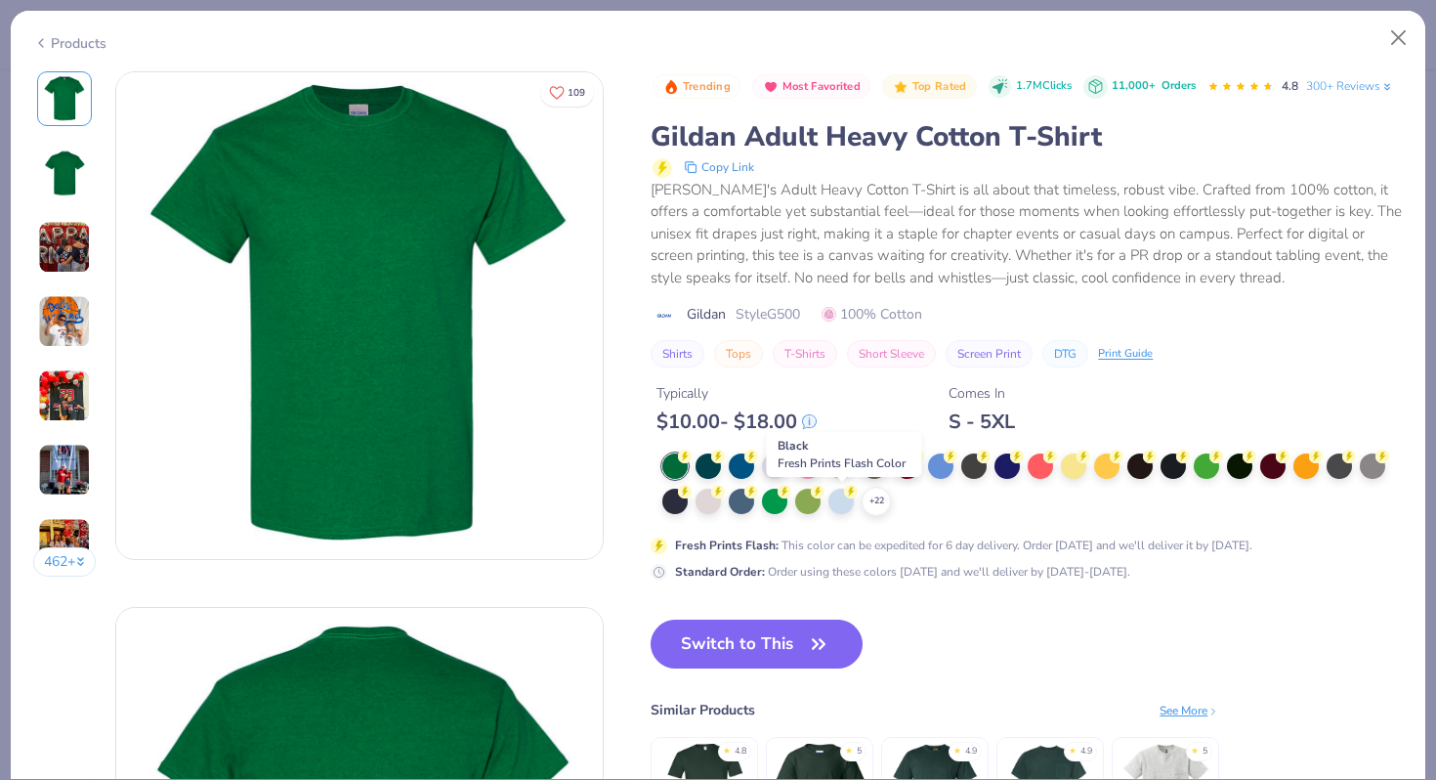
click at [842, 477] on div at bounding box center [840, 463] width 25 height 25
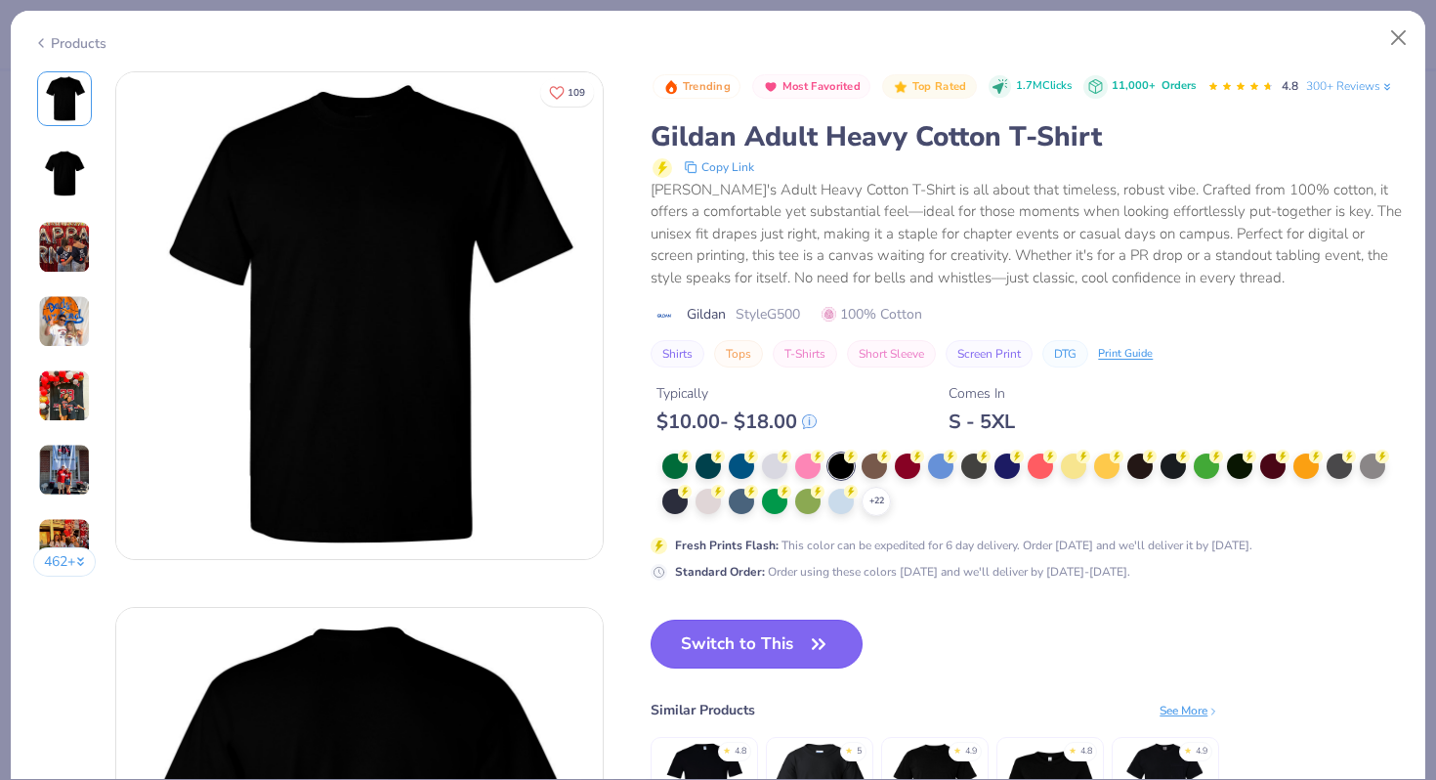
click at [778, 668] on button "Switch to This" at bounding box center [757, 643] width 212 height 49
click at [785, 668] on button "Switch to This" at bounding box center [757, 643] width 212 height 49
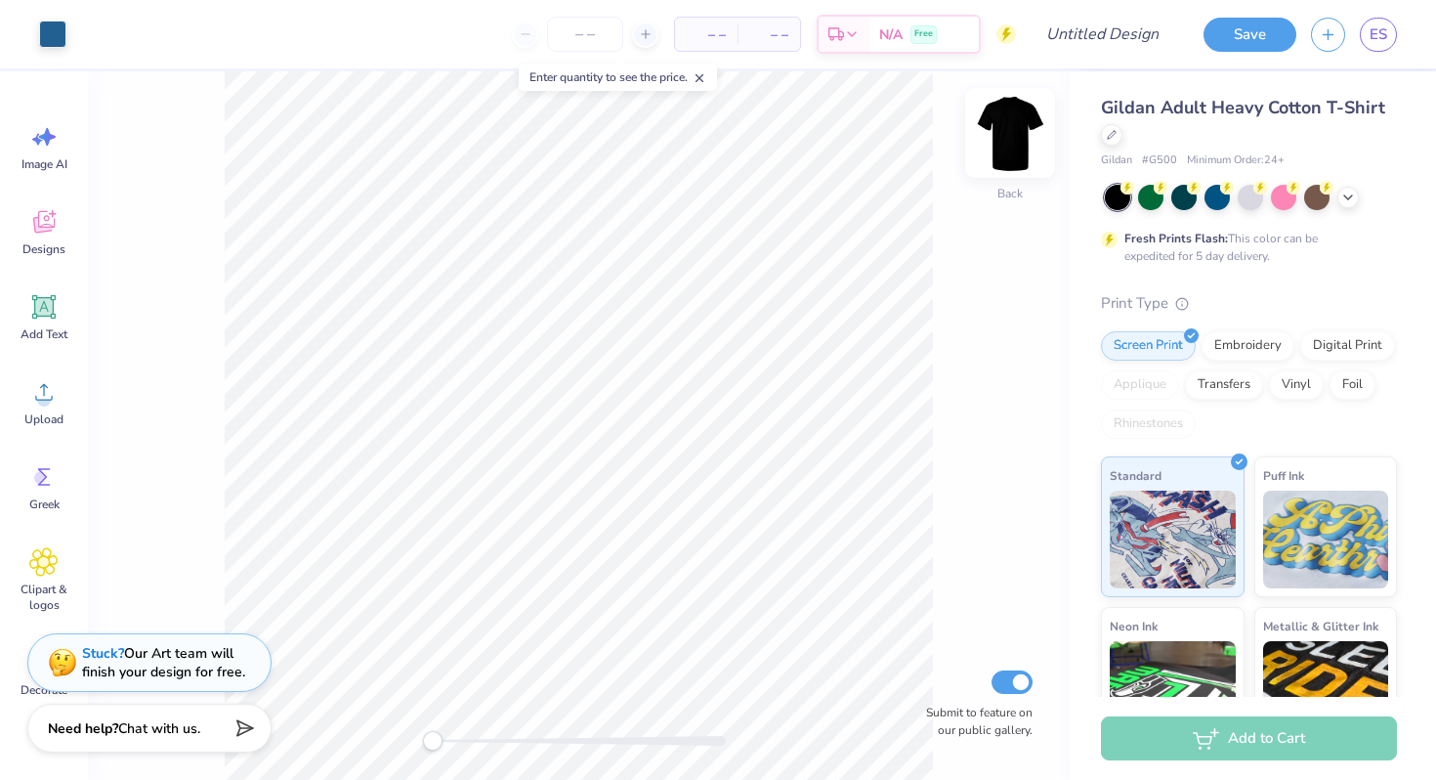
click at [1011, 117] on img at bounding box center [1010, 133] width 78 height 78
click at [1023, 142] on img at bounding box center [1010, 133] width 78 height 78
click at [1011, 136] on img at bounding box center [1010, 133] width 78 height 78
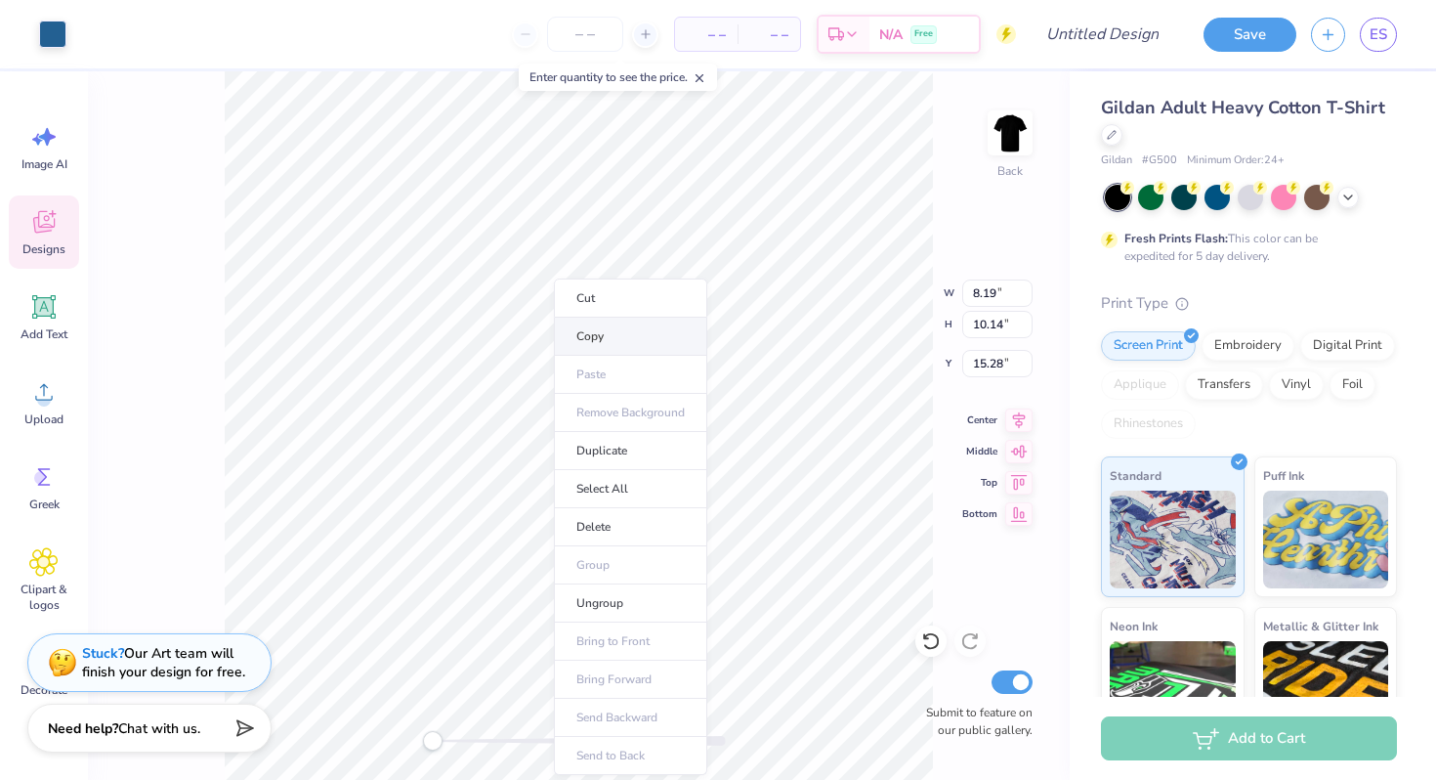
click at [595, 331] on li "Copy" at bounding box center [630, 337] width 153 height 38
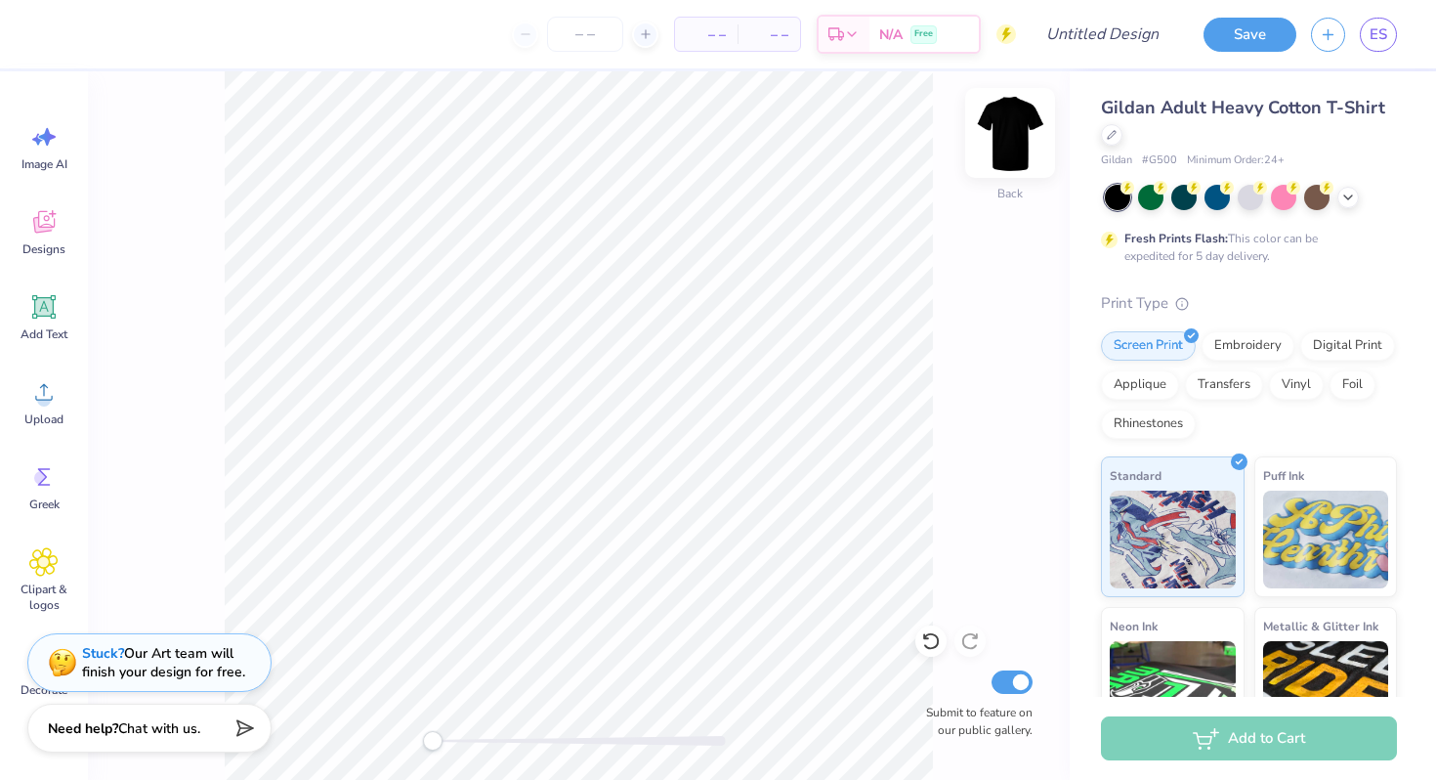
click at [1017, 125] on img at bounding box center [1010, 133] width 78 height 78
click at [611, 374] on li "Paste" at bounding box center [621, 368] width 153 height 38
click at [49, 21] on div at bounding box center [52, 32] width 27 height 27
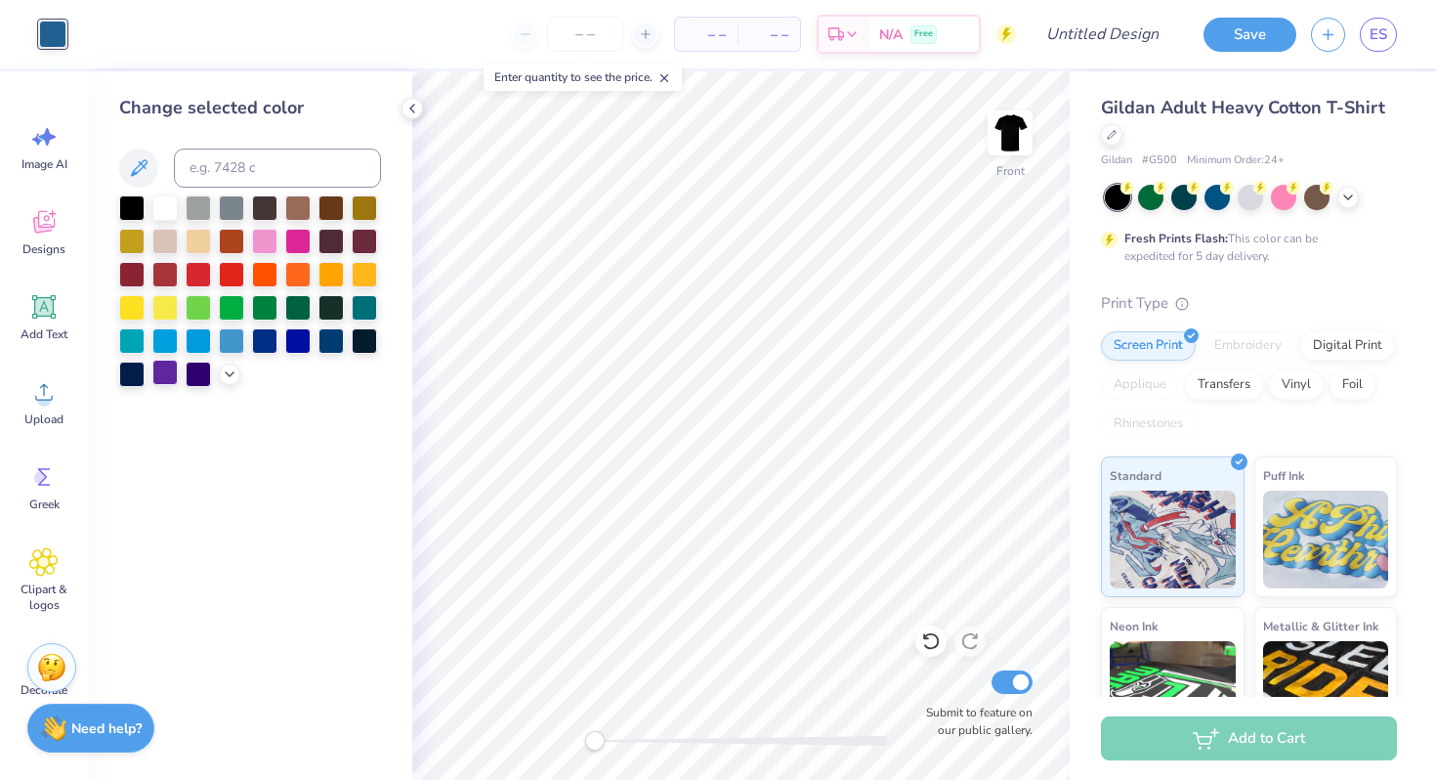
click at [164, 378] on div at bounding box center [164, 372] width 25 height 25
click at [228, 375] on icon at bounding box center [230, 372] width 16 height 16
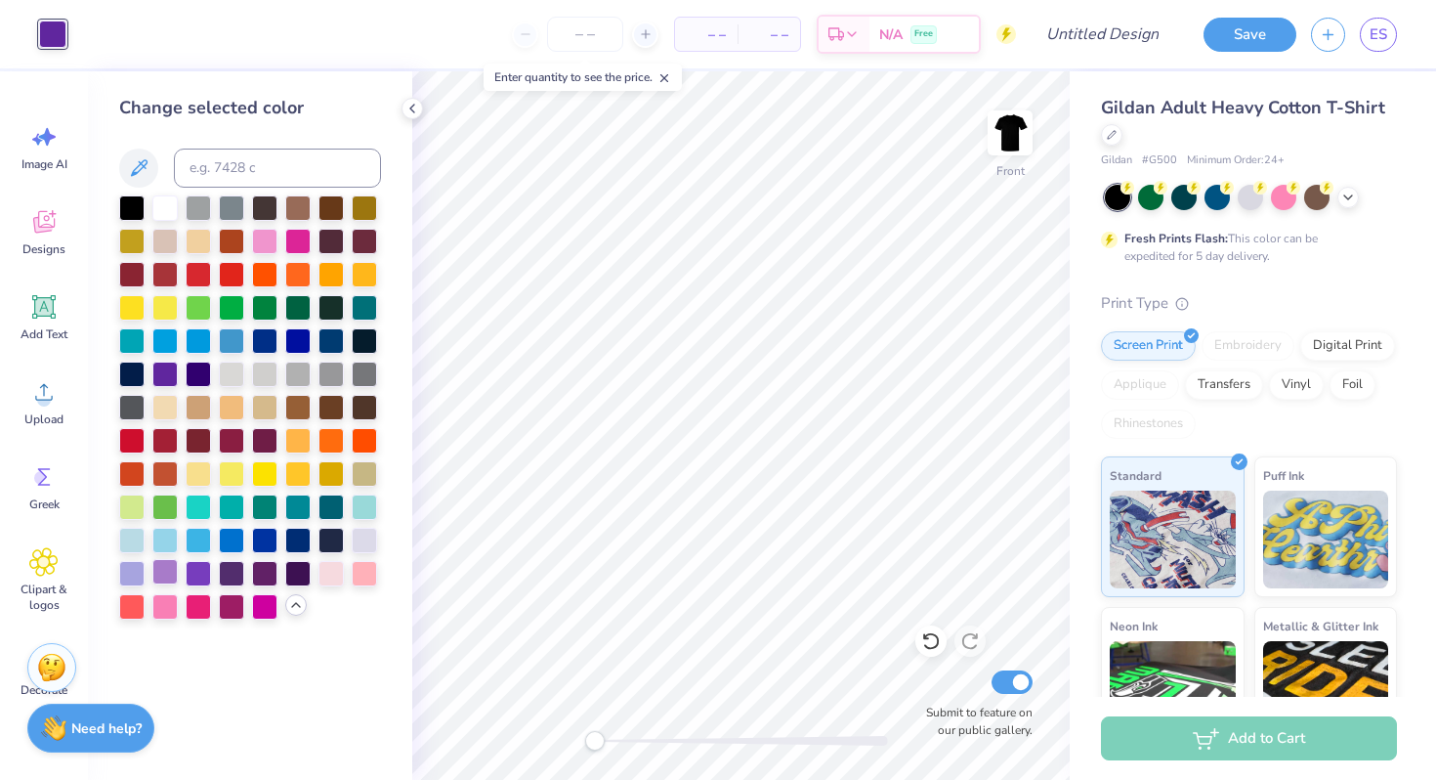
click at [164, 566] on div at bounding box center [164, 571] width 25 height 25
click at [133, 573] on div at bounding box center [131, 571] width 25 height 25
click at [199, 569] on div at bounding box center [198, 571] width 25 height 25
click at [169, 571] on div at bounding box center [164, 571] width 25 height 25
click at [411, 111] on icon at bounding box center [412, 109] width 16 height 16
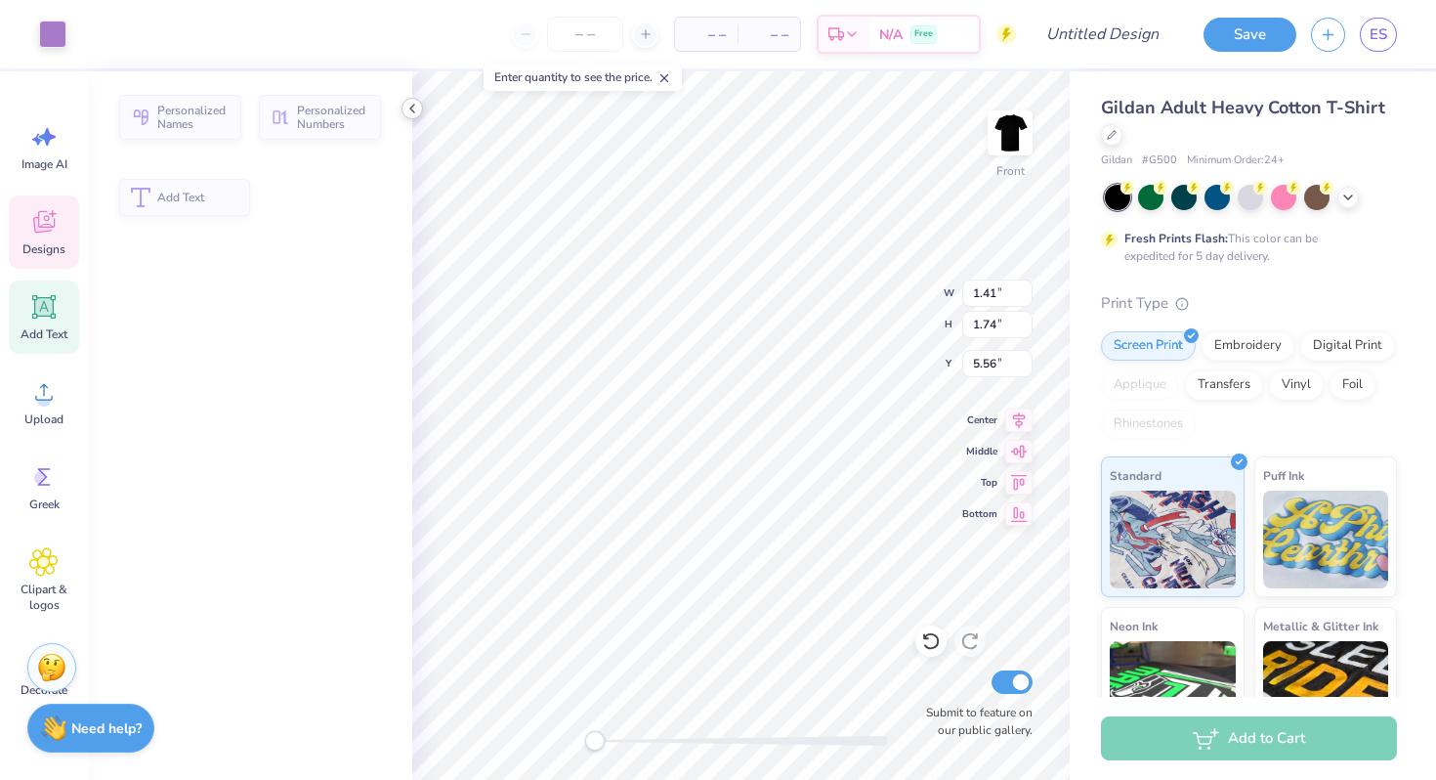
type input "1.41"
type input "1.74"
type input "5.56"
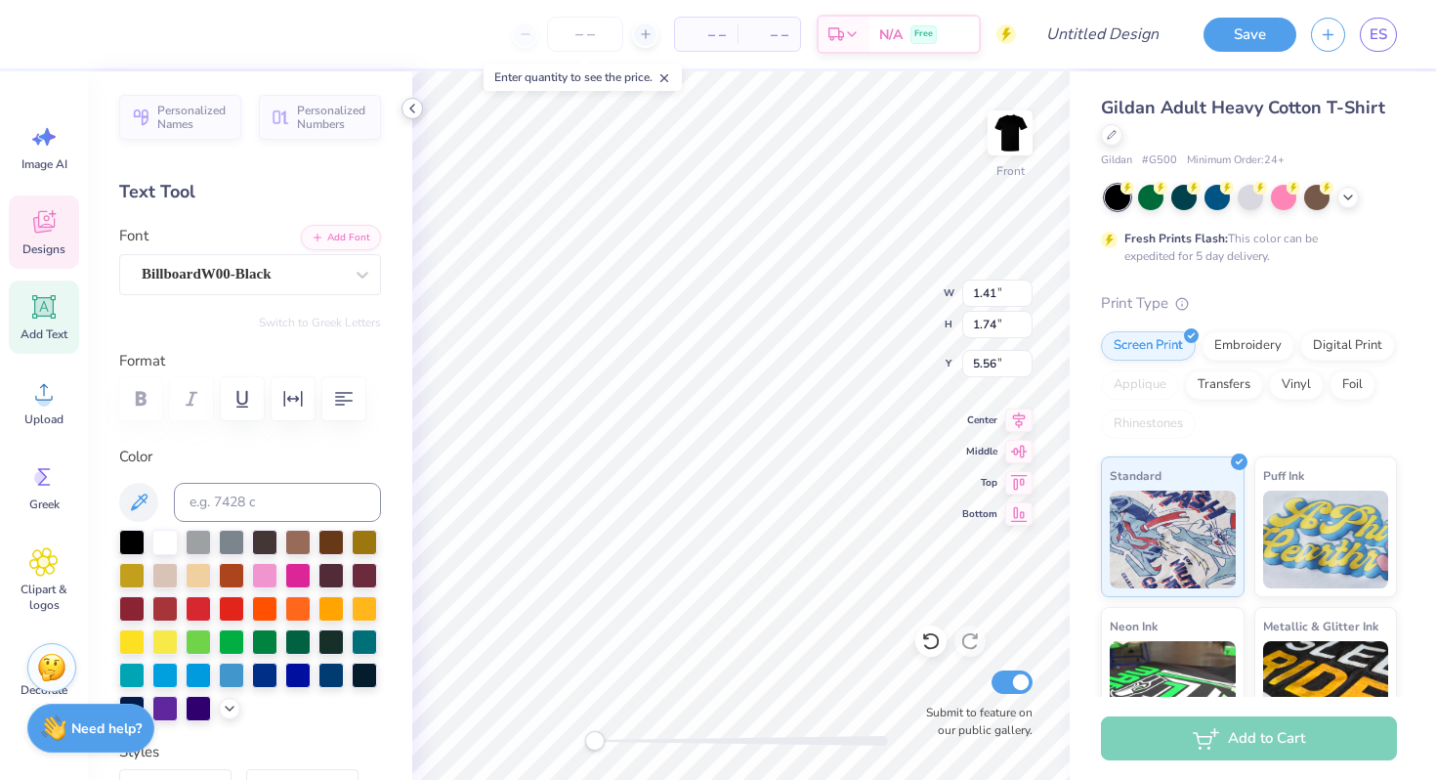
scroll to position [16, 2]
type textarea "O"
type input "9.17"
type input "11.56"
type input "5.51"
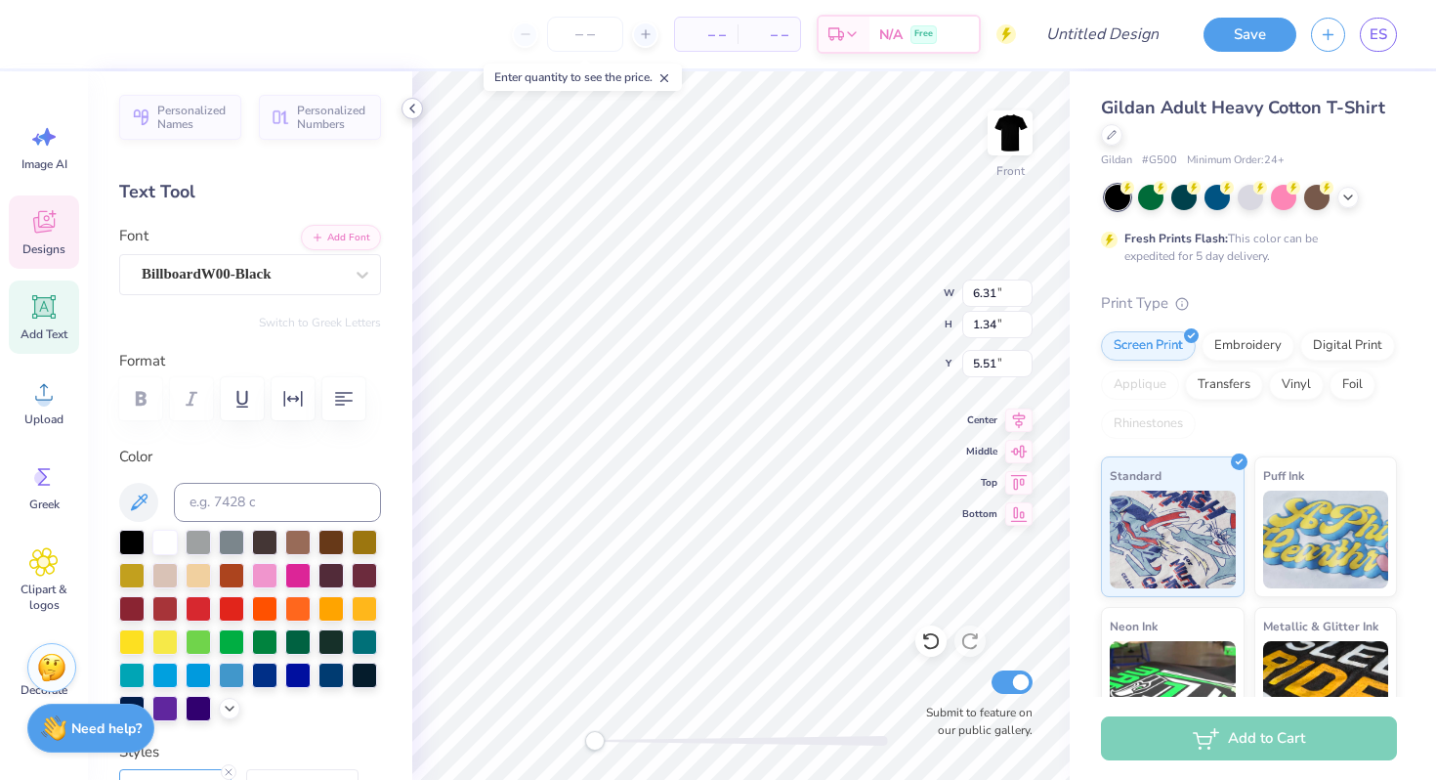
type textarea "A"
type textarea "R C E S I S"
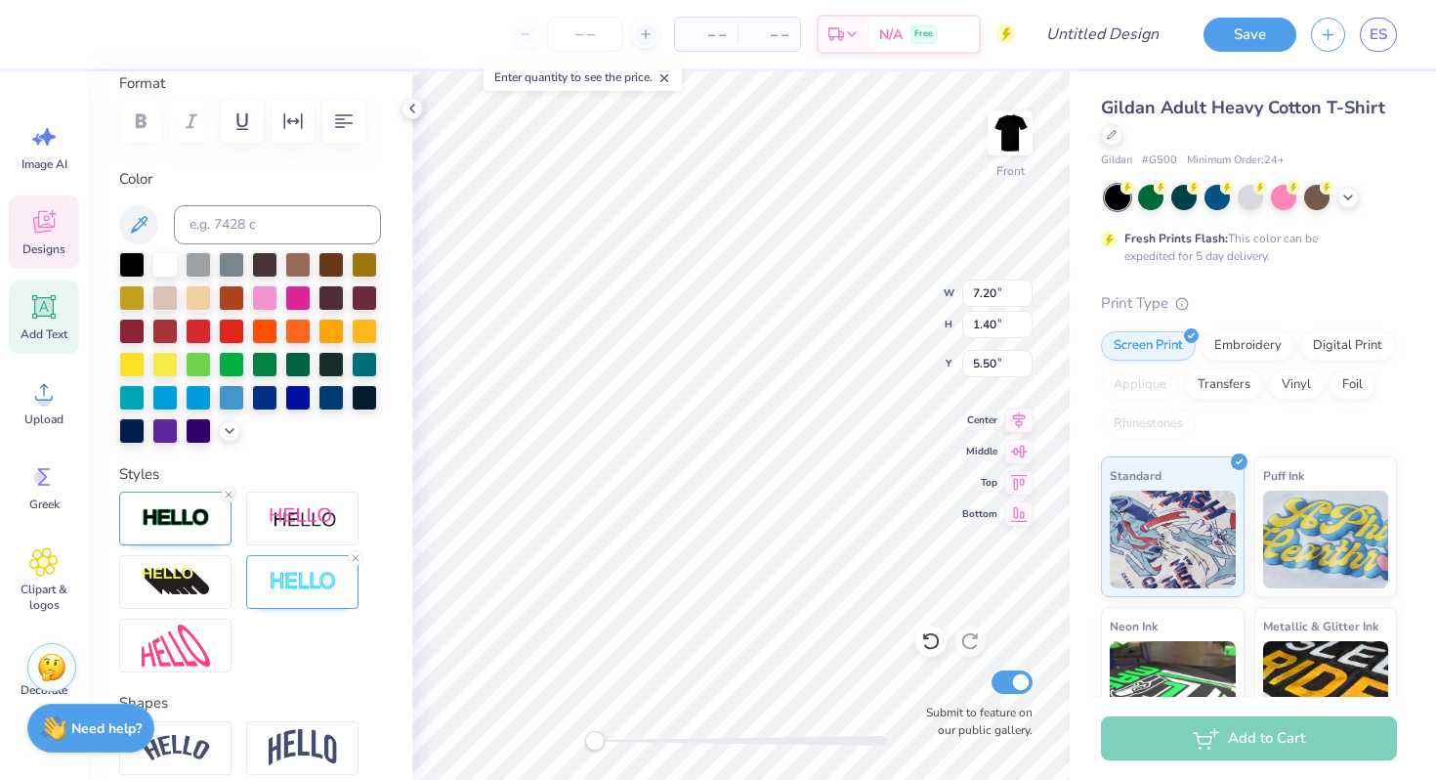
scroll to position [190, 0]
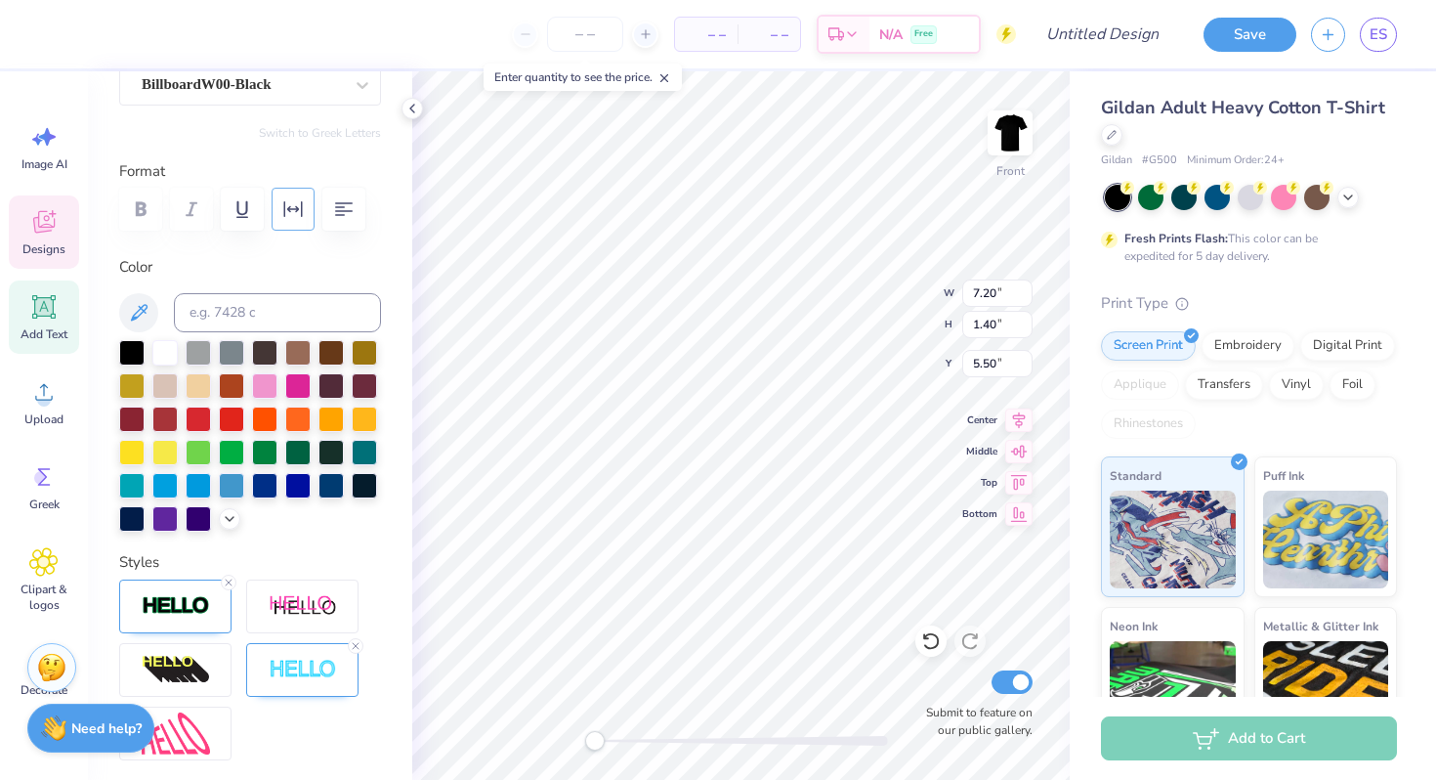
click at [289, 210] on icon "button" at bounding box center [293, 209] width 19 height 16
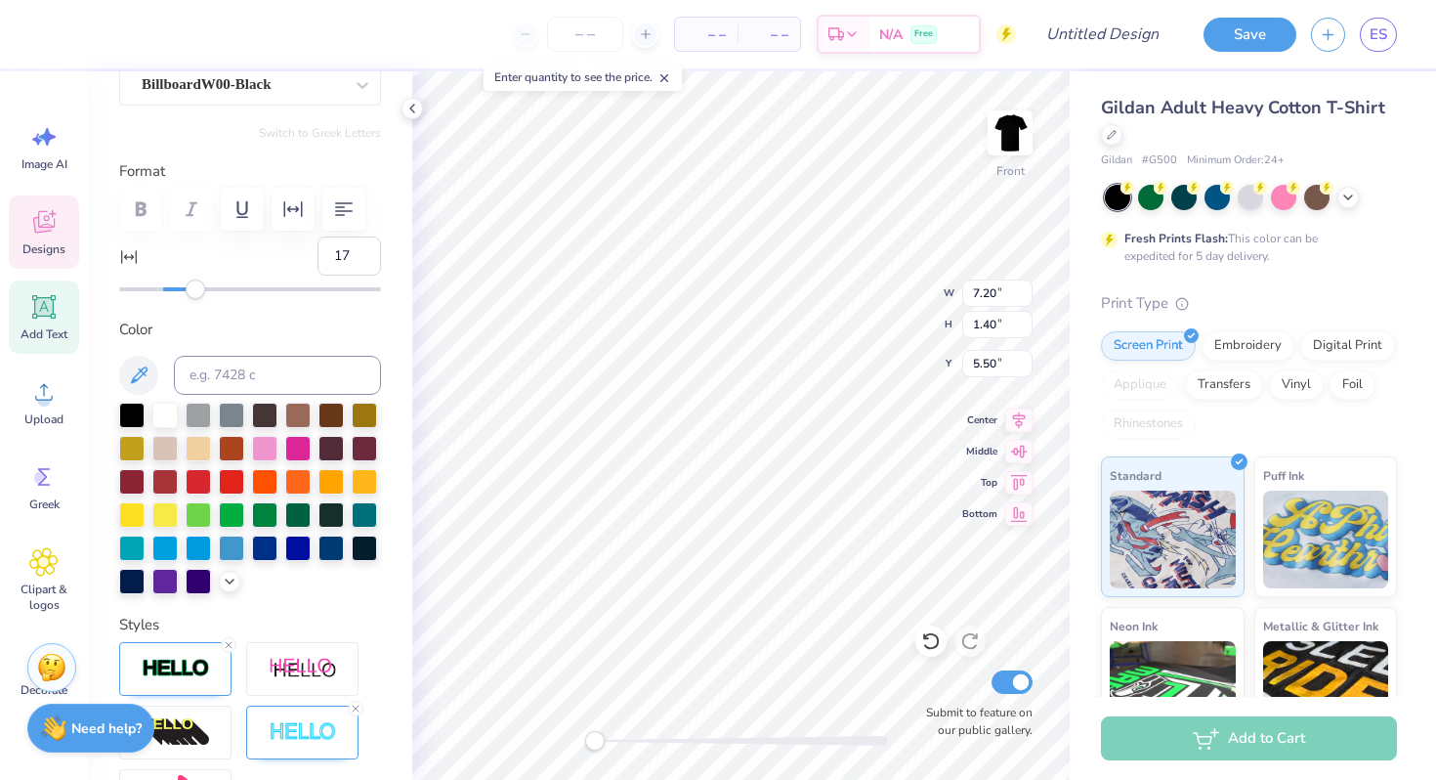
type input "18"
drag, startPoint x: 161, startPoint y: 291, endPoint x: 196, endPoint y: 298, distance: 35.8
click at [197, 298] on div "Personalized Names Personalized Numbers Text Tool Add Font Font BillboardW00-Bl…" at bounding box center [250, 425] width 324 height 708
type input "1.29"
type input "1.49"
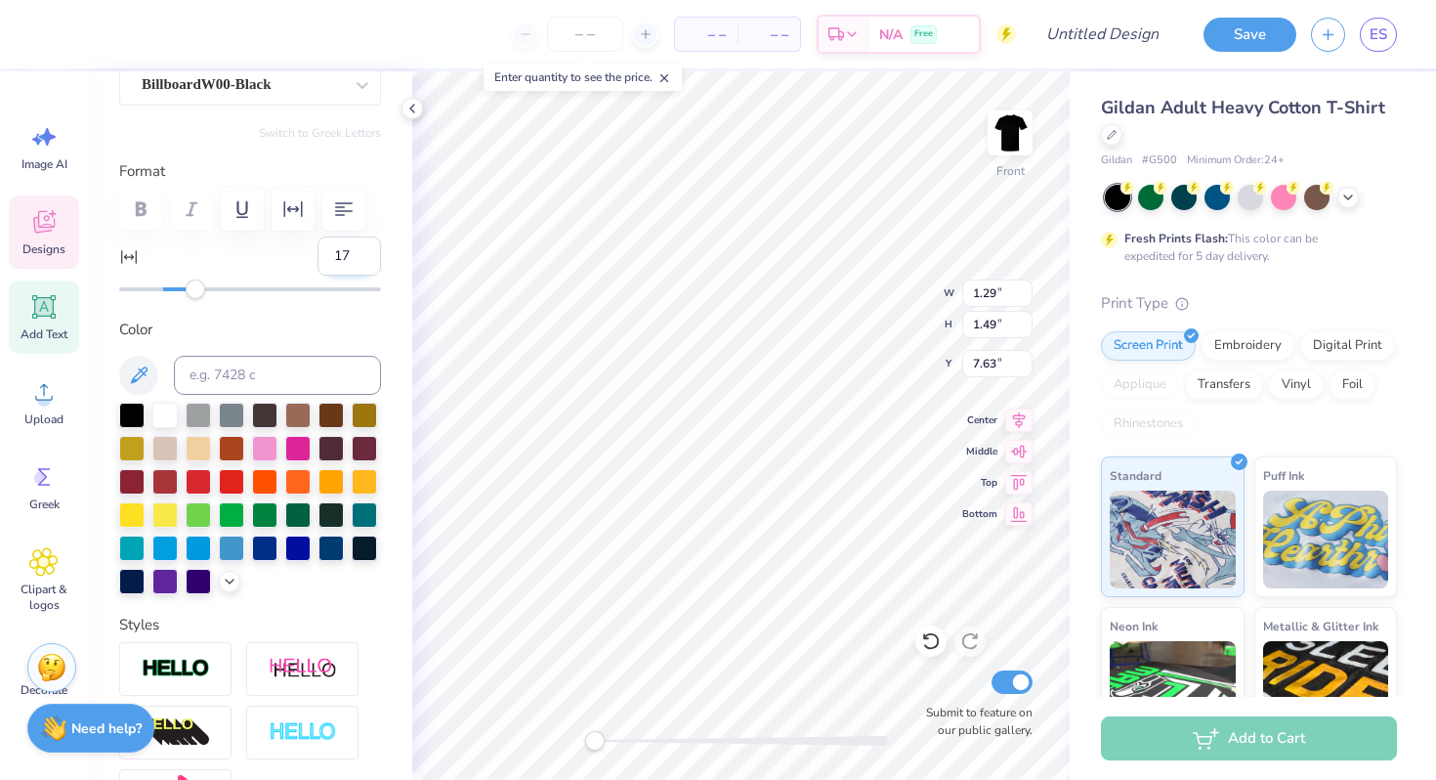
type input "7.63"
type input "0"
type input "10.31"
type input "1.40"
type input "5.51"
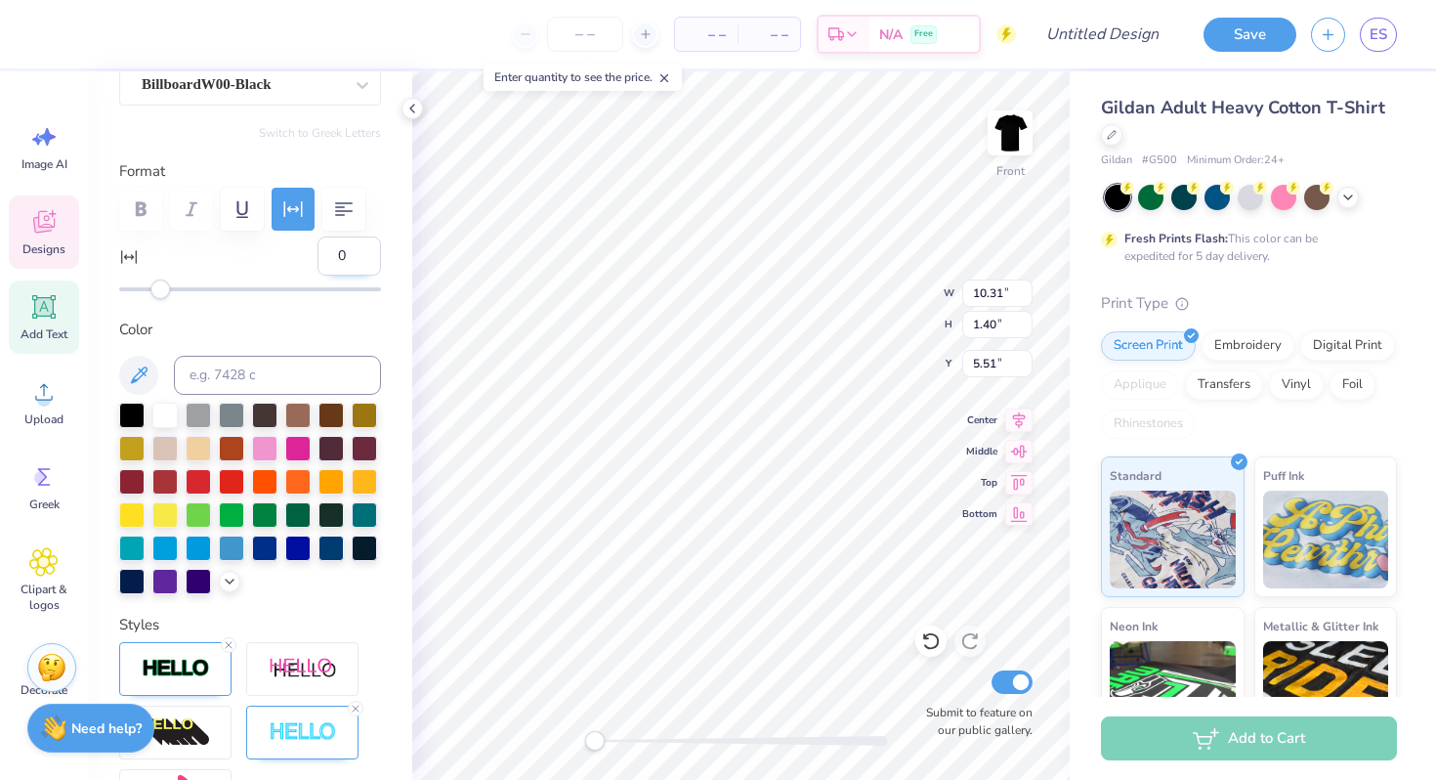
type input "17"
click at [1372, 40] on span "ES" at bounding box center [1379, 34] width 18 height 22
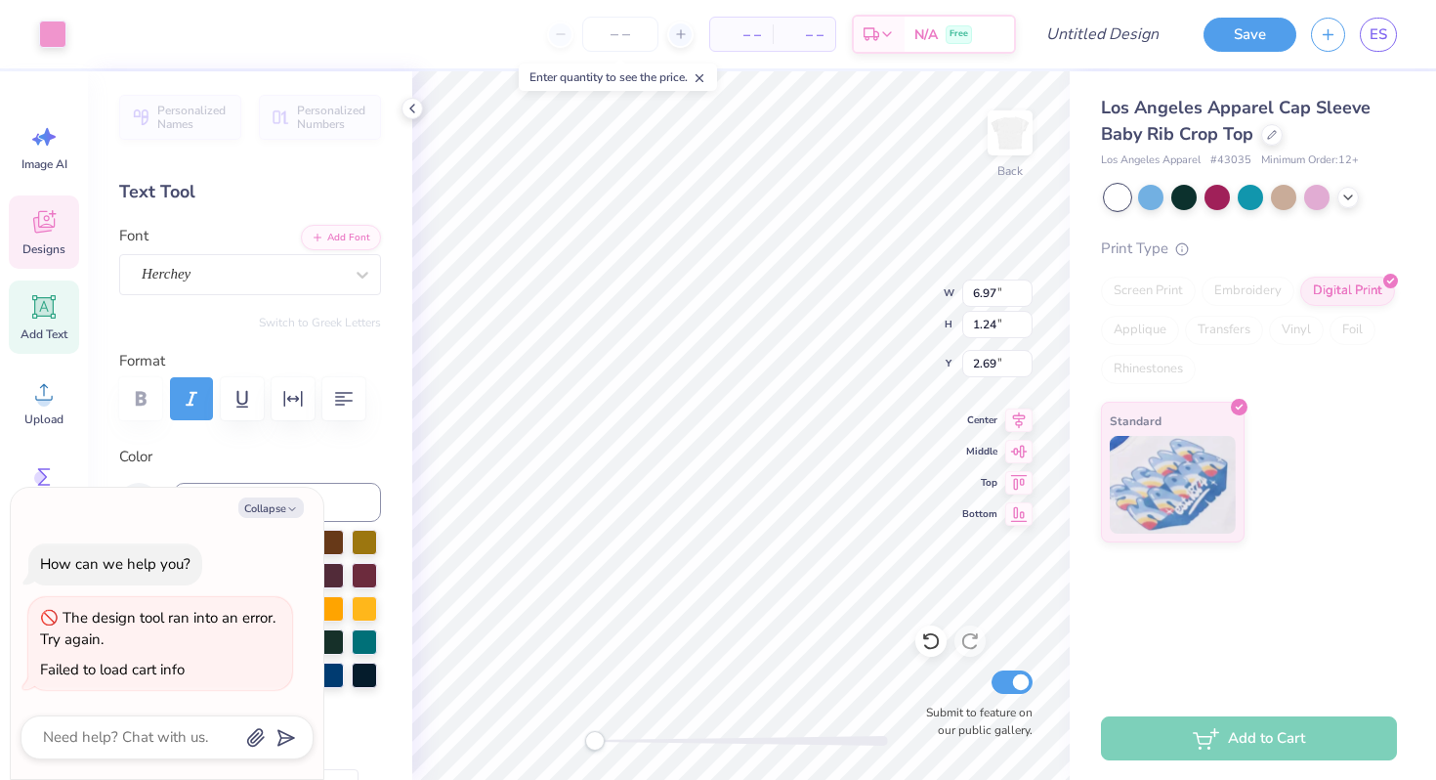
scroll to position [16, 2]
type textarea "x"
type textarea "Alpha Delta"
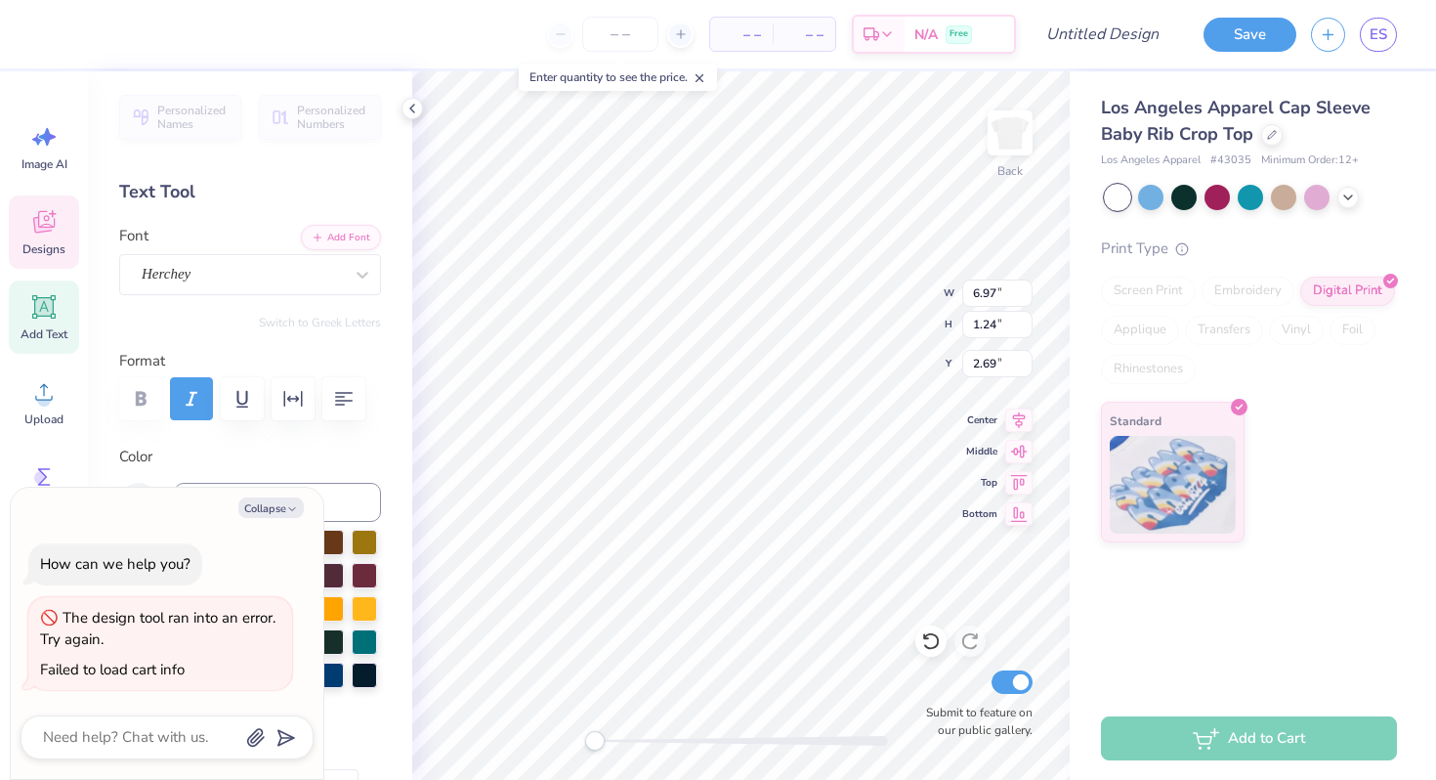
type textarea "x"
type textarea "Alpha"
type textarea "x"
type textarea "Alpha"
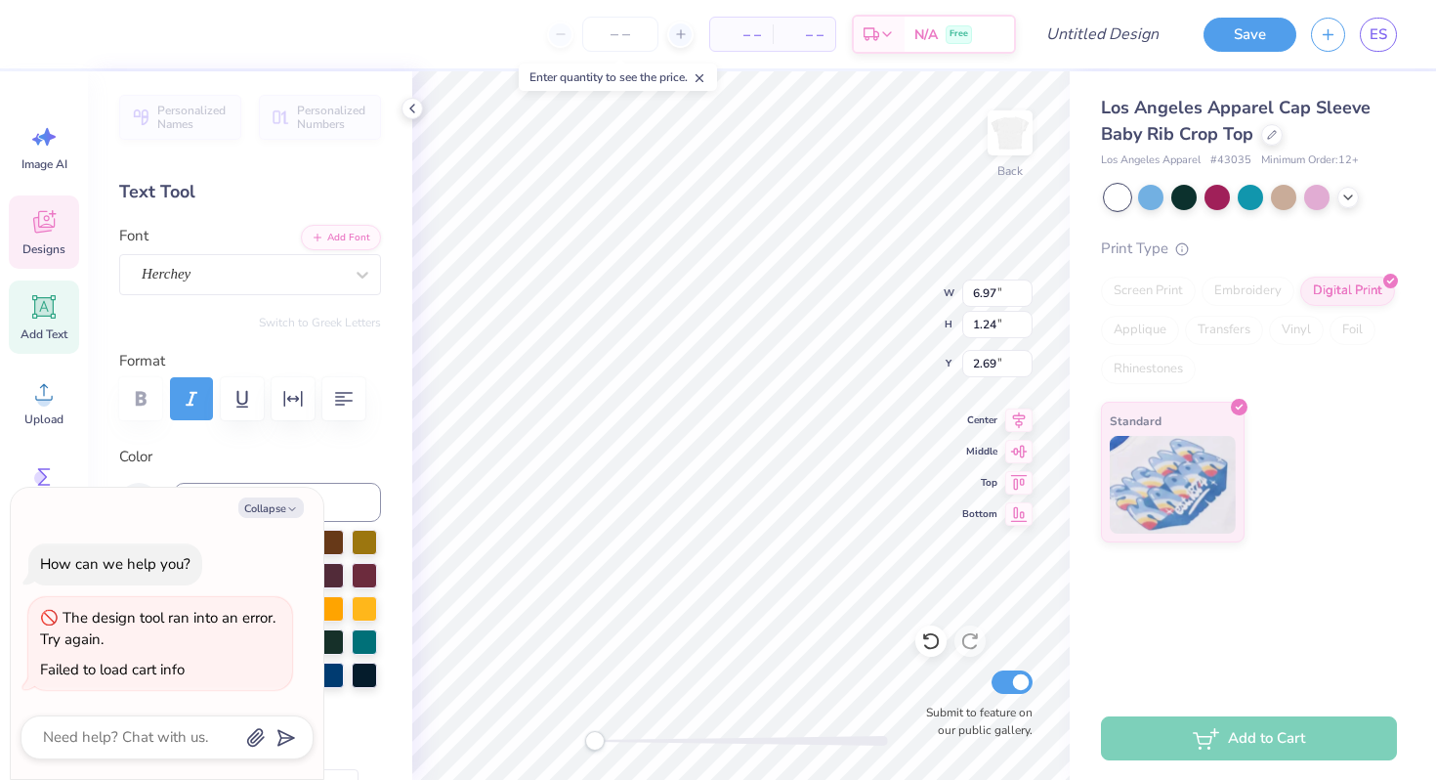
type textarea "x"
type textarea "Alpha"
type textarea "x"
type textarea "Alph"
type textarea "x"
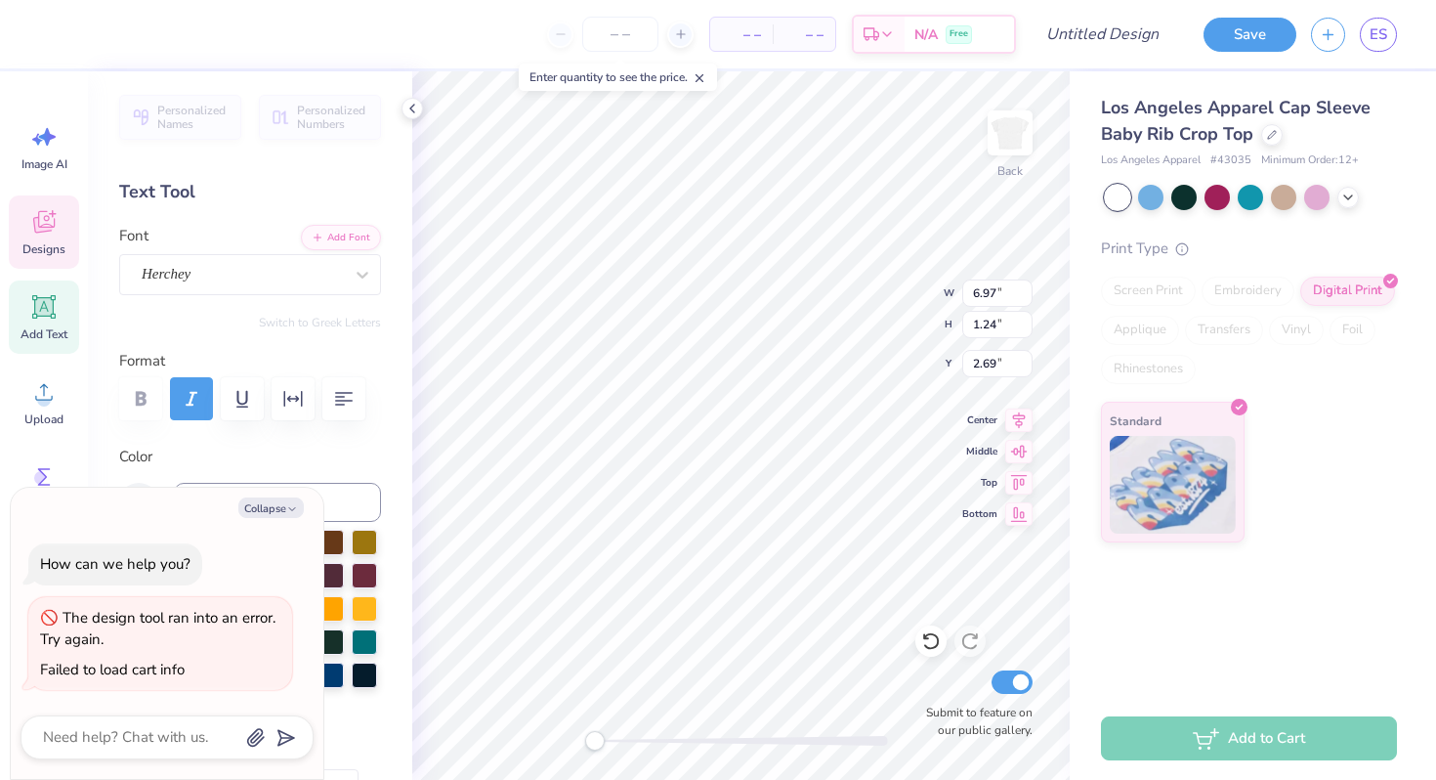
type textarea "Alp"
type textarea "x"
type textarea "Al"
type textarea "x"
type textarea "A"
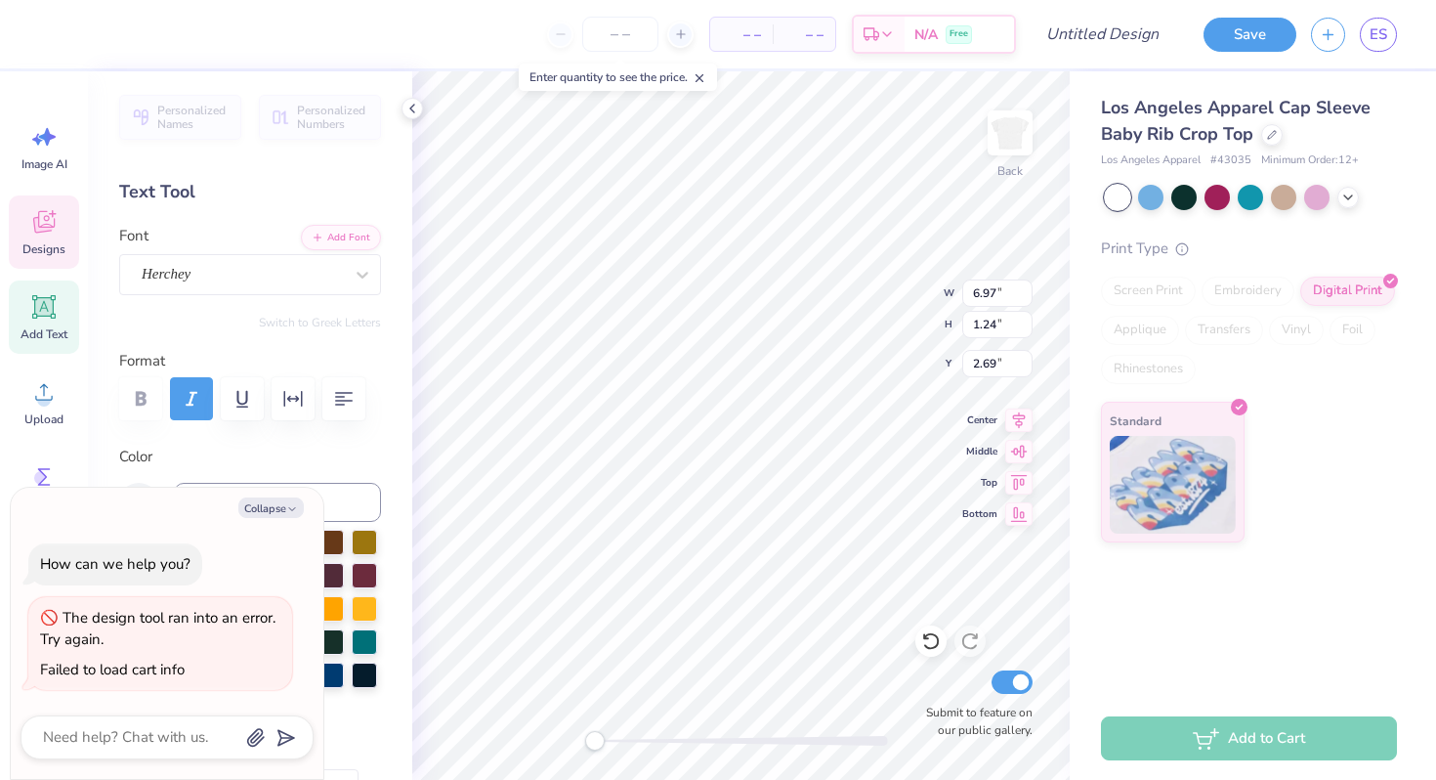
scroll to position [16, 2]
type textarea "x"
type textarea "O"
type textarea "x"
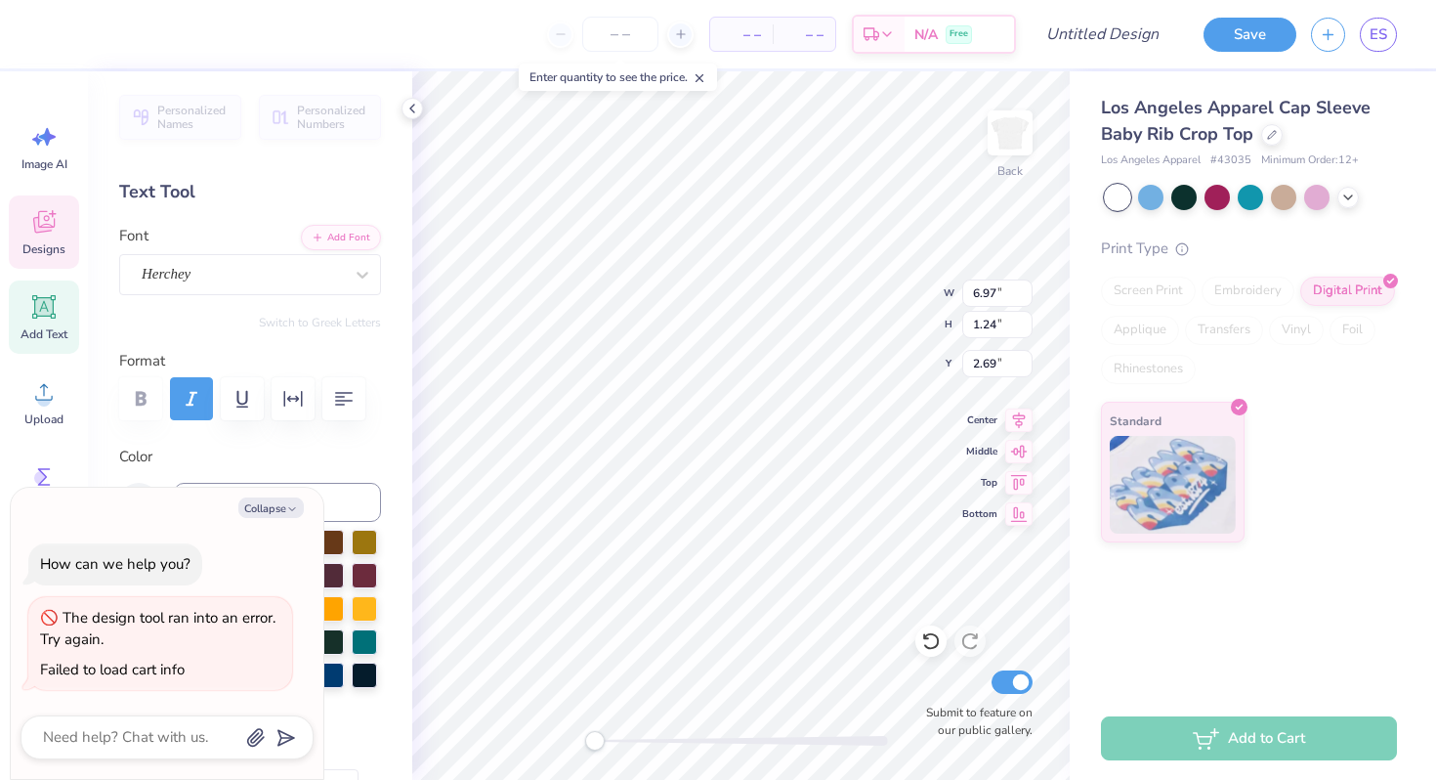
type textarea "Or"
type textarea "x"
type textarea "Orc"
type textarea "x"
type textarea "Or"
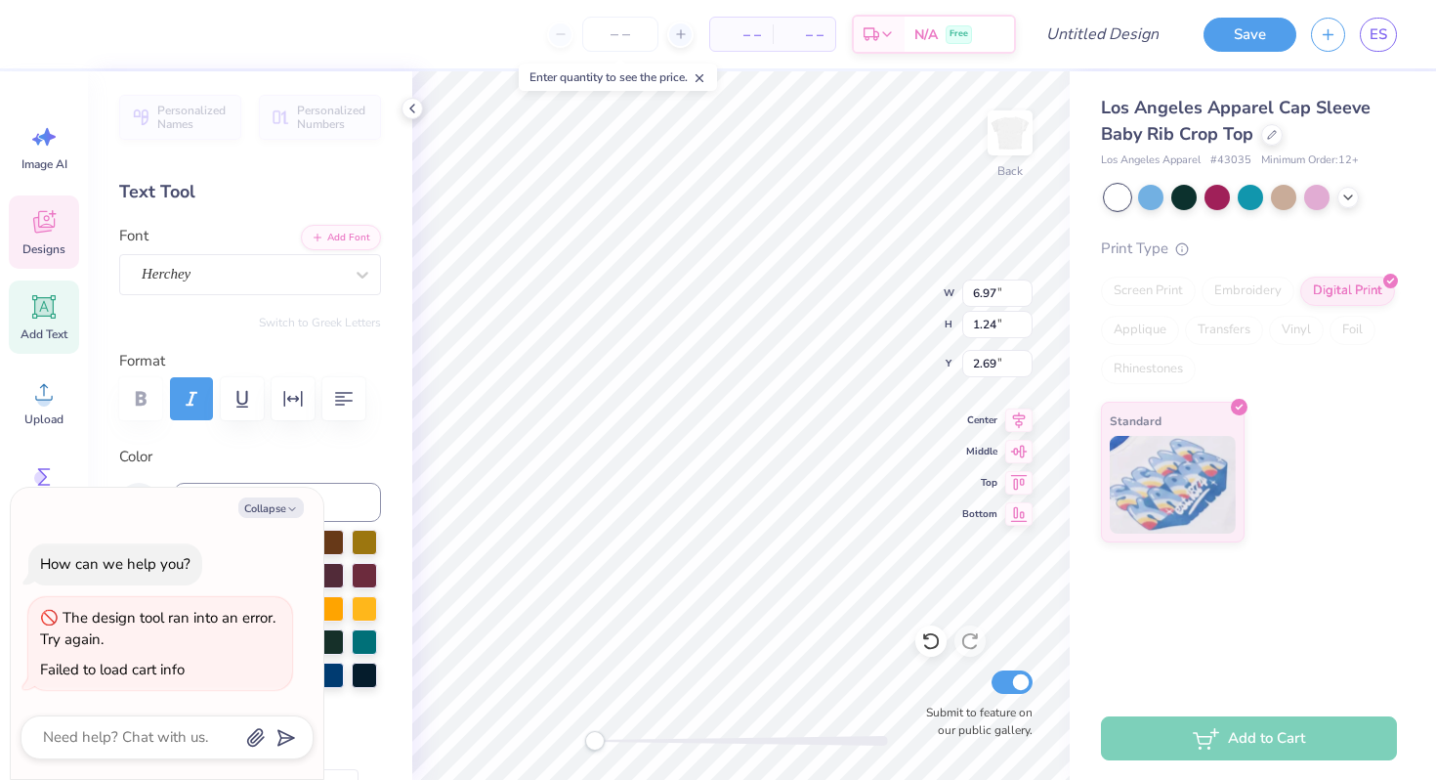
type textarea "x"
type textarea "O"
type textarea "x"
type textarea "O"
type textarea "x"
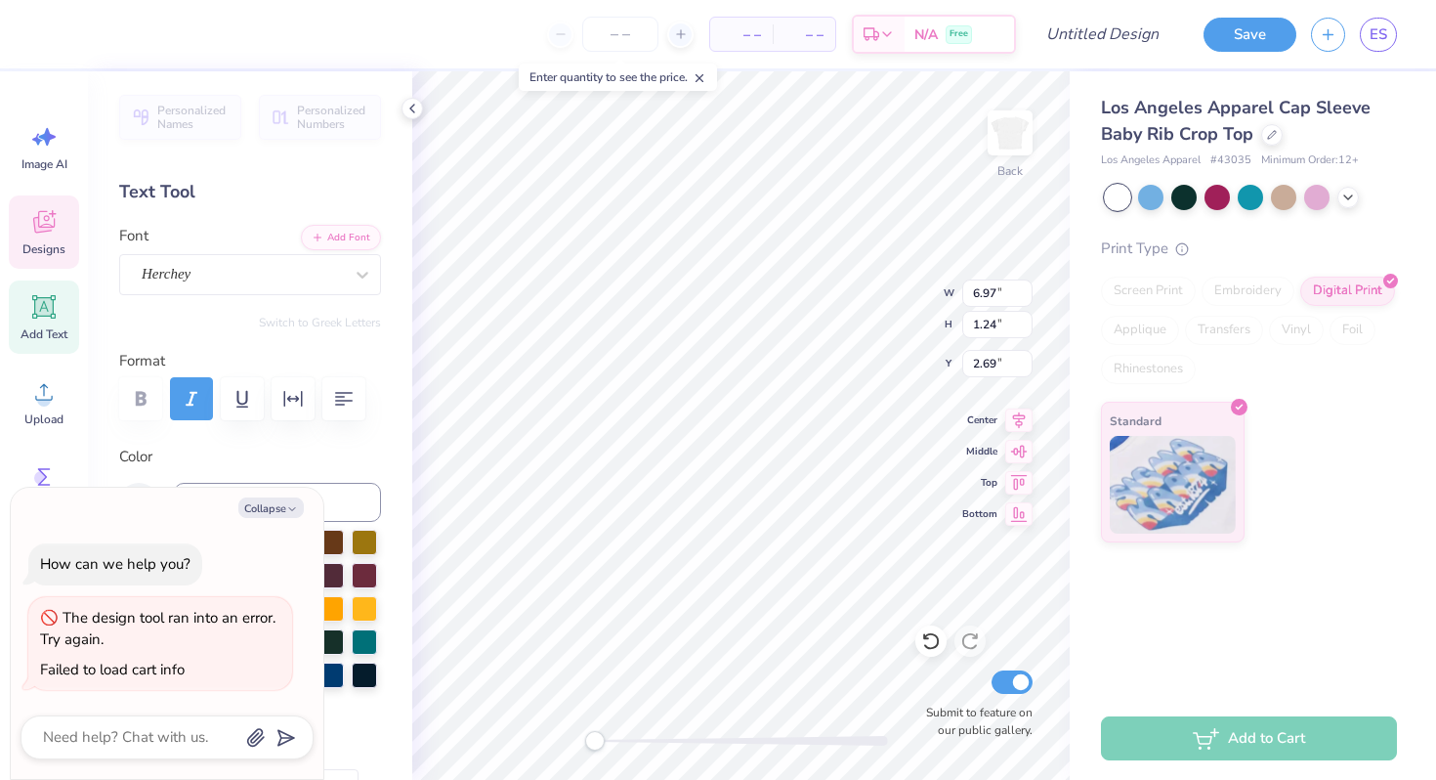
type textarea "O r"
type textarea "x"
type textarea "O"
type textarea "x"
type textarea "O"
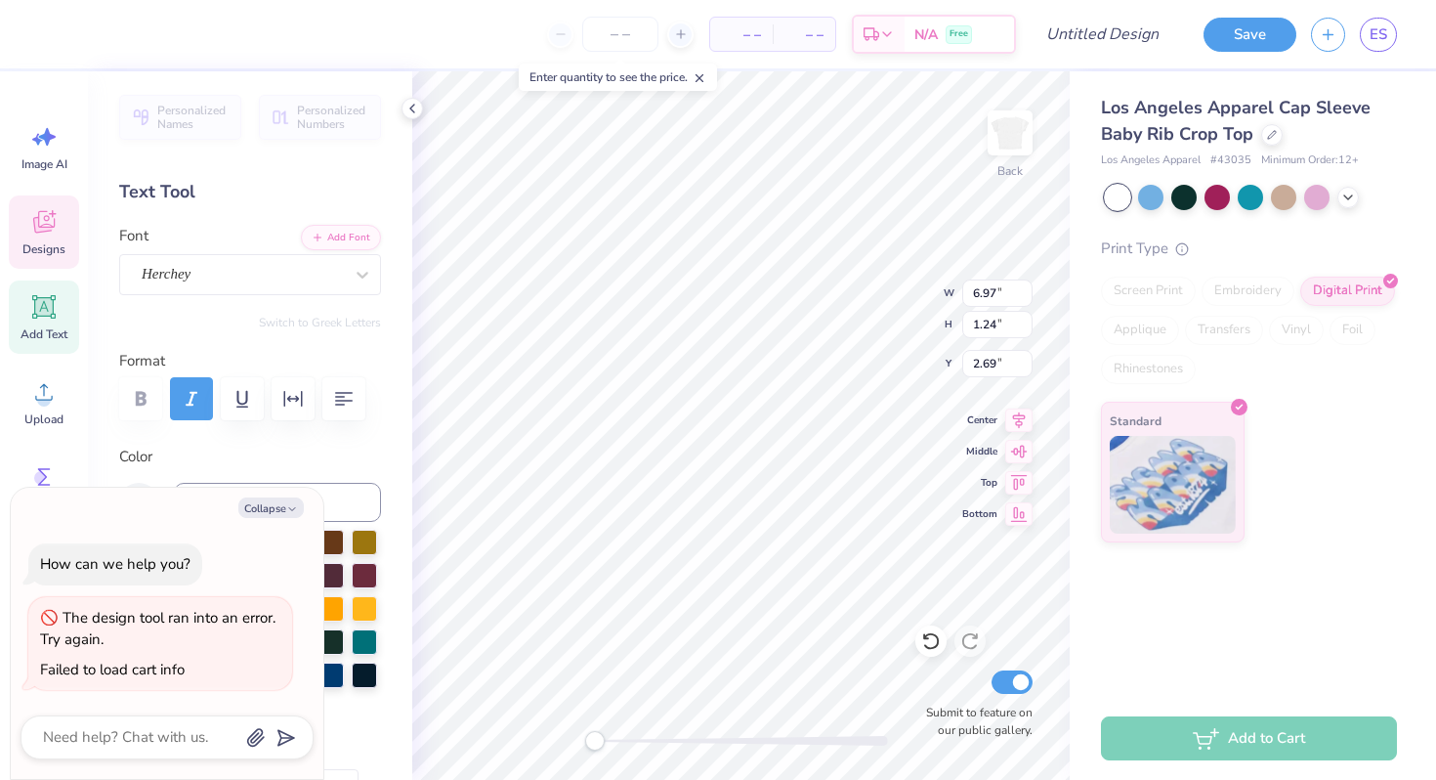
type textarea "x"
type textarea "O"
type textarea "x"
type textarea "O r"
type textarea "x"
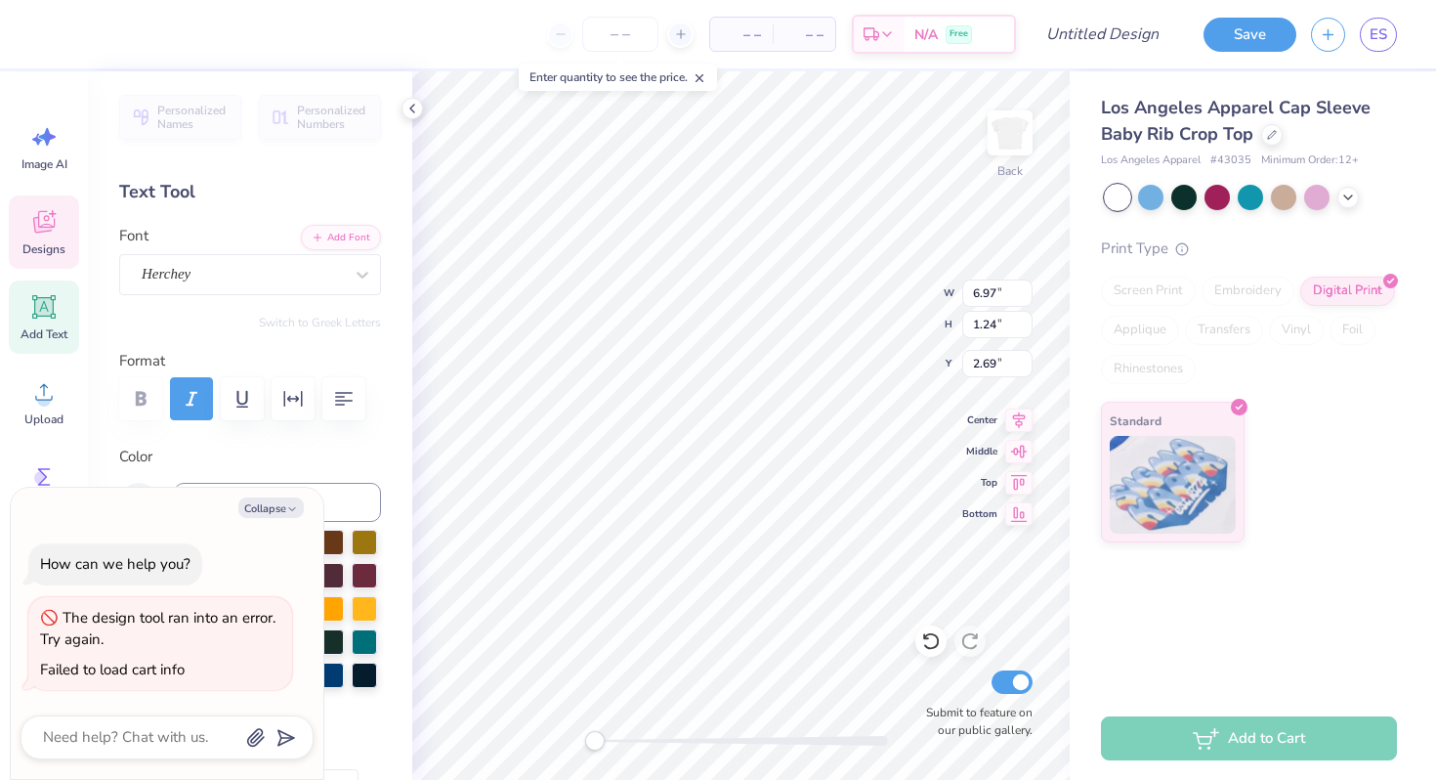
type textarea "O re"
type textarea "x"
type textarea "O r"
type textarea "x"
type textarea "O"
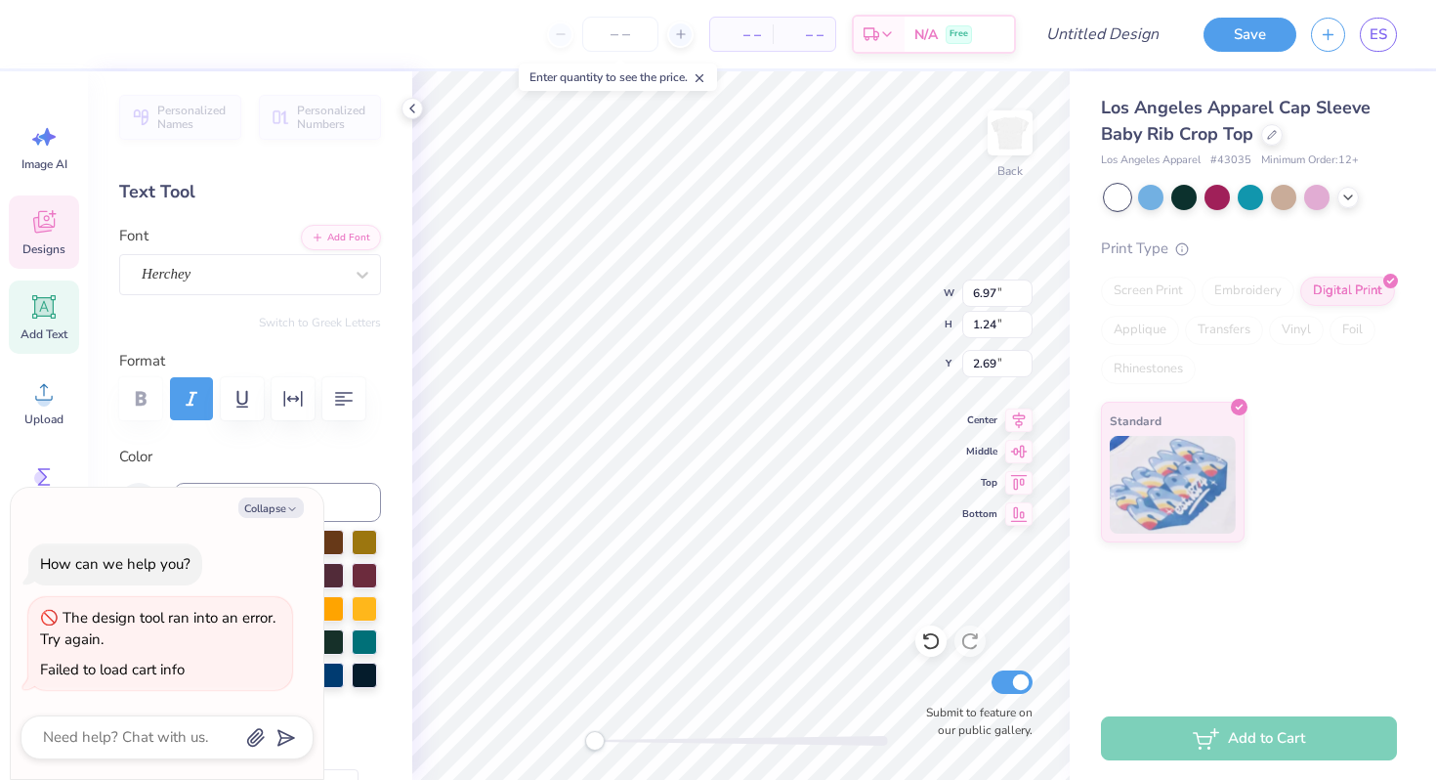
type textarea "x"
type textarea "O"
type textarea "x"
type textarea "Or"
type textarea "x"
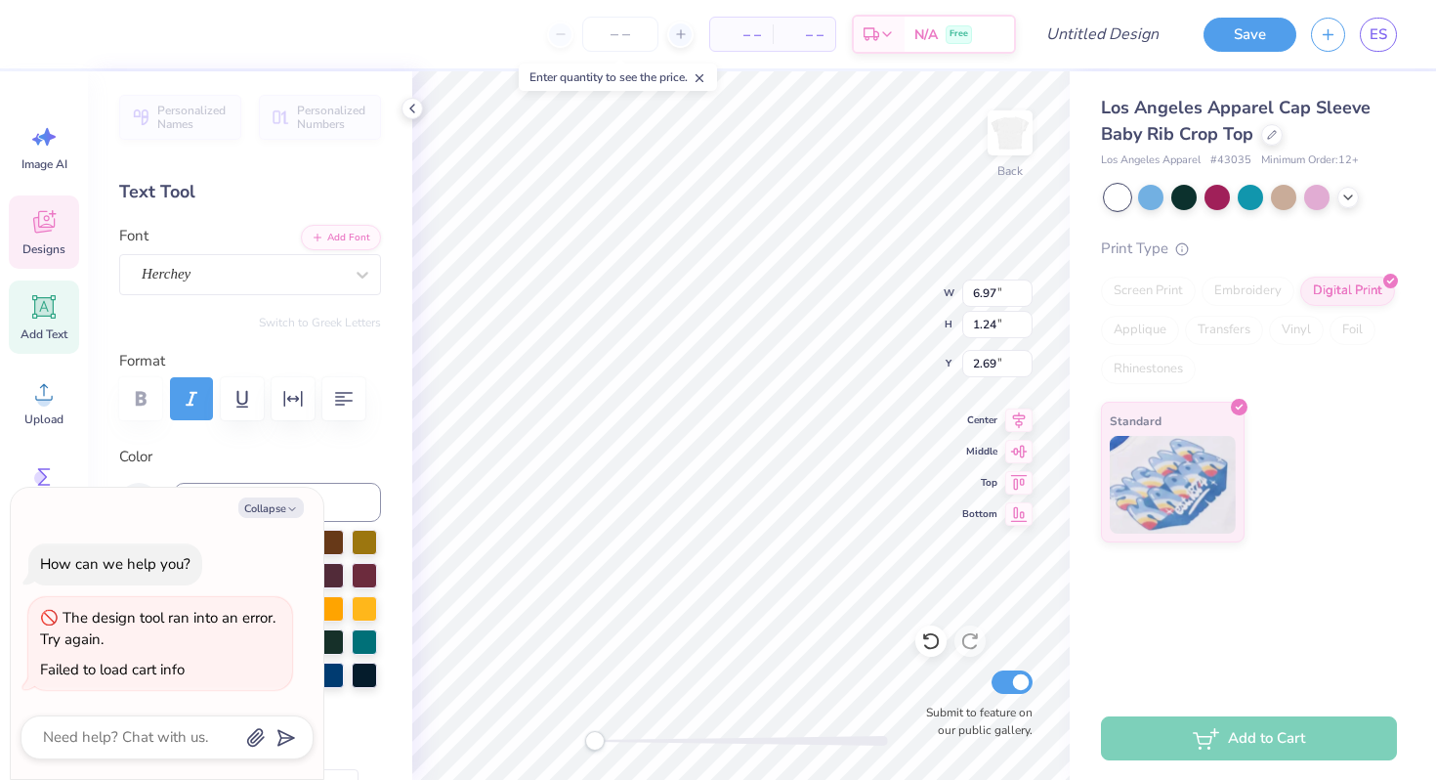
type textarea "Orc"
type textarea "x"
type textarea "Orch"
type textarea "x"
type textarea "Orche"
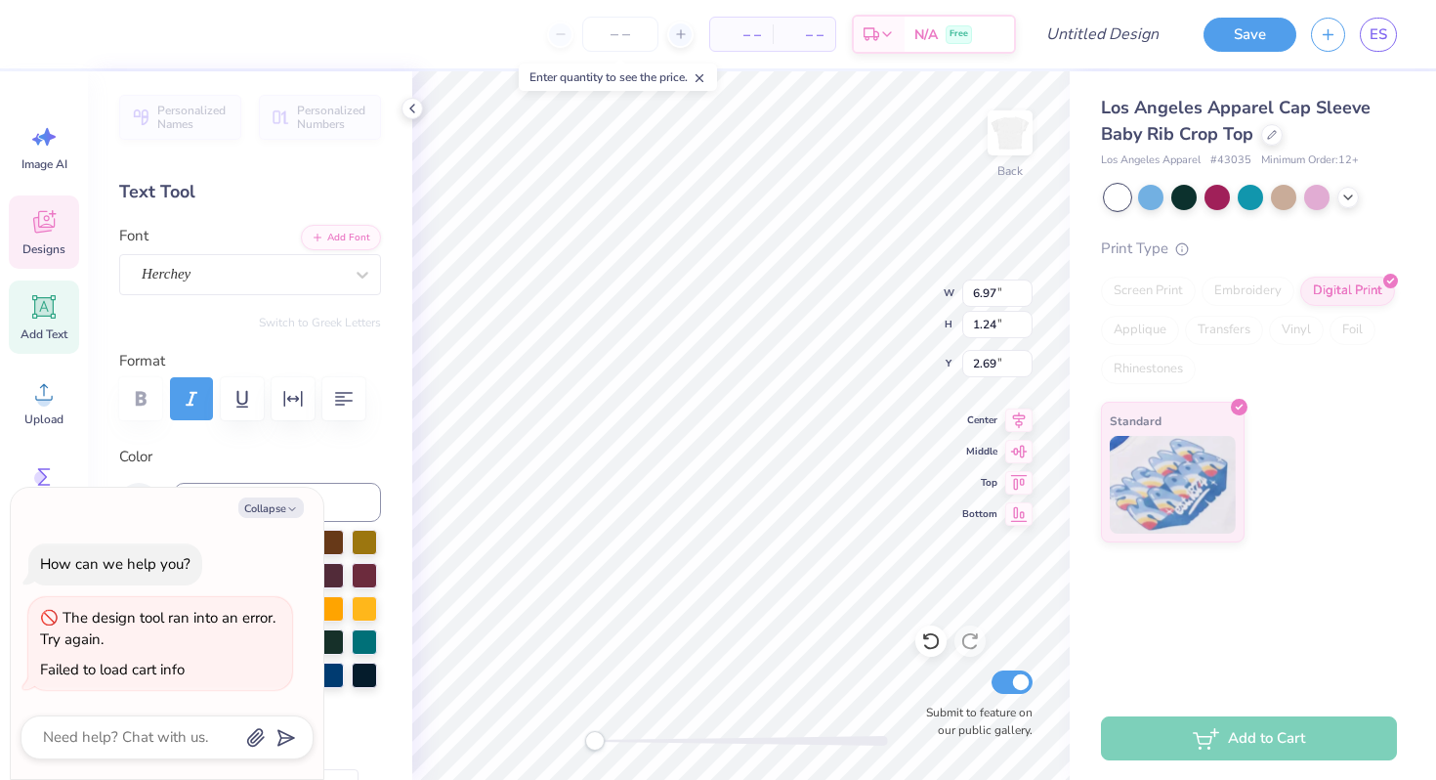
type textarea "x"
type textarea "Orches"
type textarea "x"
type textarea "Orchesi"
type textarea "x"
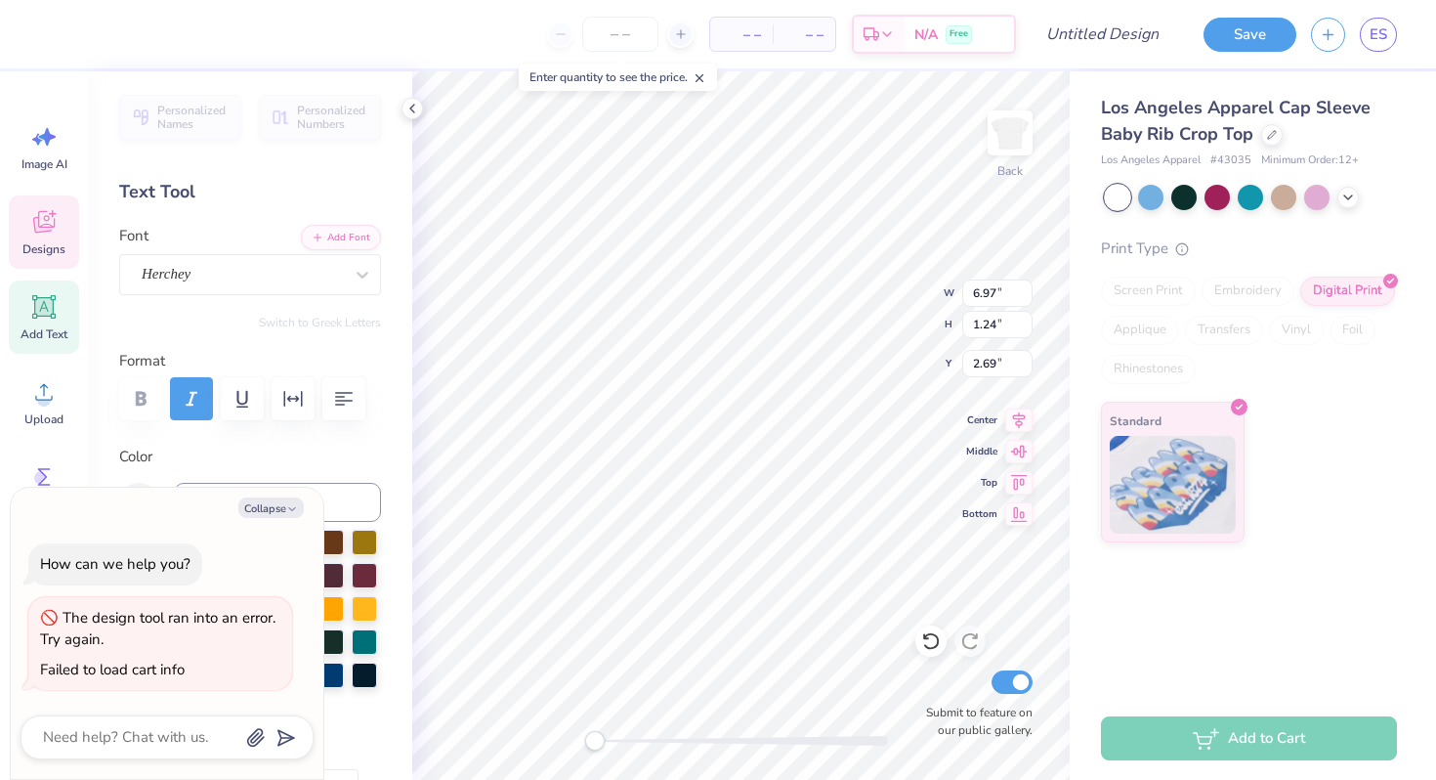
type textarea "Orchesis"
type textarea "x"
type textarea "Orchesis"
type textarea "x"
type textarea "Orchesis D"
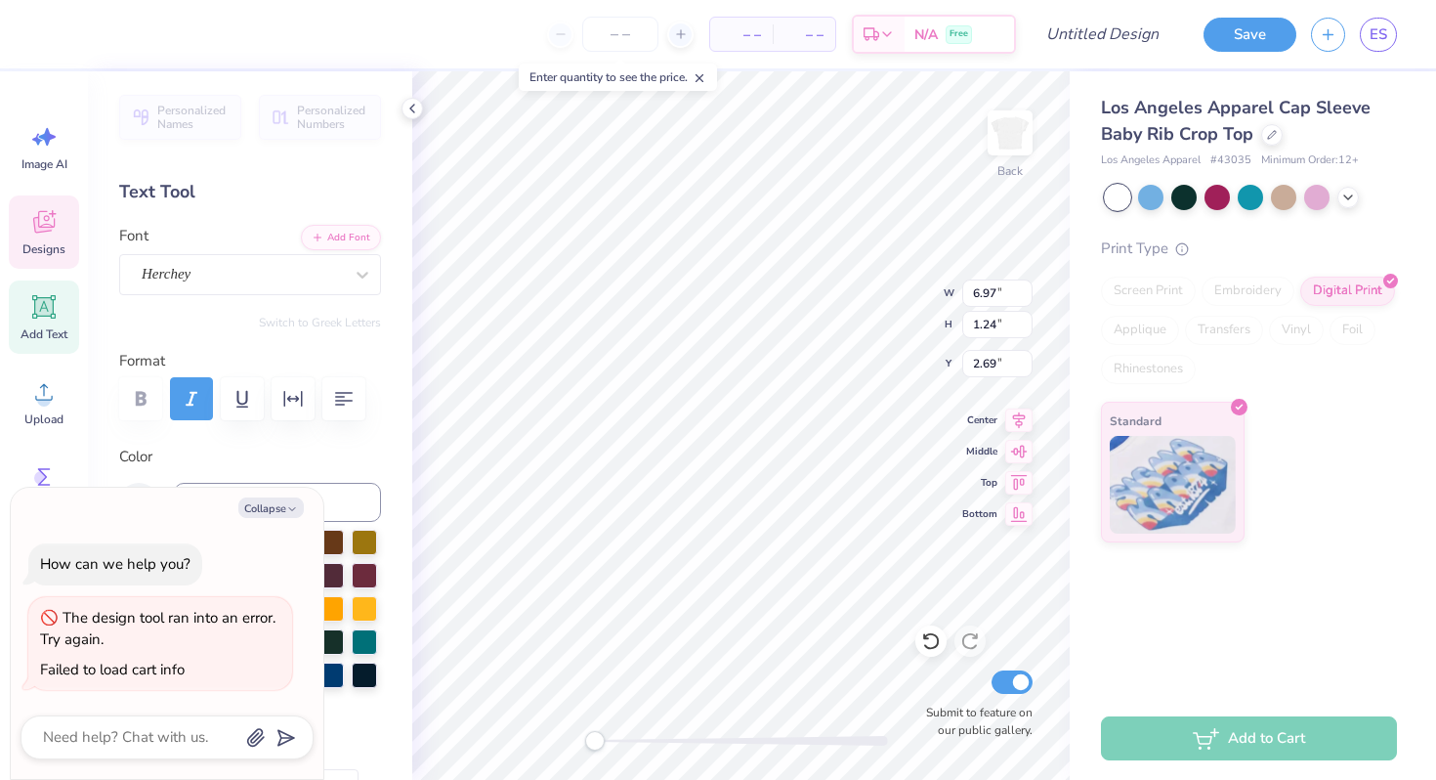
type textarea "x"
type textarea "Orchesis Da"
type textarea "x"
type textarea "Orchesis Dac"
type textarea "x"
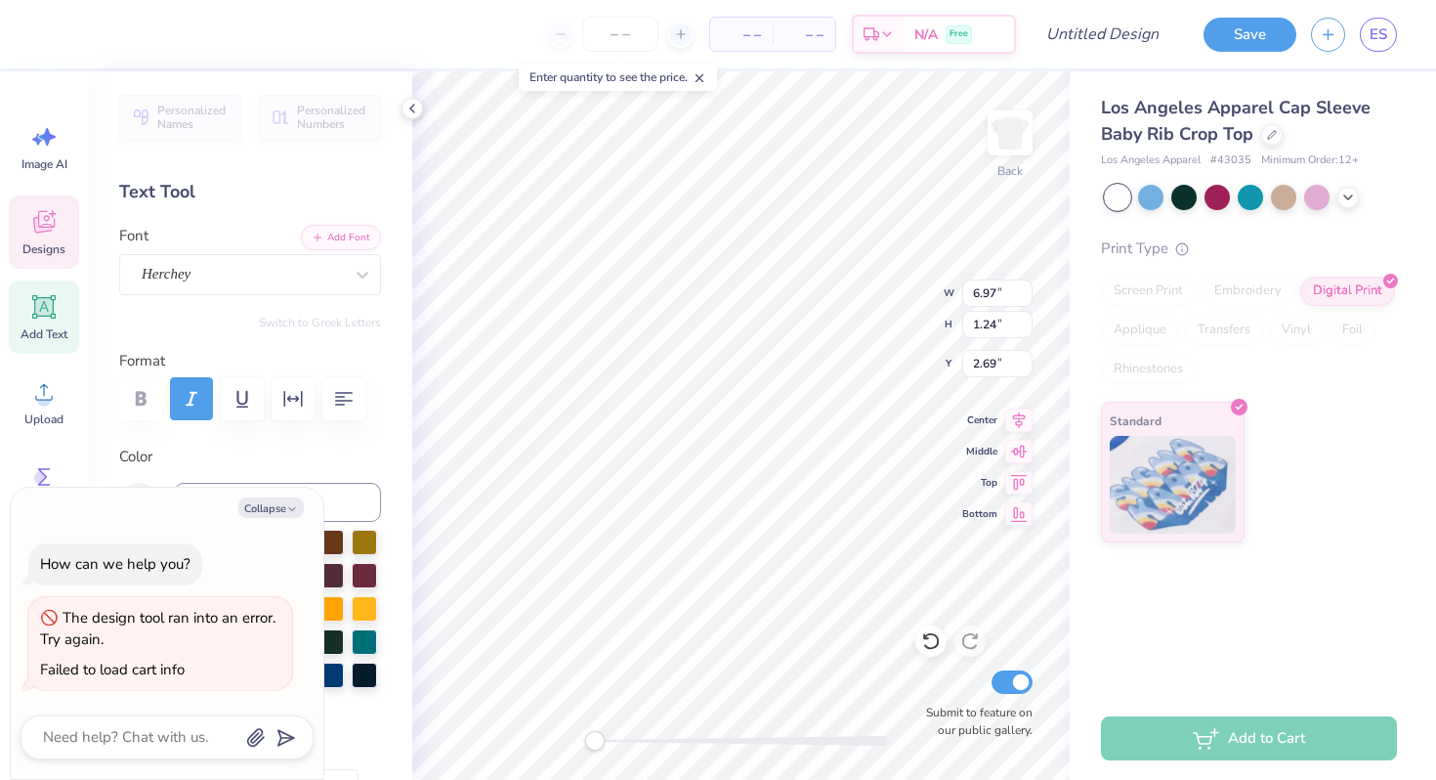
type textarea "Orchesis Da"
type textarea "x"
type textarea "Orchesis [PERSON_NAME]"
type textarea "x"
type textarea "Orchesis Danc"
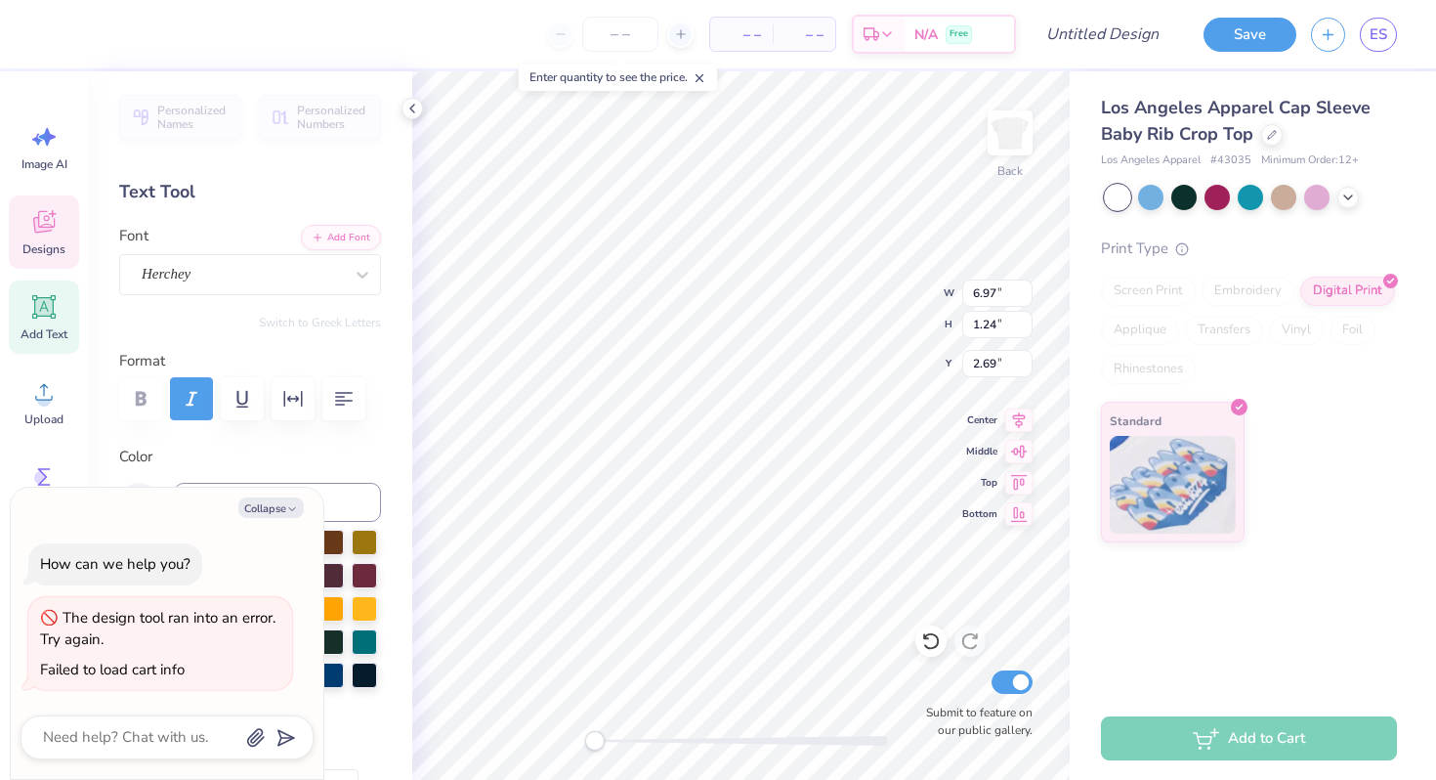
type textarea "x"
type textarea "Orchesis Dance"
click at [1273, 141] on div at bounding box center [1271, 132] width 21 height 21
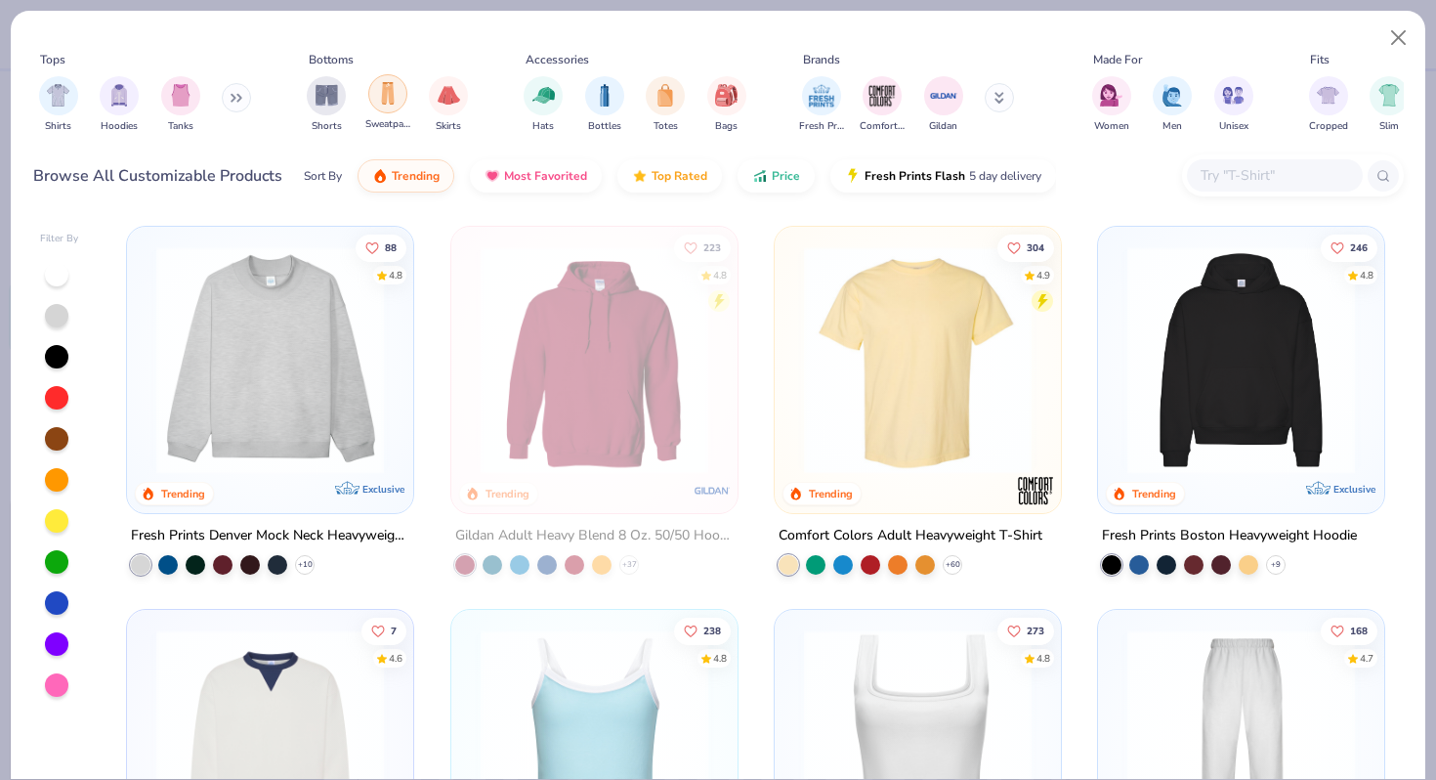
click at [383, 102] on img "filter for Sweatpants" at bounding box center [387, 93] width 21 height 22
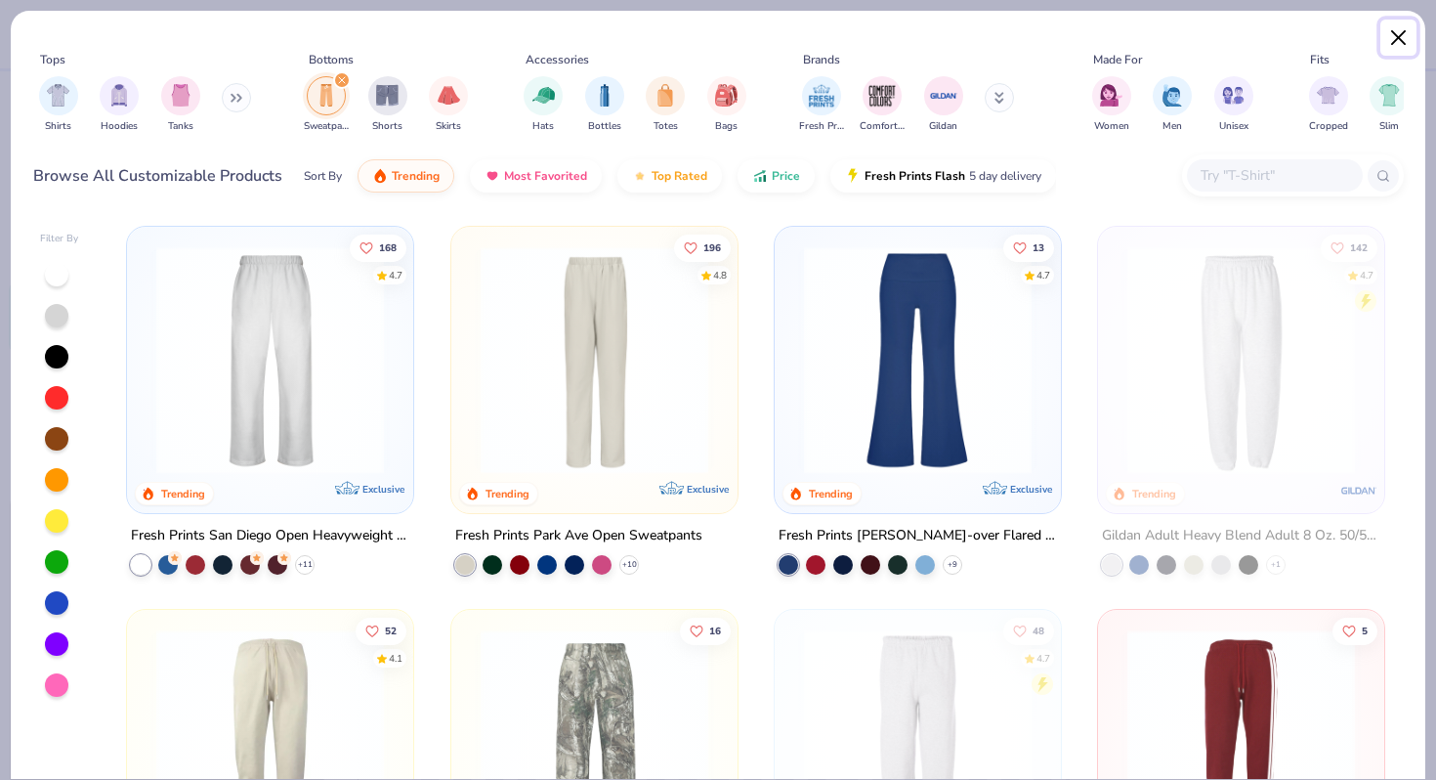
click at [1387, 45] on button "Close" at bounding box center [1398, 38] width 37 height 37
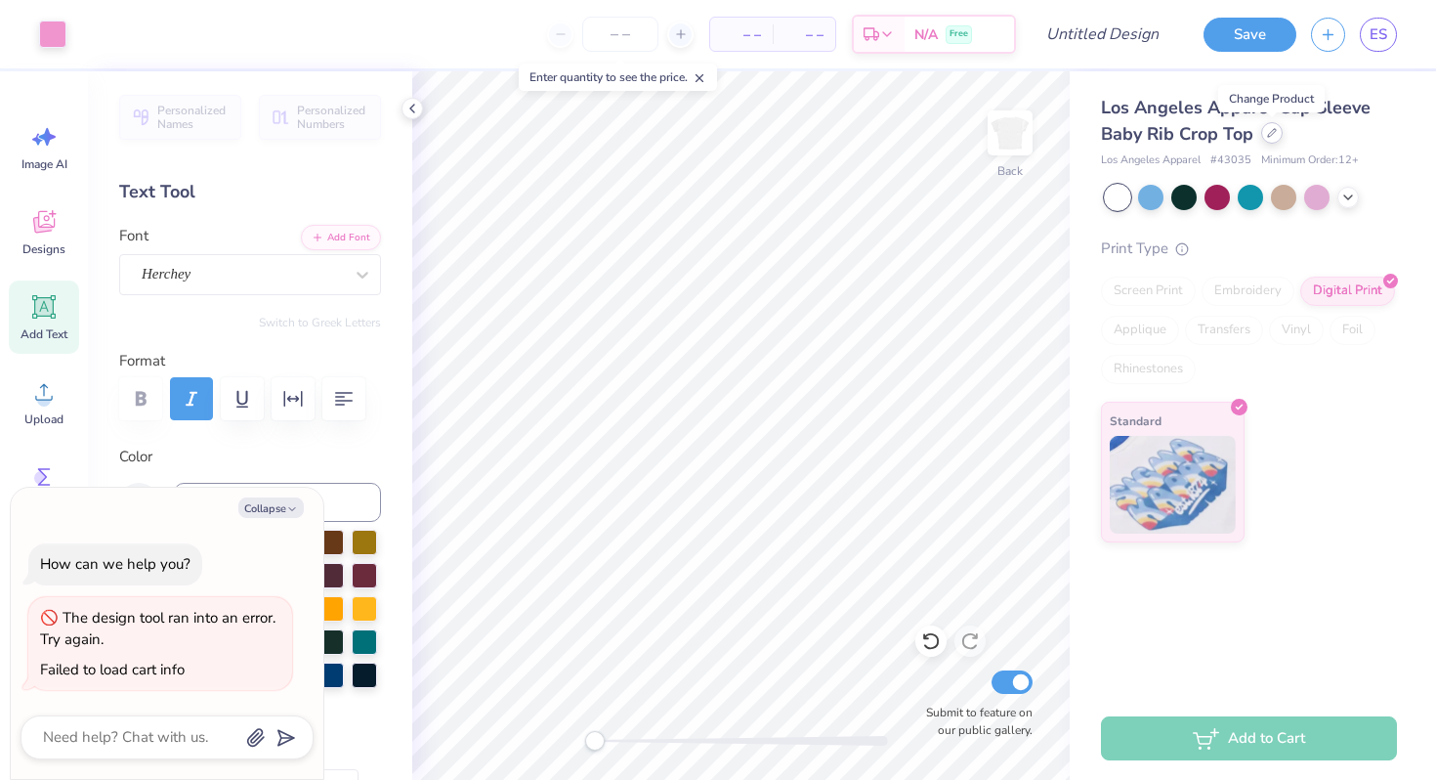
click at [1269, 132] on icon at bounding box center [1272, 133] width 10 height 10
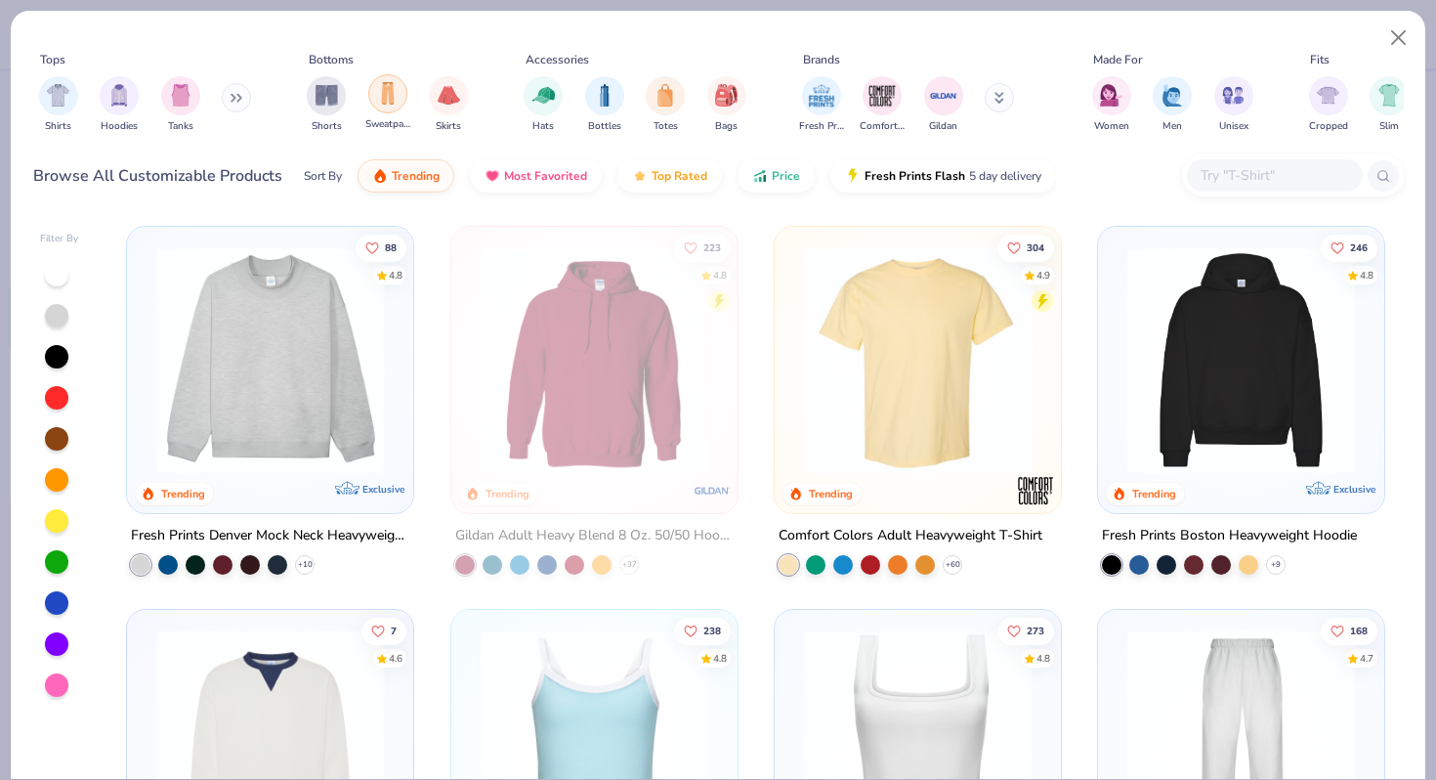
click at [383, 92] on img "filter for Sweatpants" at bounding box center [387, 93] width 21 height 22
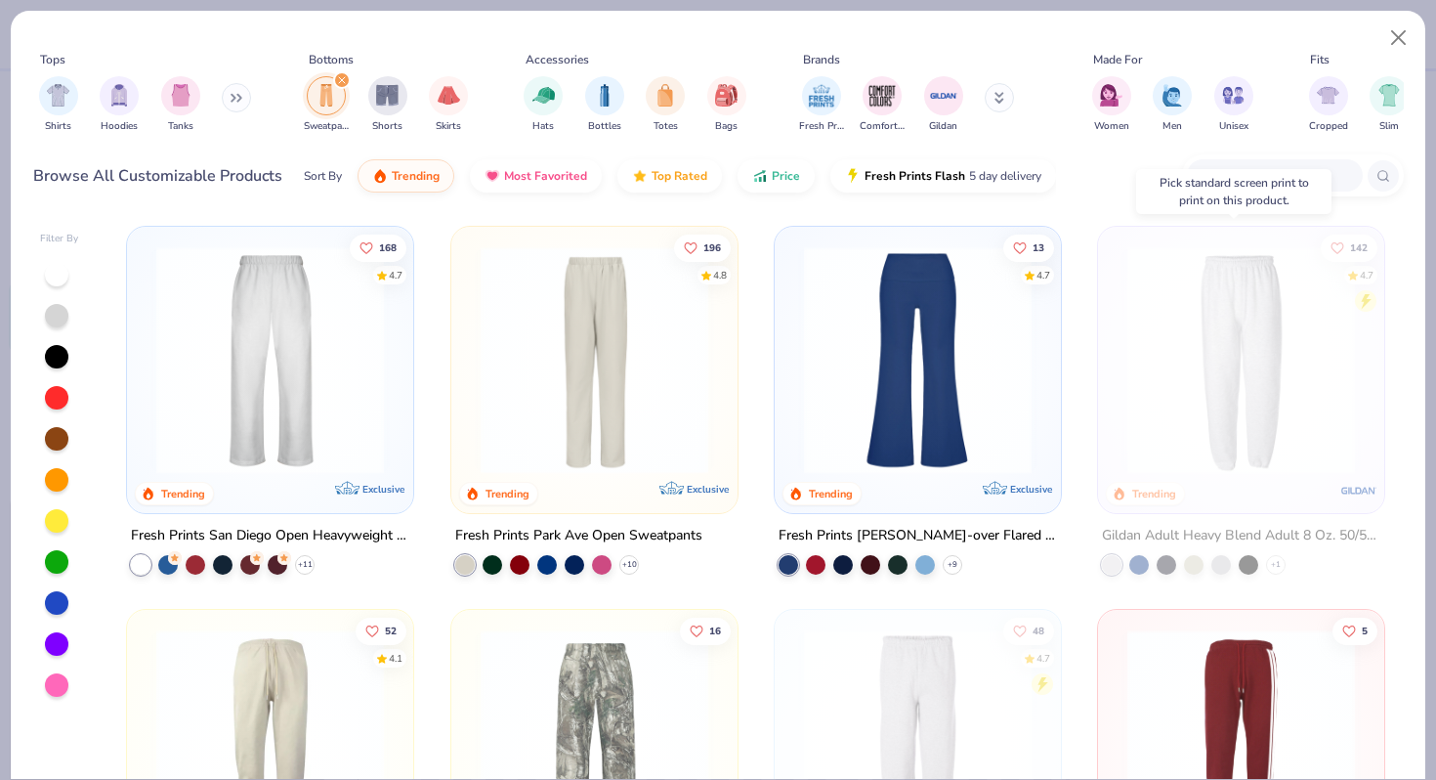
click at [1209, 292] on img at bounding box center [1241, 360] width 247 height 228
click at [1394, 28] on button "Close" at bounding box center [1398, 38] width 37 height 37
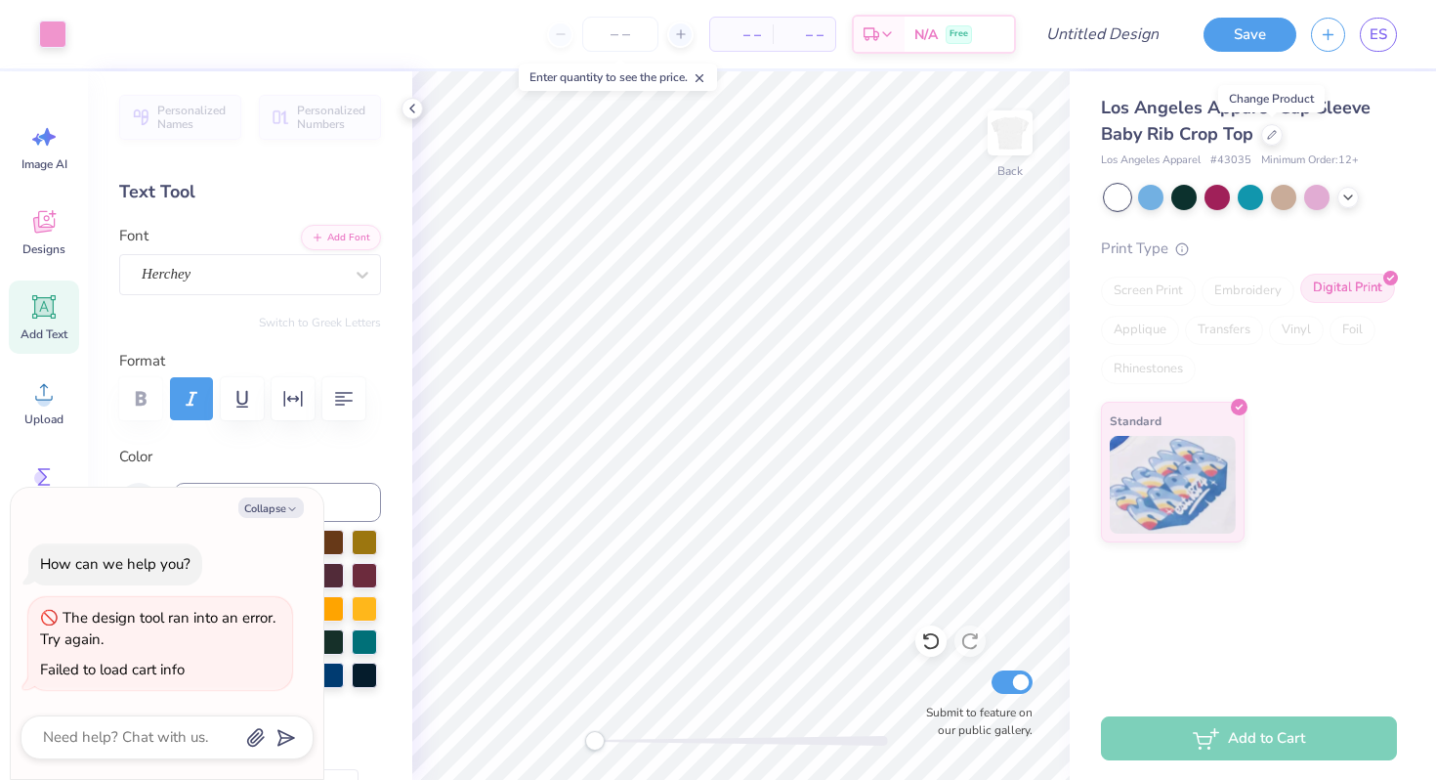
click at [1358, 279] on div "Digital Print" at bounding box center [1347, 288] width 95 height 29
click at [1354, 285] on div "Digital Print" at bounding box center [1347, 288] width 95 height 29
click at [1166, 288] on div "Screen Print" at bounding box center [1148, 290] width 95 height 29
click at [1388, 279] on polyline at bounding box center [1391, 278] width 6 height 4
click at [1375, 31] on span "ES" at bounding box center [1379, 34] width 18 height 22
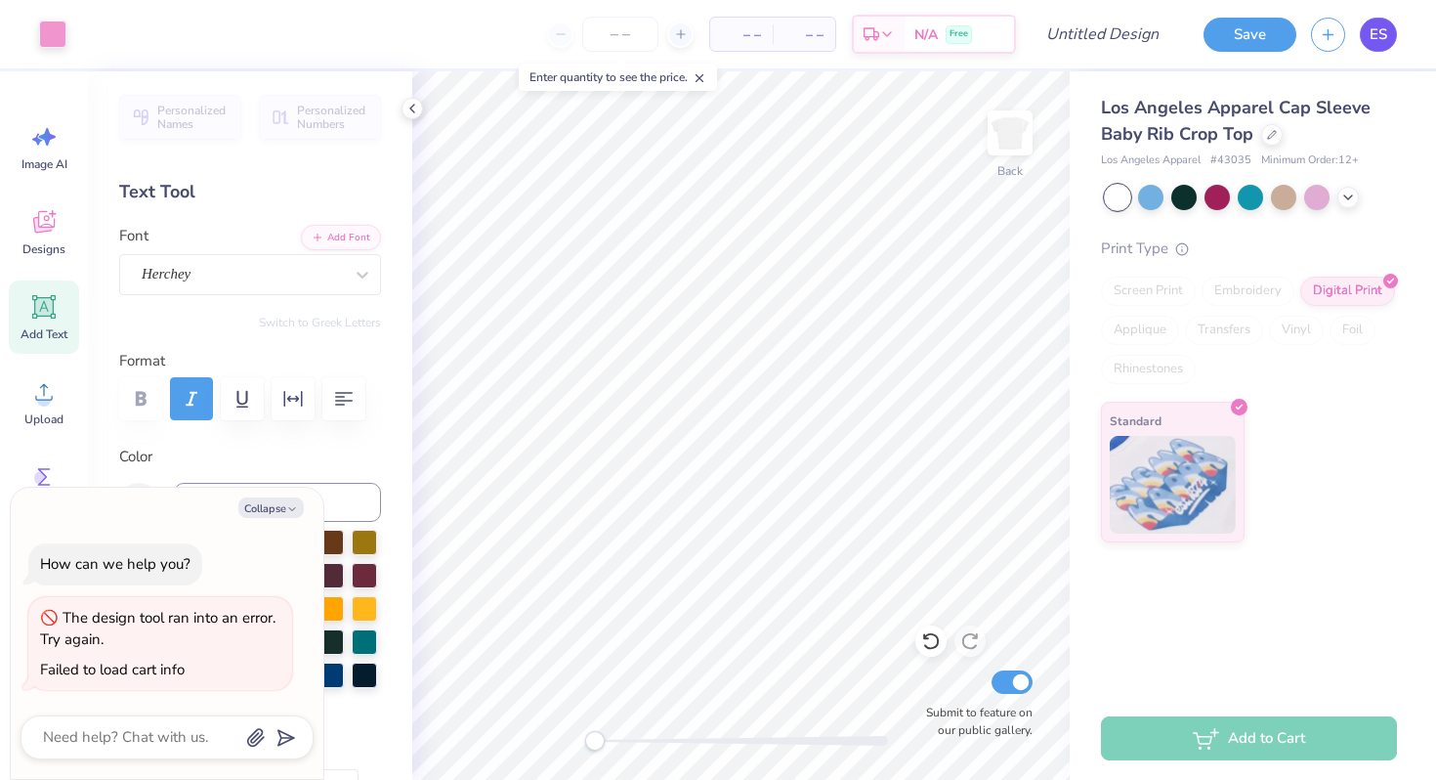
type textarea "x"
